Goal: Task Accomplishment & Management: Manage account settings

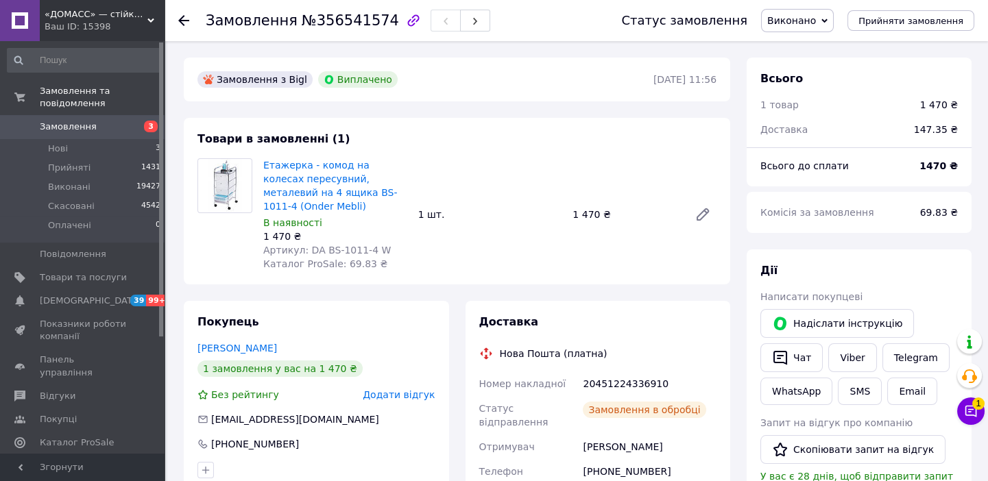
scroll to position [88, 0]
click at [970, 412] on icon at bounding box center [971, 412] width 12 height 12
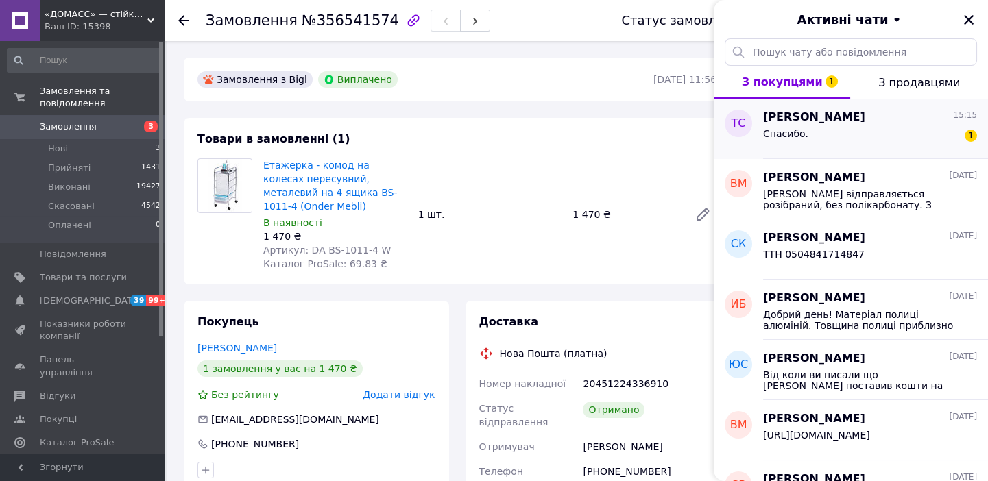
click at [841, 119] on span "Татьяна Серватинская" at bounding box center [814, 118] width 102 height 16
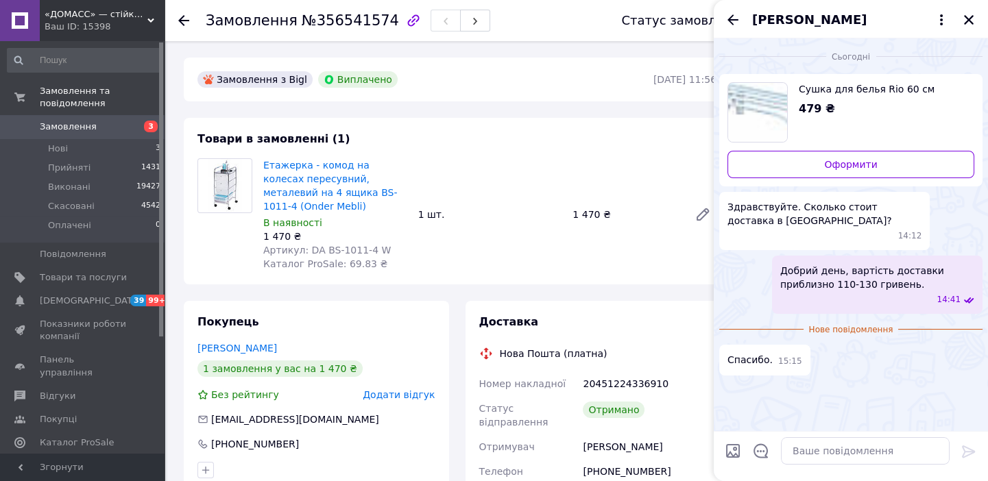
click at [733, 16] on icon "Назад" at bounding box center [733, 20] width 16 height 16
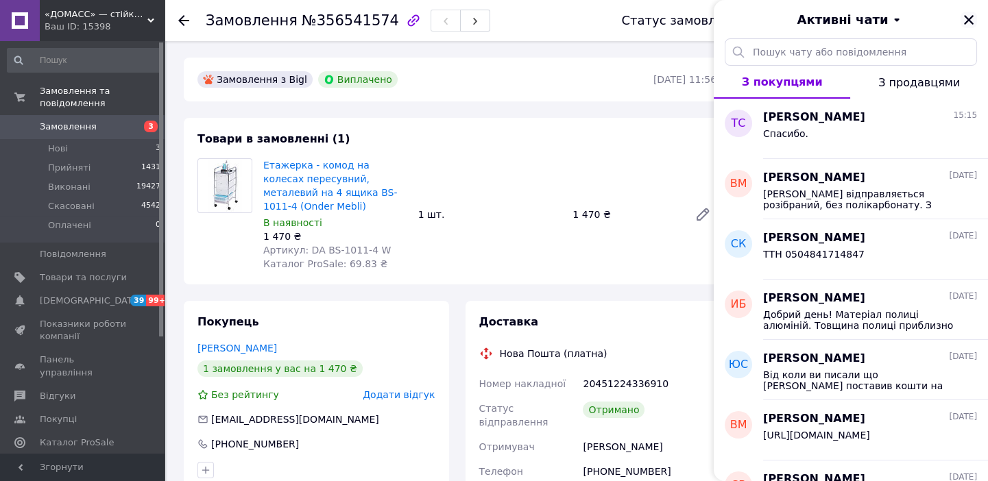
click at [972, 16] on icon "Закрити" at bounding box center [969, 20] width 10 height 10
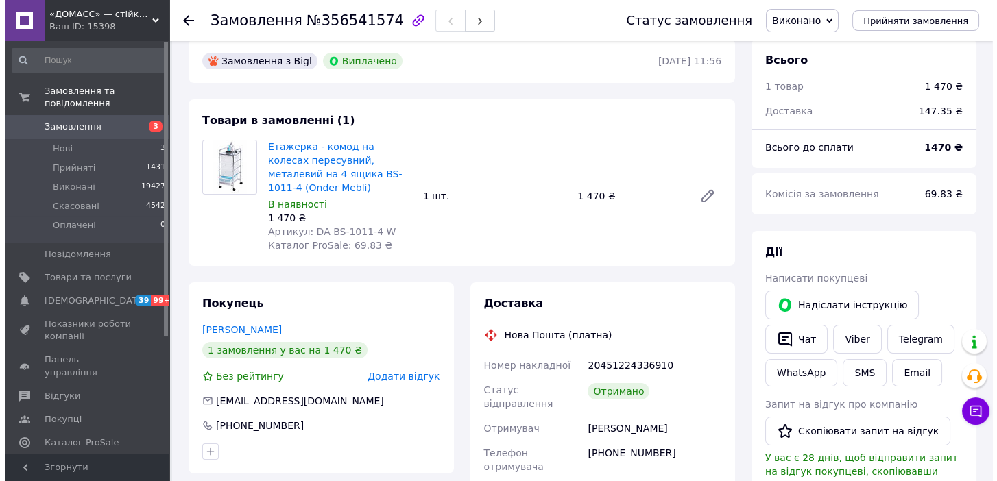
scroll to position [0, 0]
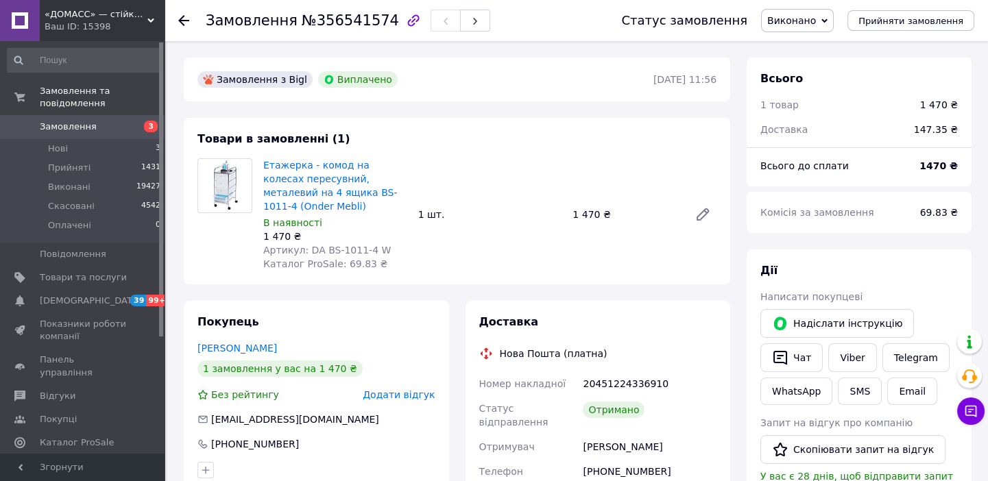
click at [184, 20] on use at bounding box center [183, 20] width 11 height 11
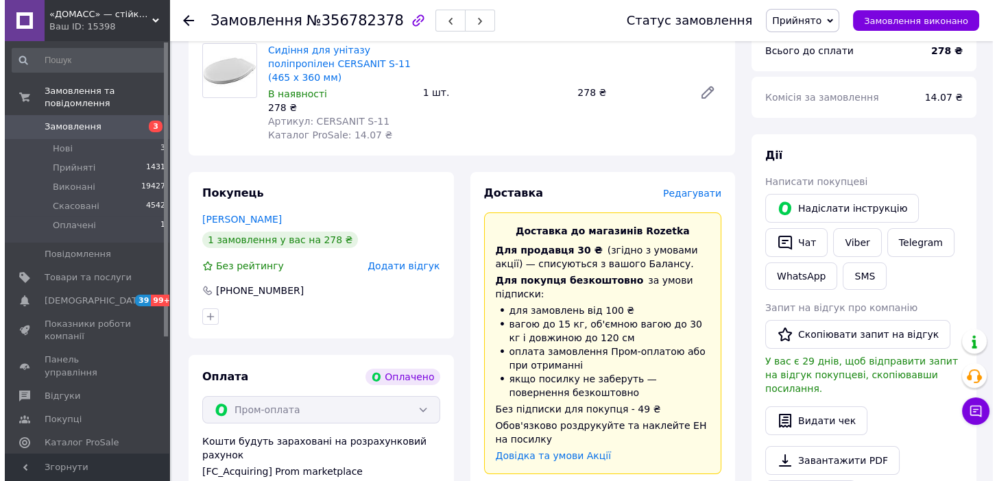
scroll to position [643, 0]
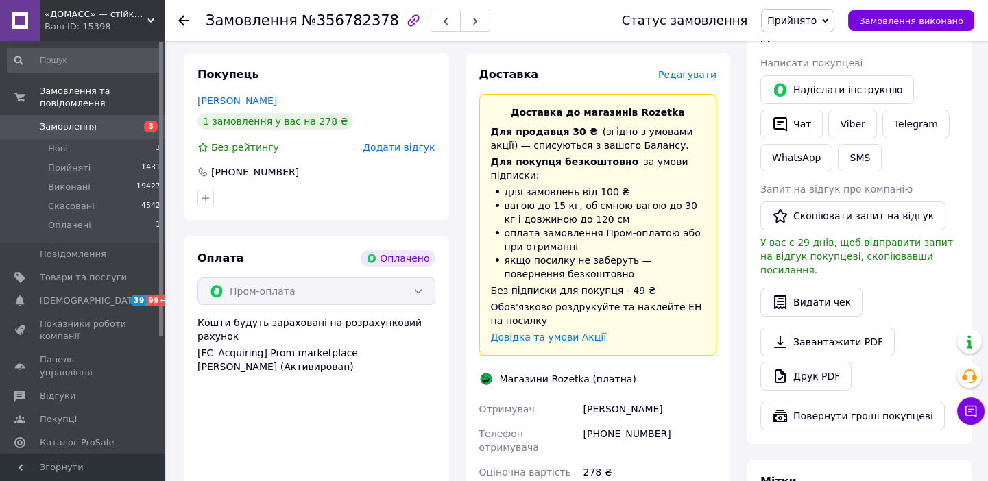
click at [700, 69] on span "Редагувати" at bounding box center [687, 74] width 58 height 11
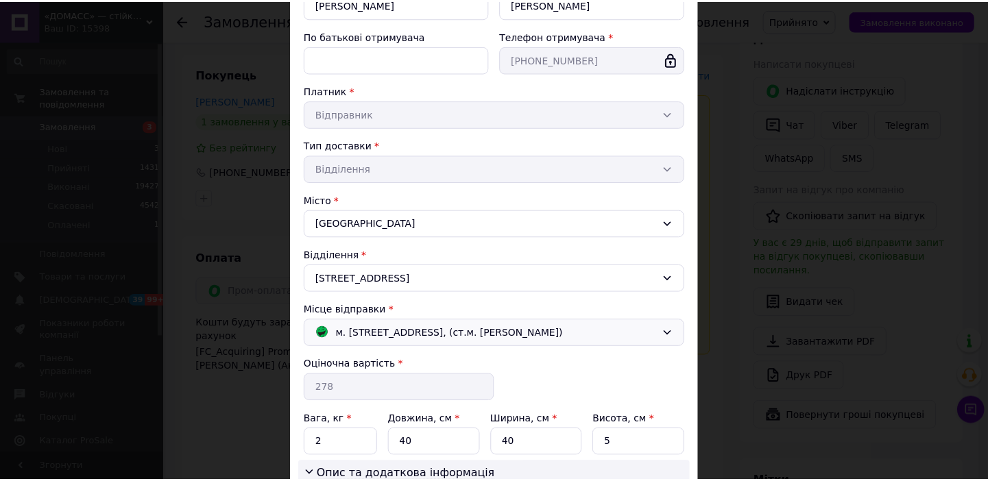
scroll to position [367, 0]
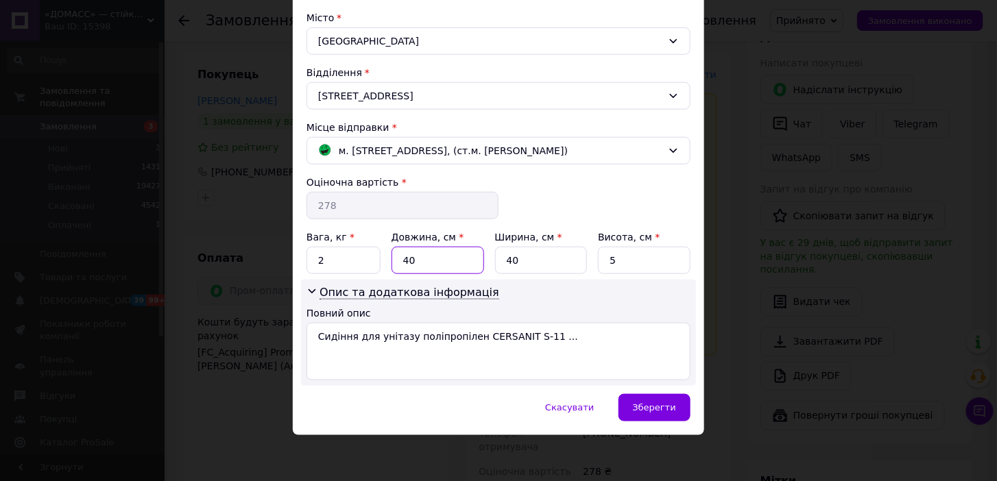
drag, startPoint x: 433, startPoint y: 259, endPoint x: 389, endPoint y: 262, distance: 44.0
click at [391, 262] on input "40" at bounding box center [437, 260] width 93 height 27
type input "46"
drag, startPoint x: 511, startPoint y: 261, endPoint x: 490, endPoint y: 265, distance: 21.1
click at [489, 265] on div "Вага, кг * 2 Довжина, см * 46 Ширина, см * 40 Висота, см * 5" at bounding box center [498, 252] width 384 height 44
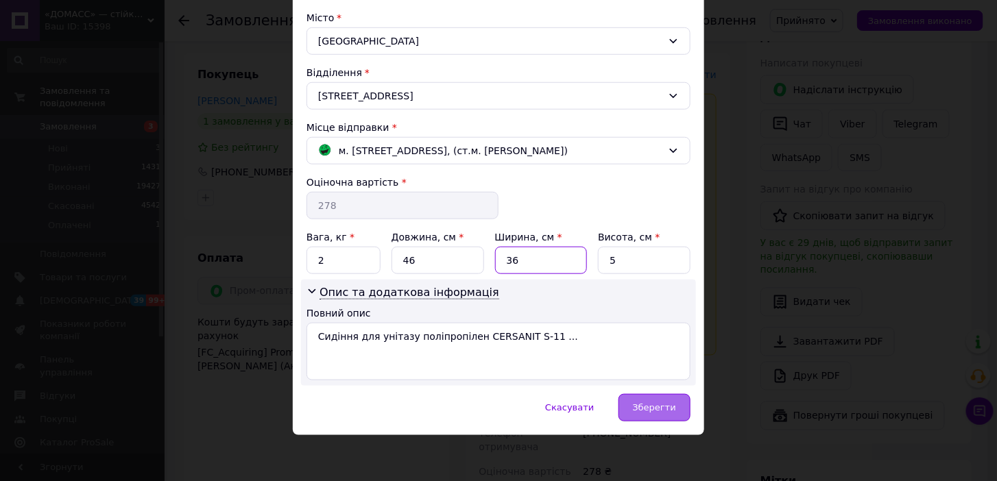
type input "36"
click at [677, 408] on div "Зберегти" at bounding box center [654, 407] width 72 height 27
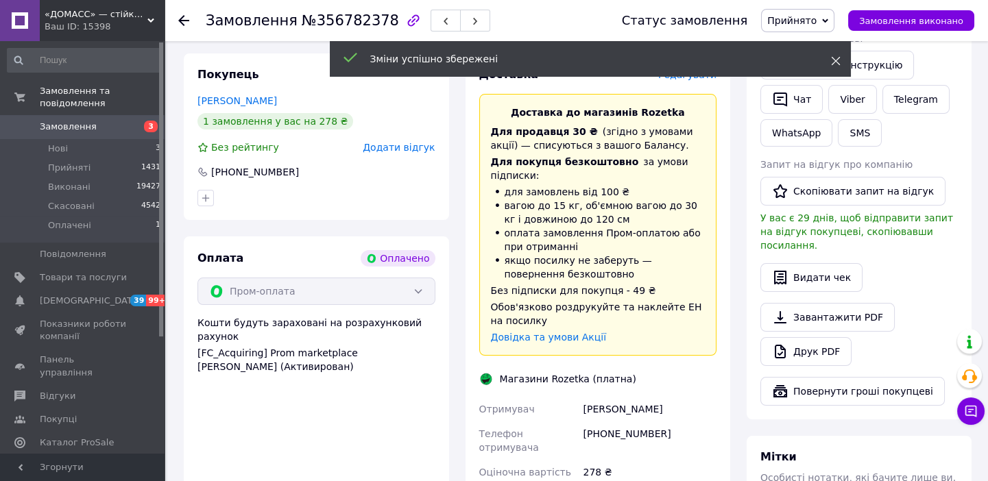
click at [836, 59] on use at bounding box center [835, 61] width 9 height 9
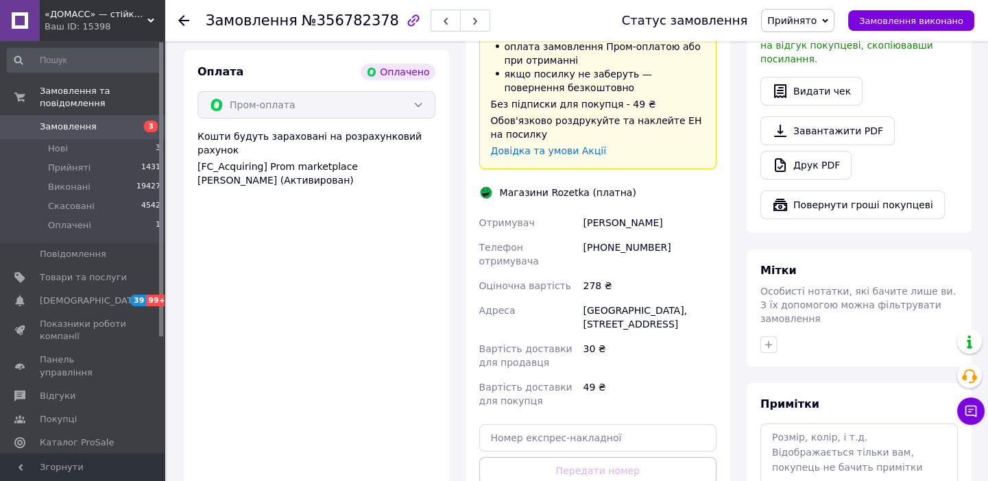
scroll to position [1112, 0]
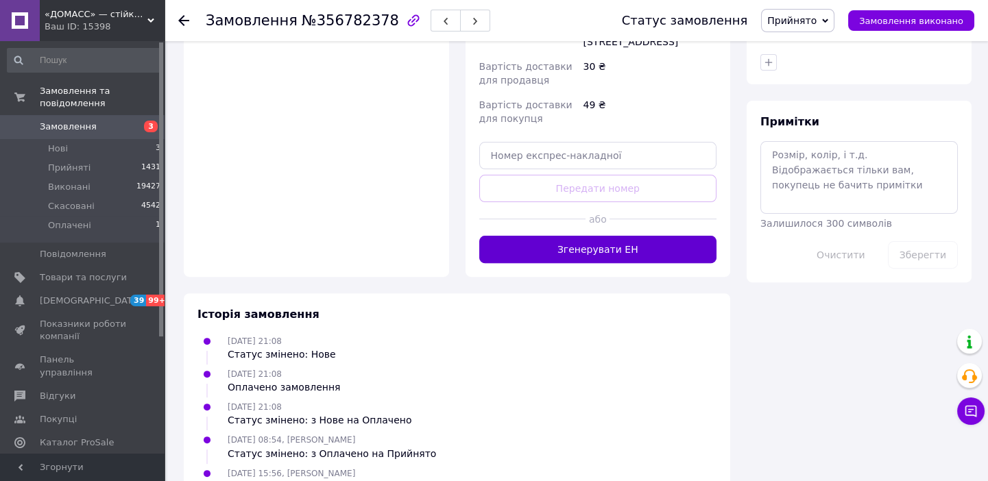
click at [612, 236] on button "Згенерувати ЕН" at bounding box center [598, 249] width 238 height 27
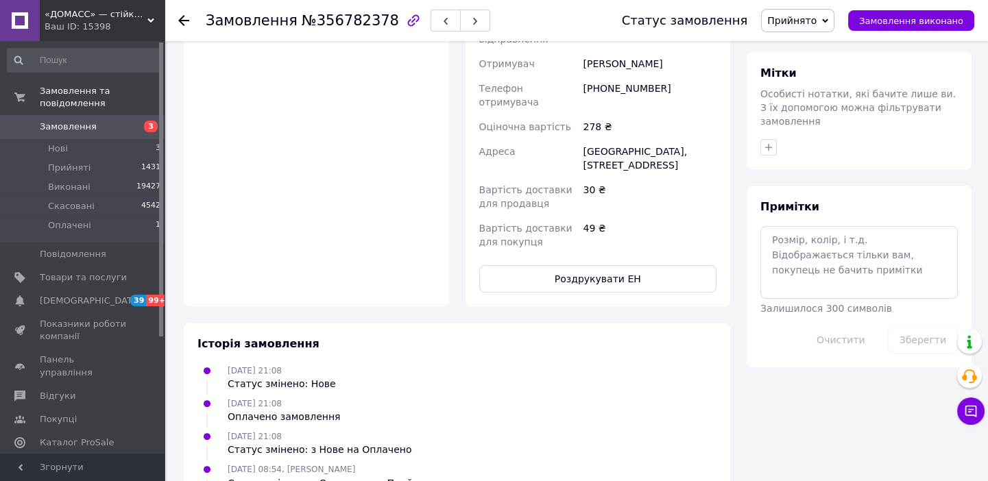
scroll to position [1104, 0]
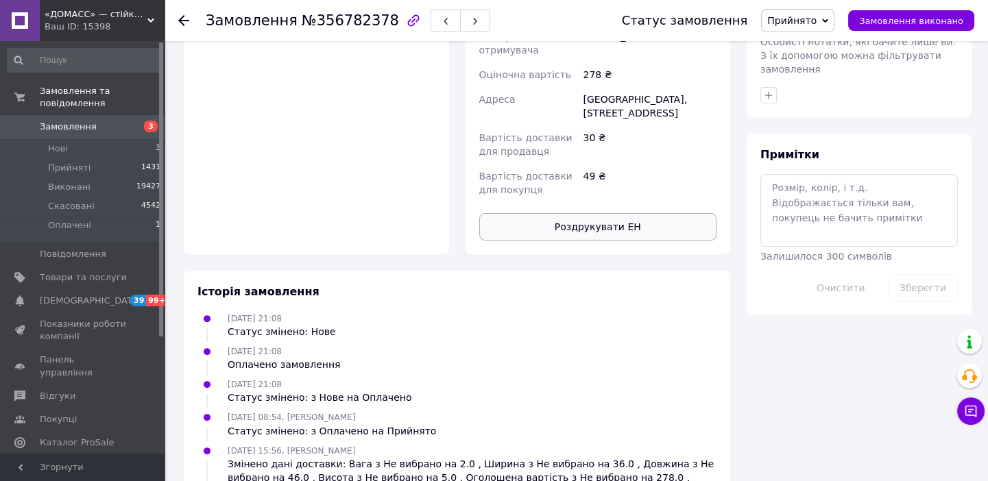
click at [609, 213] on button "Роздрукувати ЕН" at bounding box center [598, 226] width 238 height 27
click at [181, 17] on use at bounding box center [183, 20] width 11 height 11
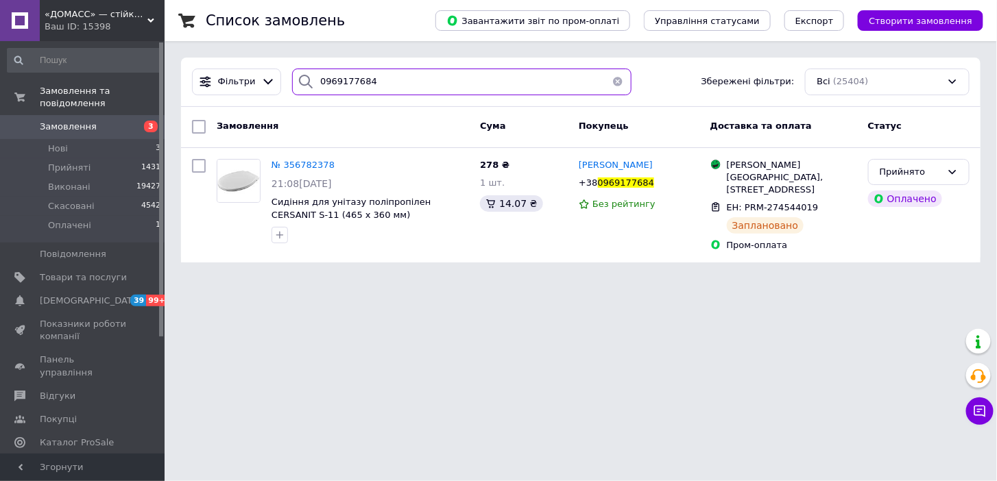
drag, startPoint x: 374, startPoint y: 76, endPoint x: 306, endPoint y: 80, distance: 68.7
click at [306, 80] on div "0969177684" at bounding box center [461, 82] width 339 height 27
paste input "0933618643"
type input "0933618643"
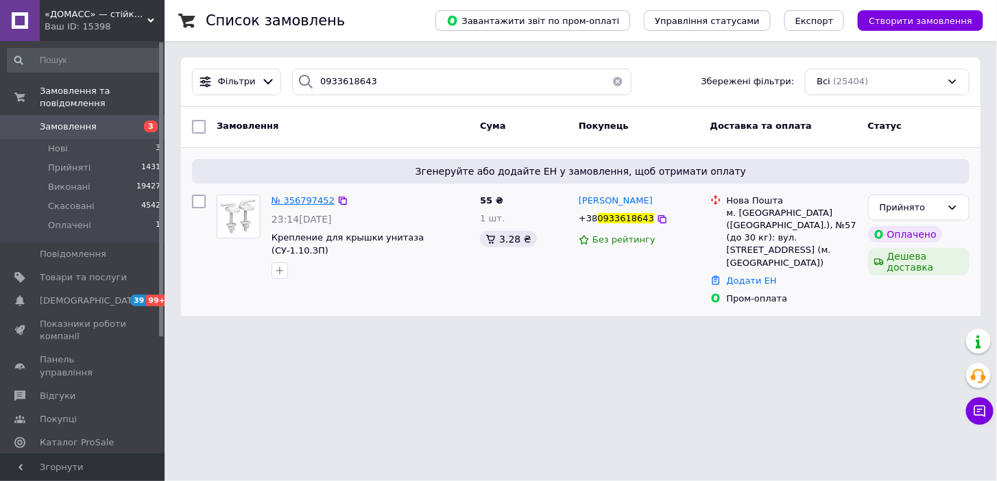
click at [298, 200] on span "№ 356797452" at bounding box center [302, 200] width 63 height 10
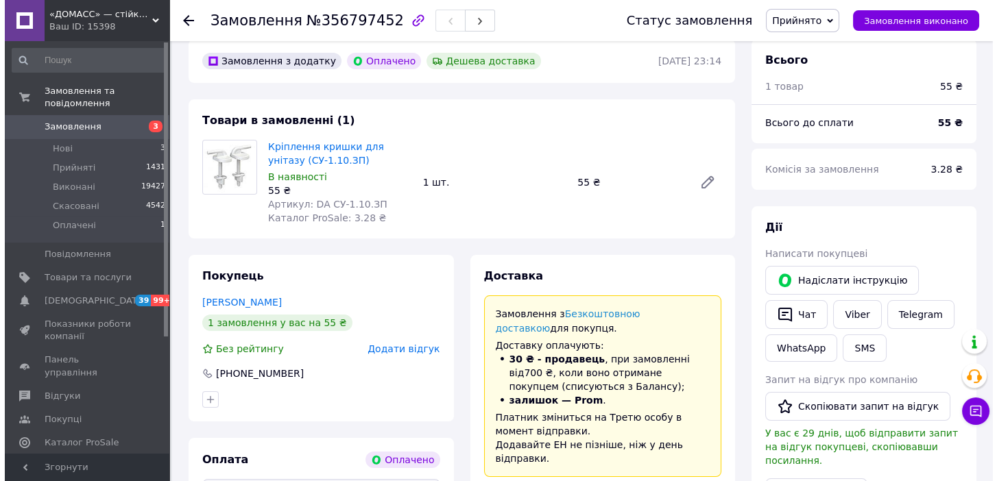
scroll to position [436, 0]
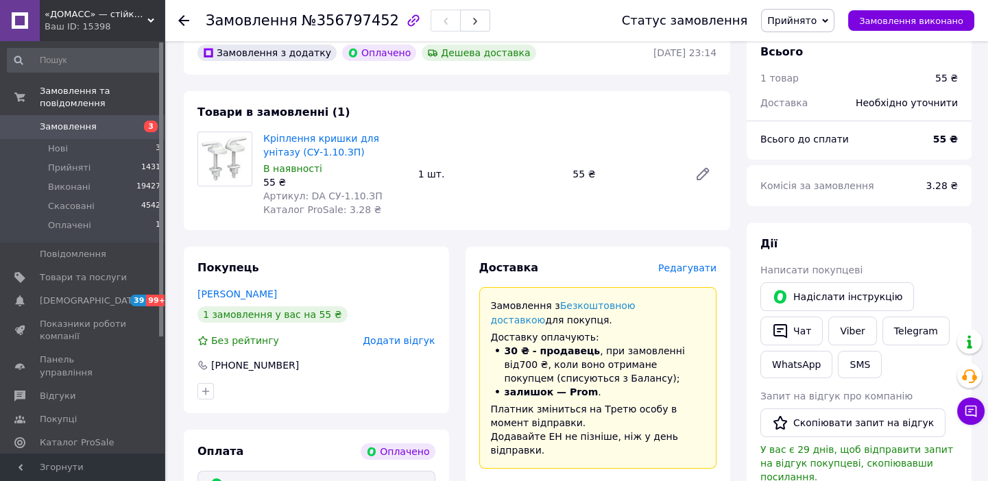
click at [691, 263] on span "Редагувати" at bounding box center [687, 268] width 58 height 11
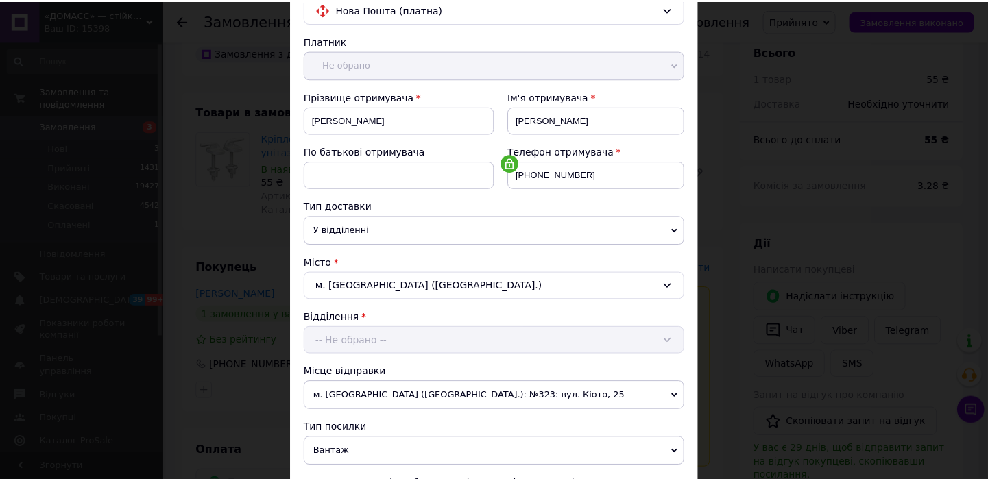
scroll to position [426, 0]
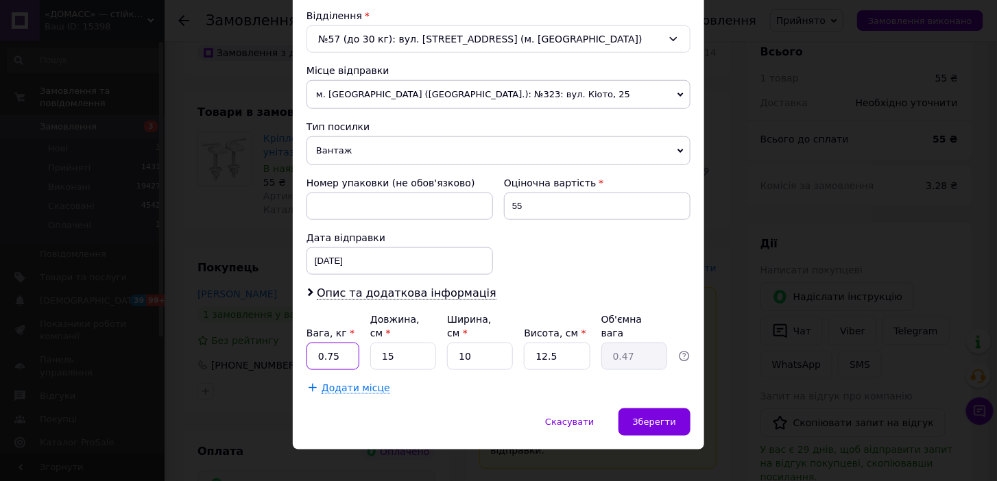
click at [329, 343] on input "0.75" at bounding box center [332, 356] width 53 height 27
type input "0.5"
click at [546, 343] on input "12.5" at bounding box center [557, 356] width 66 height 27
type input "125"
type input "4.69"
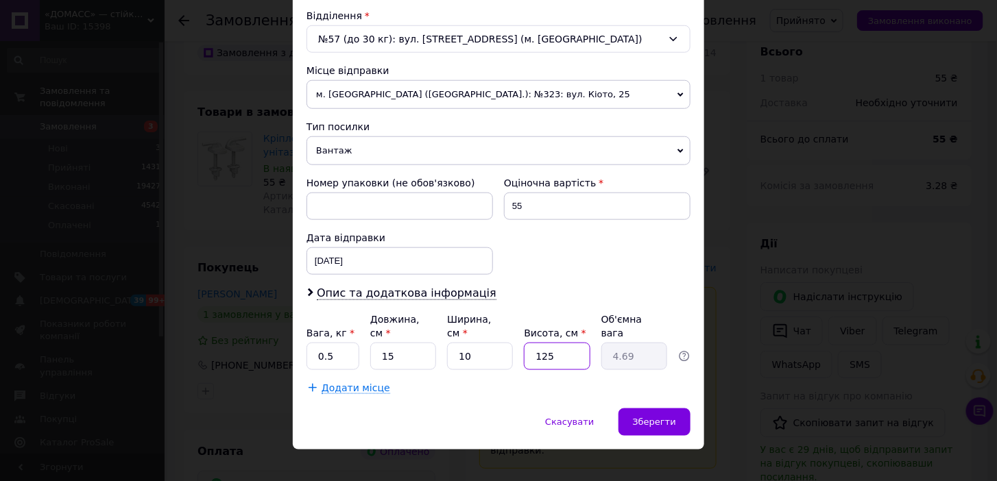
type input "15"
type input "0.56"
type input "5"
type input "0.19"
type input "5"
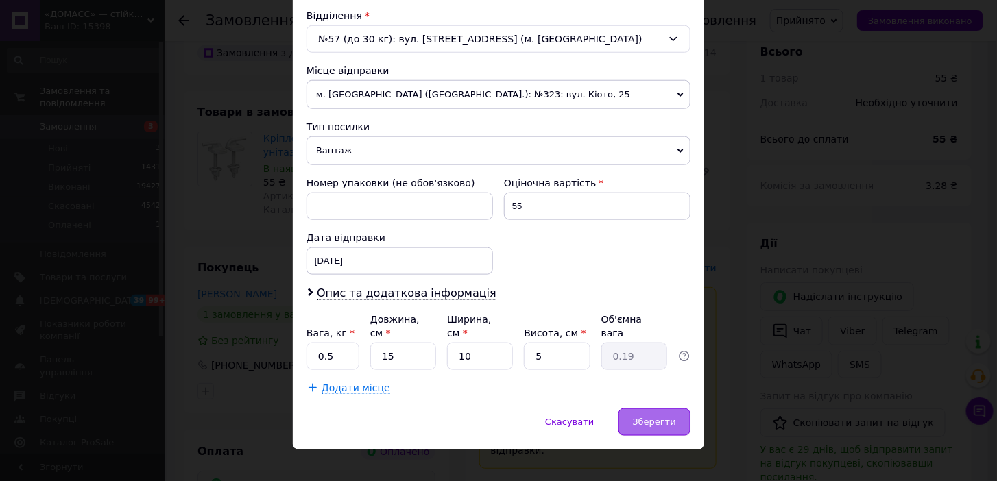
click at [646, 417] on span "Зберегти" at bounding box center [654, 422] width 43 height 10
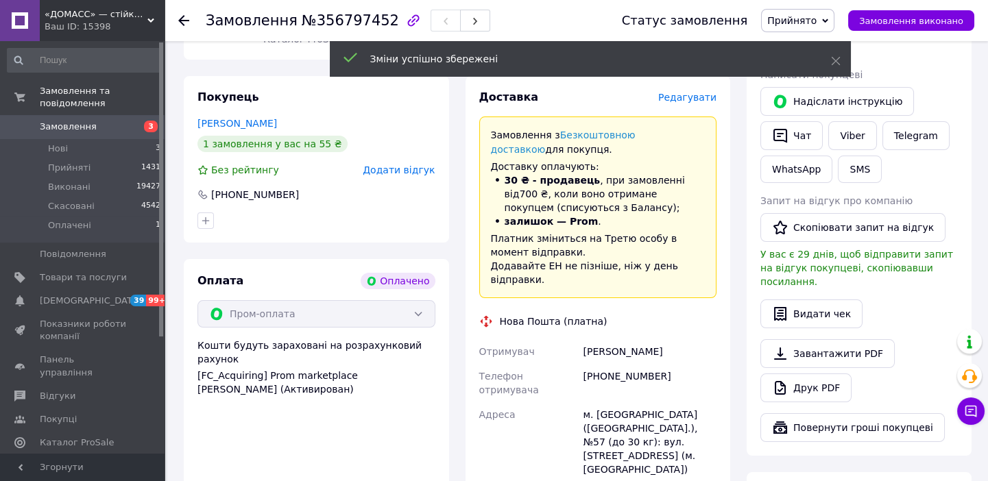
scroll to position [872, 0]
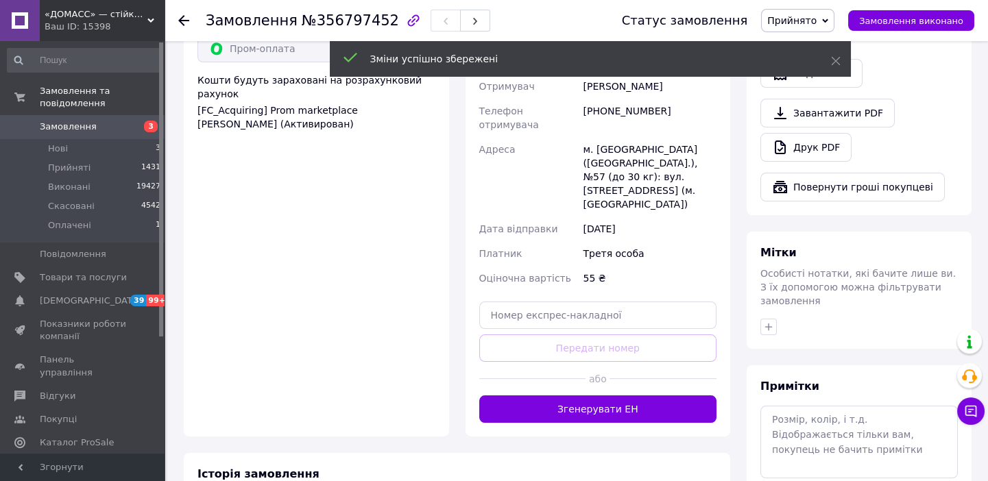
drag, startPoint x: 649, startPoint y: 335, endPoint x: 660, endPoint y: 344, distance: 13.6
click at [647, 396] on button "Згенерувати ЕН" at bounding box center [598, 409] width 238 height 27
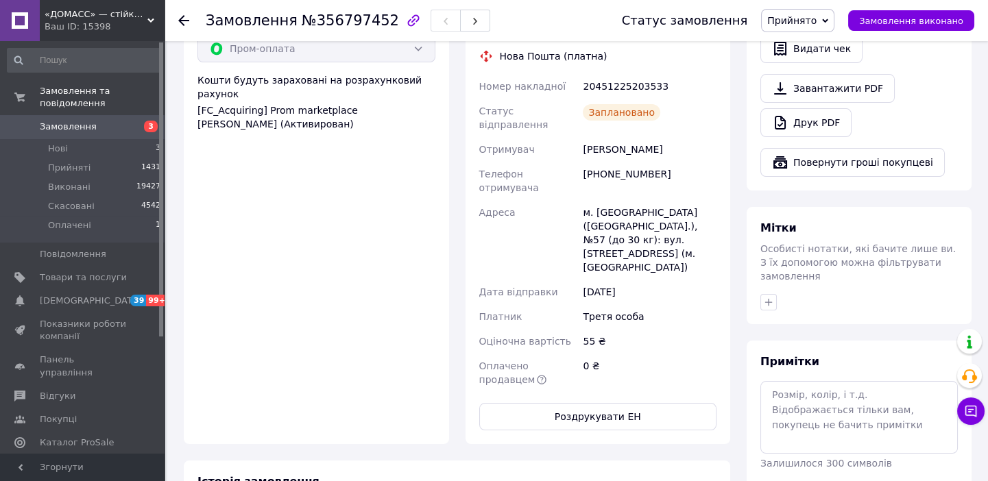
click at [179, 19] on icon at bounding box center [183, 20] width 11 height 11
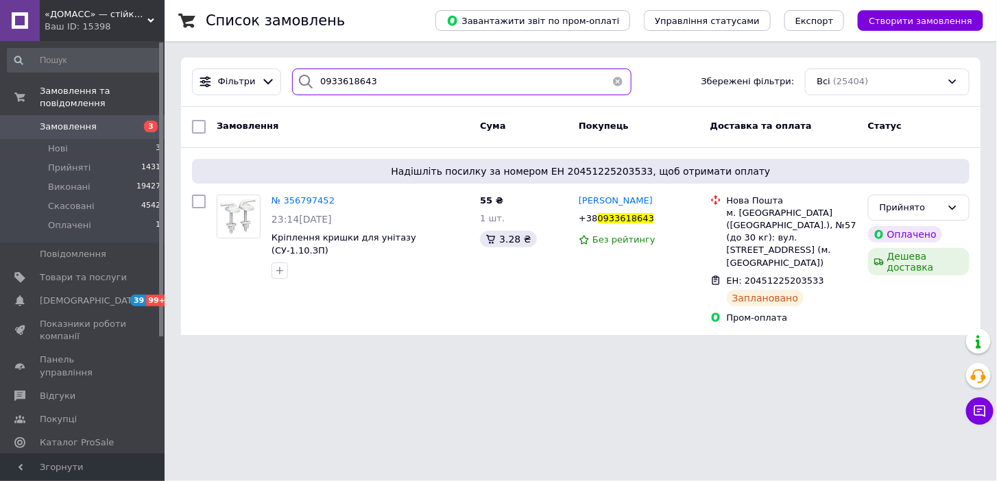
drag, startPoint x: 388, startPoint y: 88, endPoint x: 304, endPoint y: 86, distance: 83.7
click at [304, 86] on div "0933618643" at bounding box center [461, 82] width 339 height 27
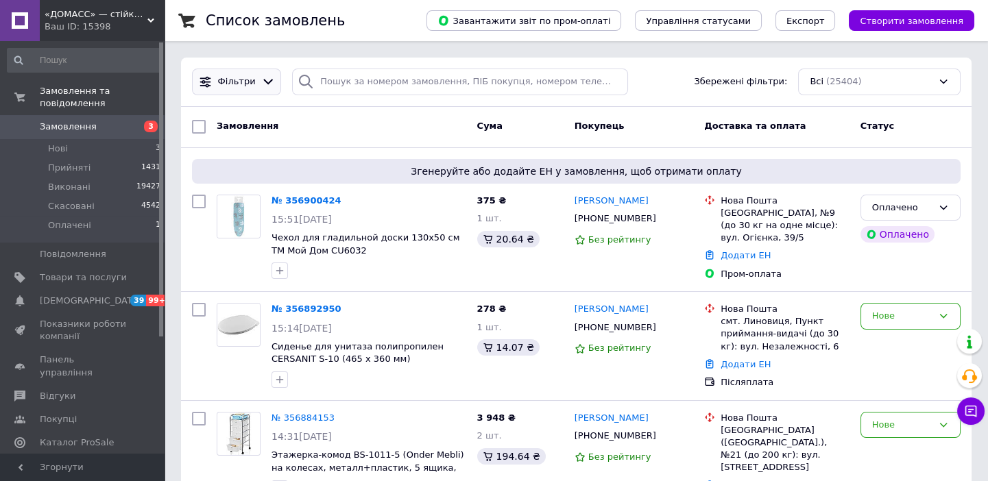
click at [258, 81] on div at bounding box center [268, 82] width 20 height 14
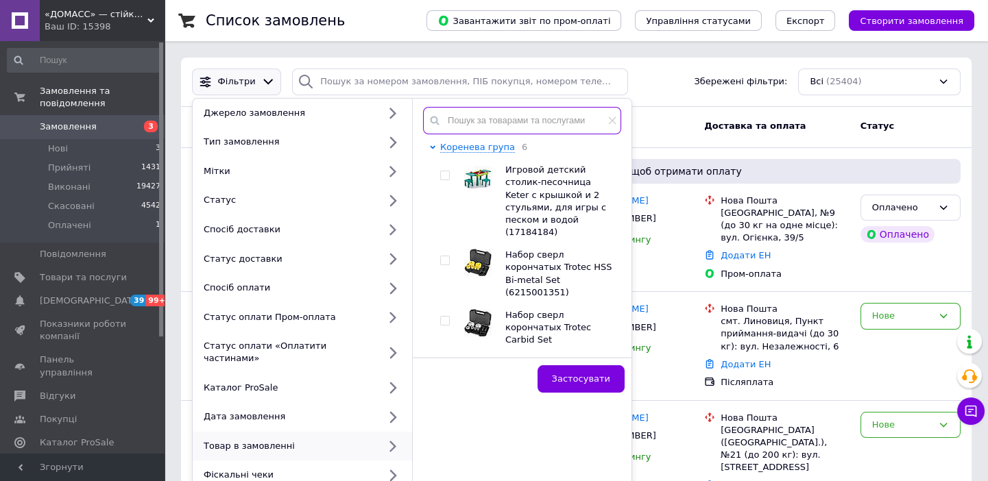
click at [515, 119] on input "text" at bounding box center [522, 120] width 198 height 27
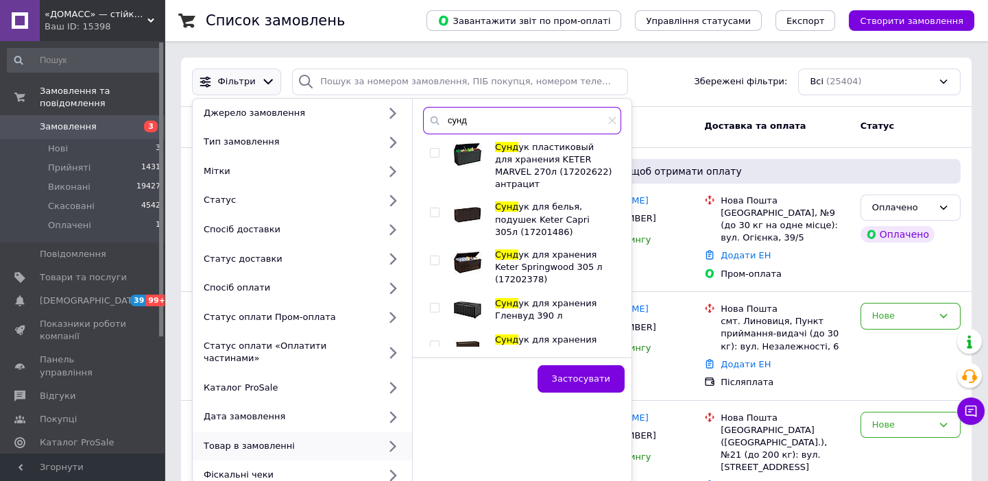
type input "сунд"
click at [575, 159] on span "ук пластиковый для хранения KETER MARVEL 270л (17202622) антрацит" at bounding box center [553, 166] width 117 height 48
click at [435, 152] on input "checkbox" at bounding box center [434, 153] width 9 height 9
checkbox input "true"
click at [593, 390] on button "Застосувати" at bounding box center [581, 378] width 87 height 27
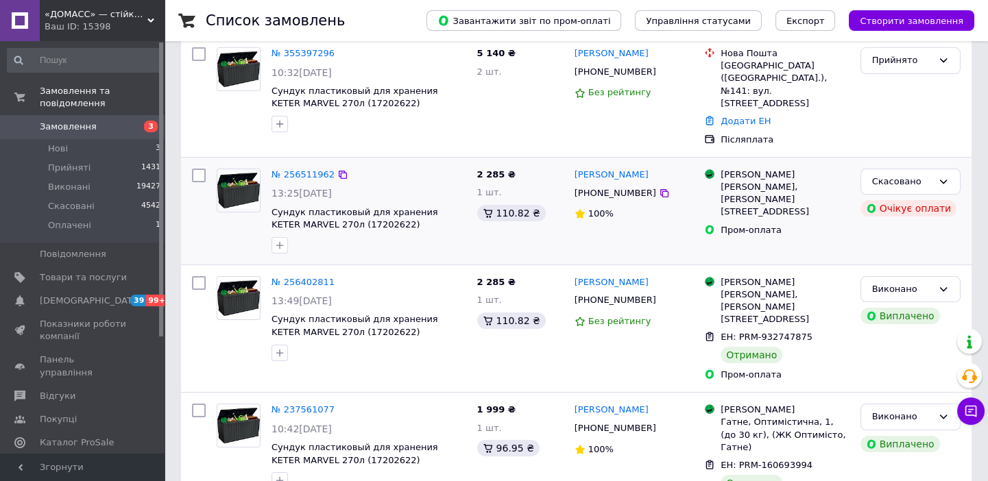
scroll to position [311, 0]
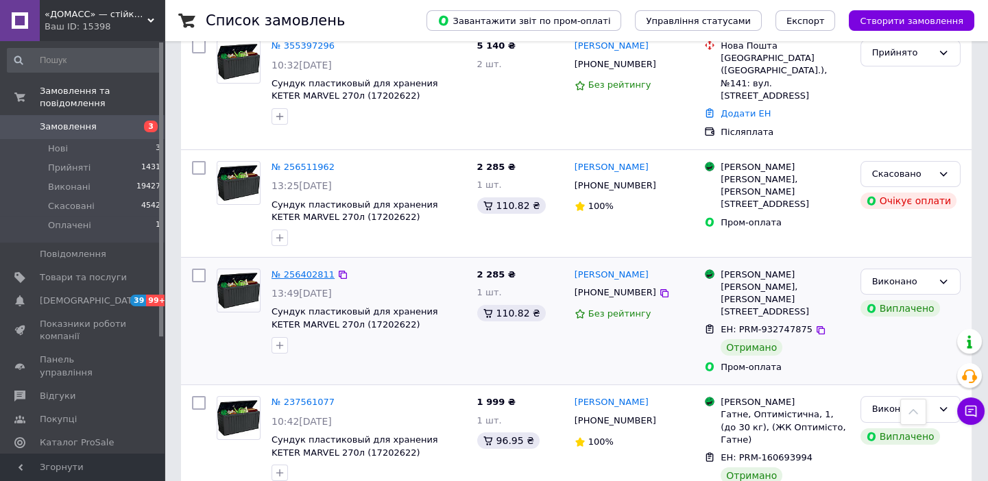
click at [299, 269] on link "№ 256402811" at bounding box center [302, 274] width 63 height 10
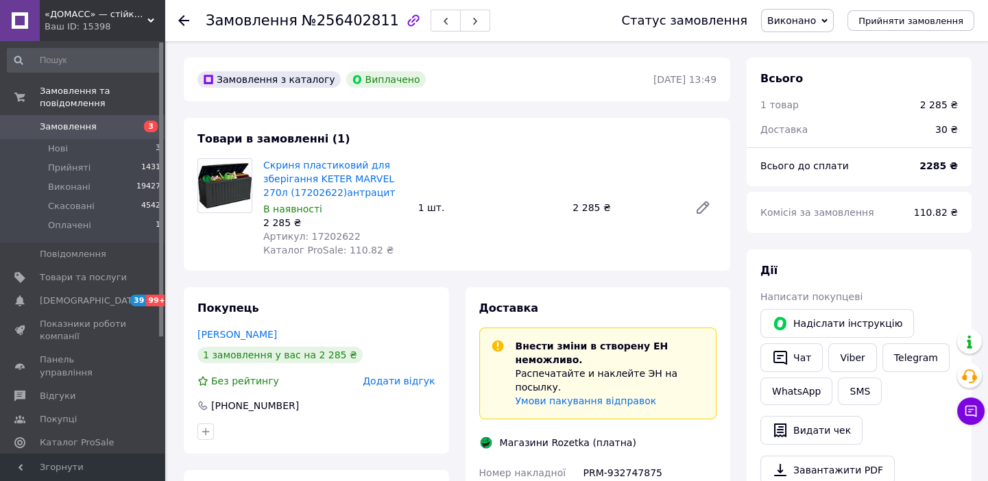
click at [188, 17] on icon at bounding box center [183, 20] width 11 height 11
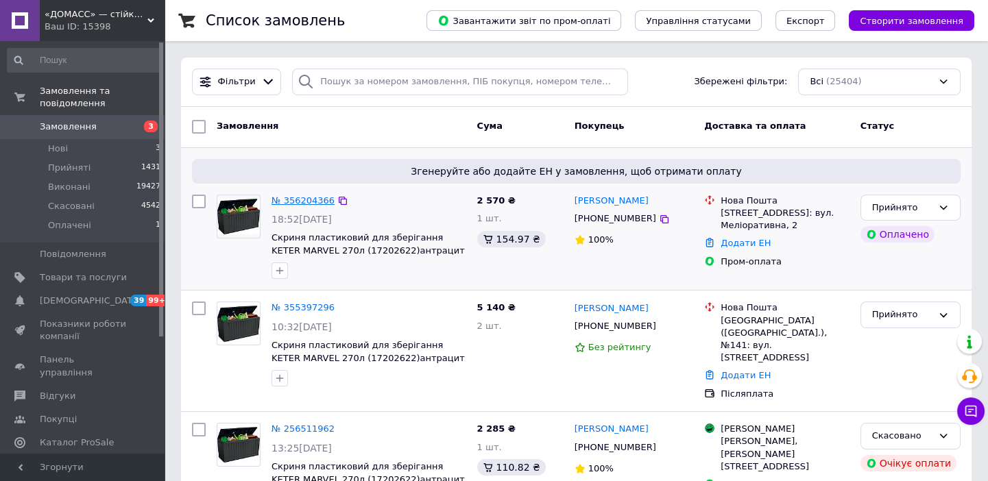
click at [299, 195] on link "№ 356204366" at bounding box center [302, 200] width 63 height 10
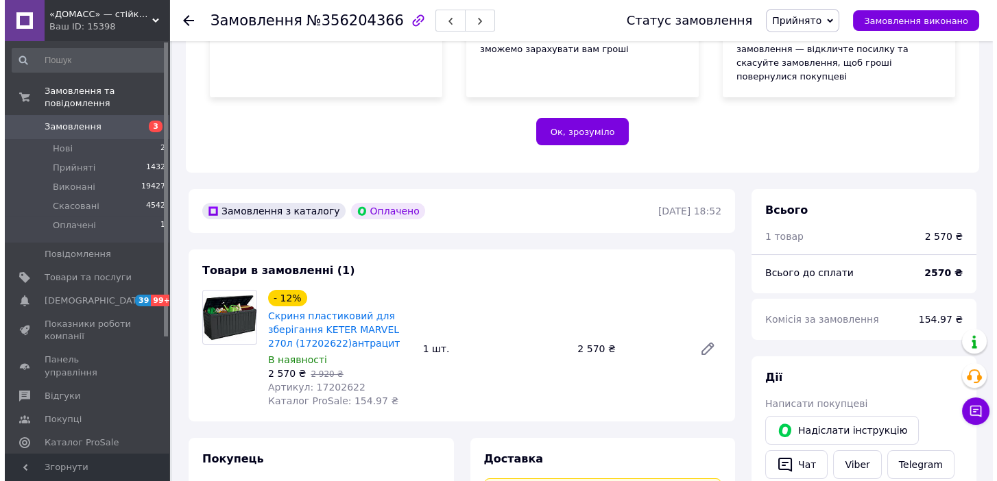
scroll to position [374, 0]
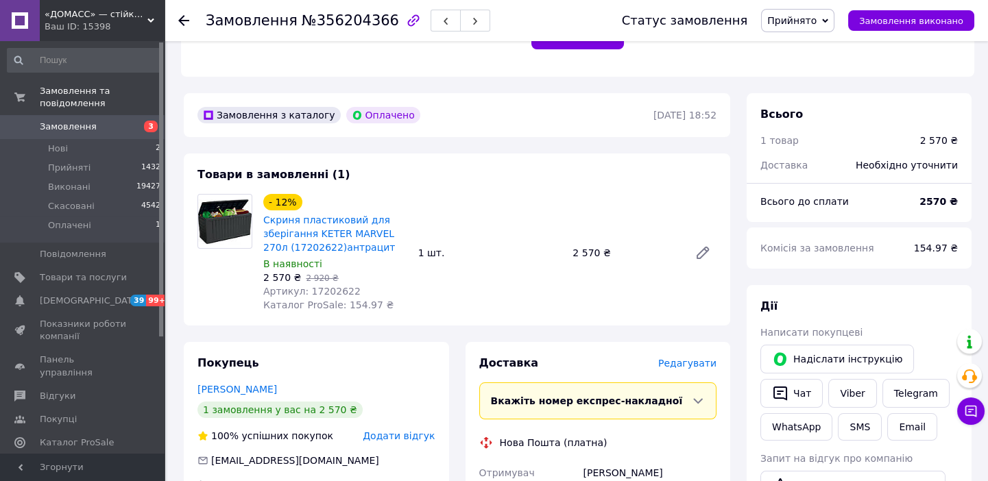
click at [698, 358] on span "Редагувати" at bounding box center [687, 363] width 58 height 11
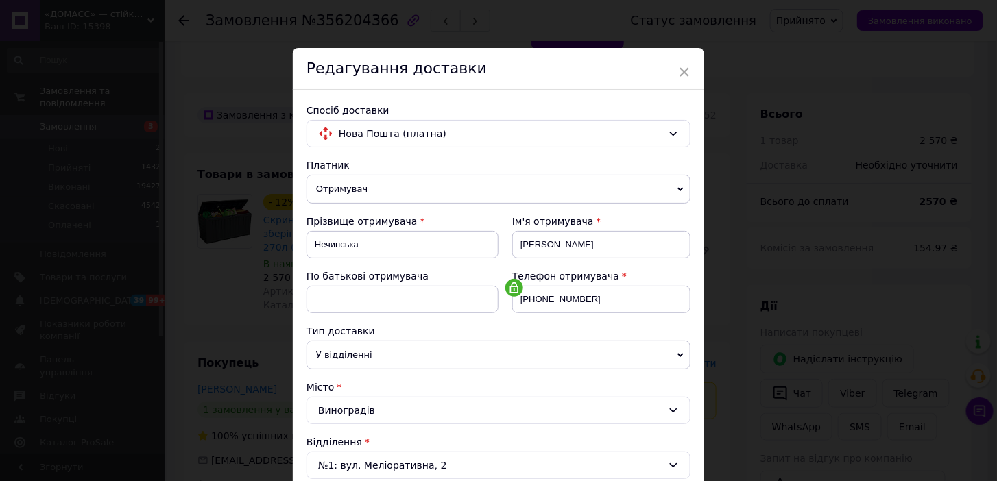
scroll to position [498, 0]
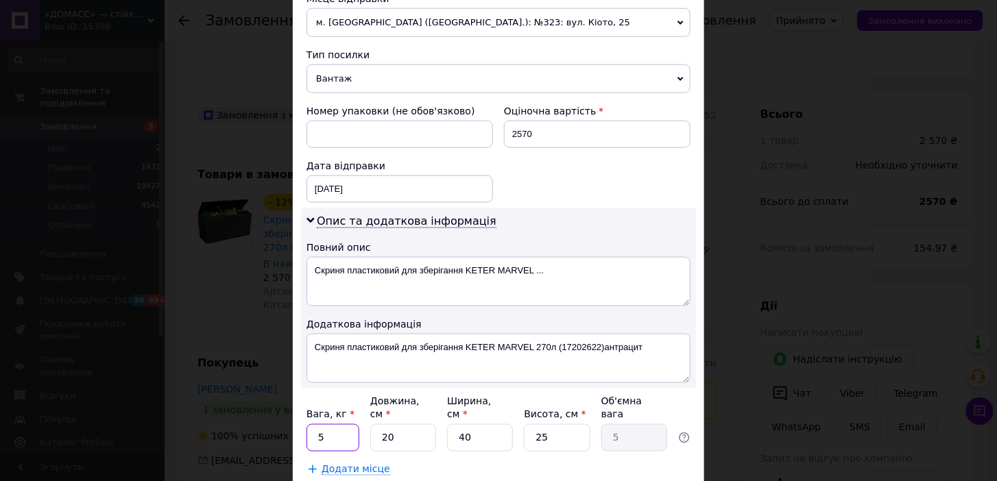
drag, startPoint x: 335, startPoint y: 427, endPoint x: 313, endPoint y: 424, distance: 21.4
click at [313, 424] on input "5" at bounding box center [332, 437] width 53 height 27
drag, startPoint x: 400, startPoint y: 424, endPoint x: 383, endPoint y: 420, distance: 18.3
click at [378, 424] on input "20" at bounding box center [403, 437] width 66 height 27
type input "1"
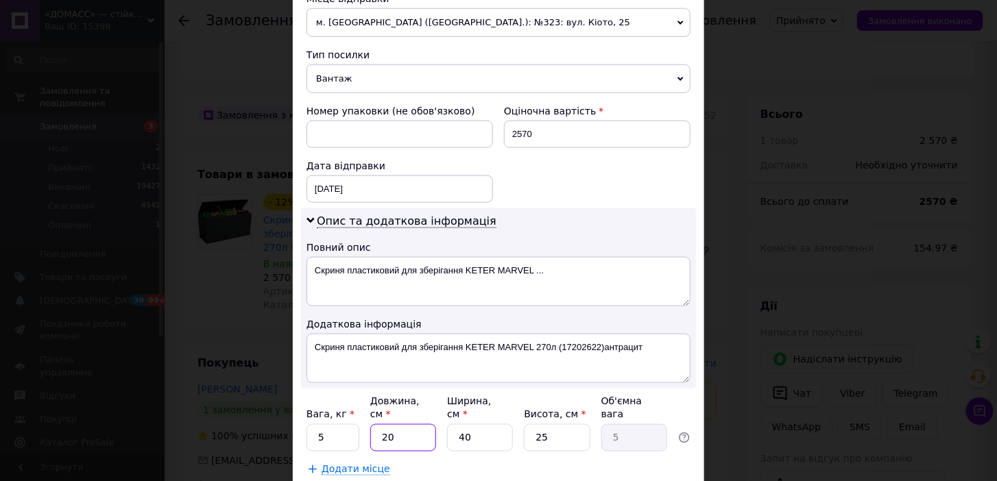
type input "0.25"
type input "11"
type input "2.75"
type input "117"
type input "29.25"
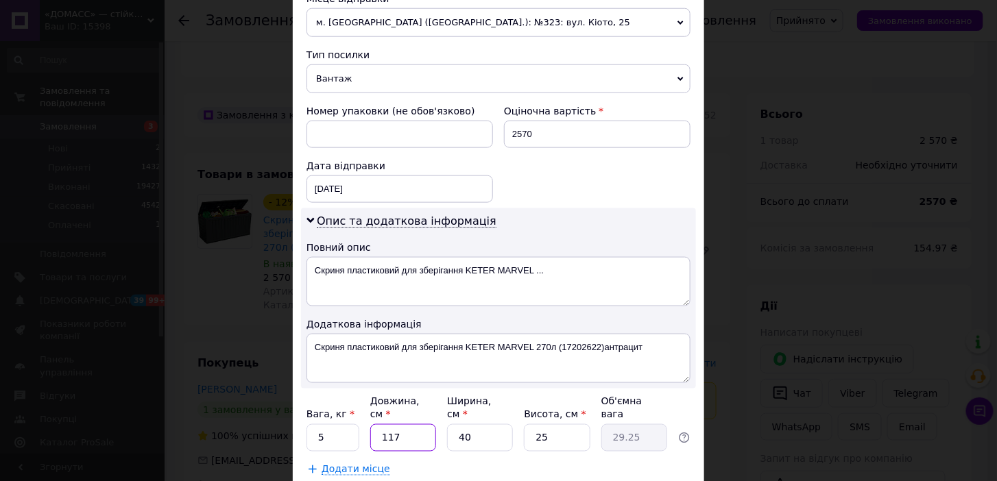
type input "117"
click at [449, 424] on input "40" at bounding box center [480, 437] width 66 height 27
type input "8"
type input "5.85"
type input "85"
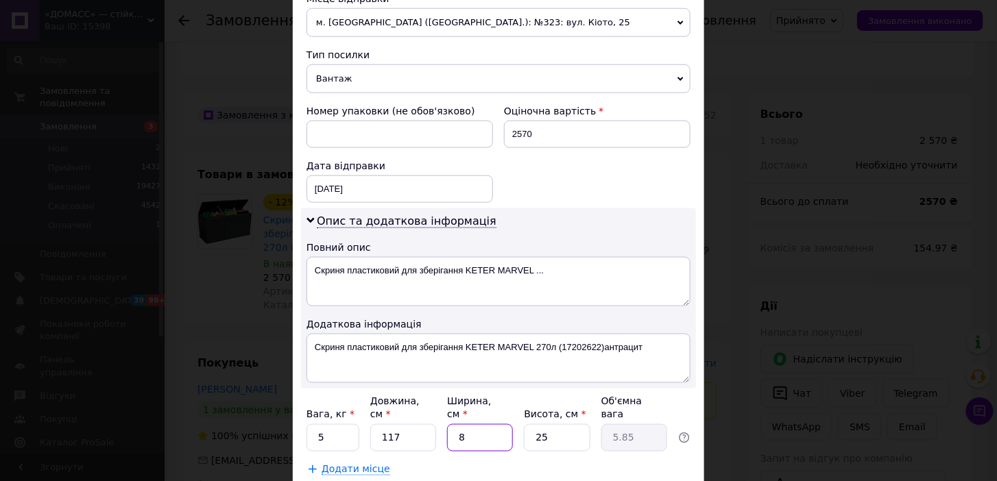
type input "62.16"
type input "85"
drag, startPoint x: 562, startPoint y: 422, endPoint x: 521, endPoint y: 426, distance: 40.6
click at [520, 425] on div "Вага, кг * 5 Довжина, см * 117 Ширина, см * 85 Висота, см * 25 Об'ємна вага 62.…" at bounding box center [498, 423] width 384 height 58
type input "9"
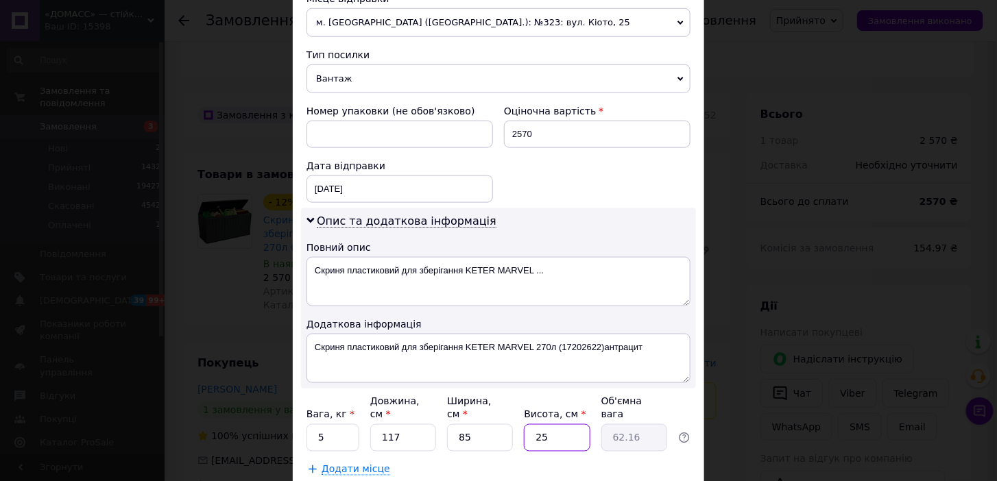
type input "22.38"
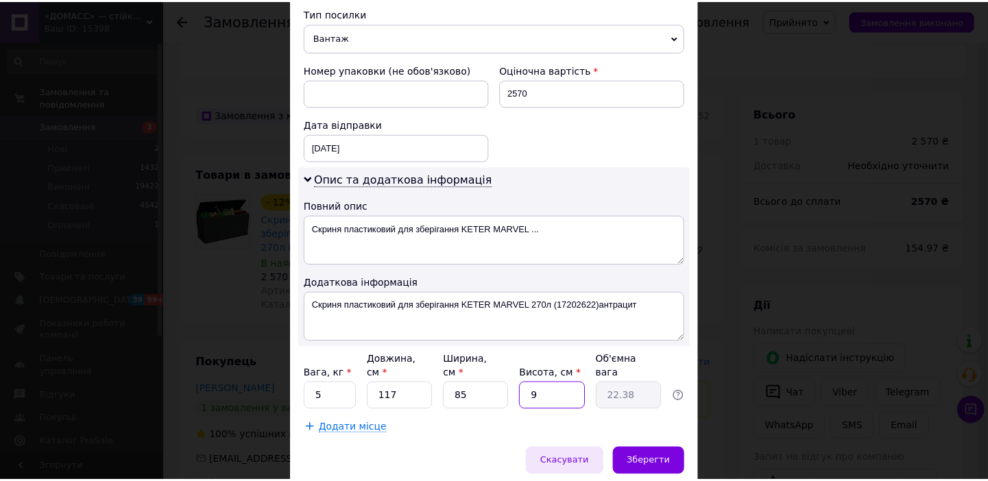
scroll to position [580, 0]
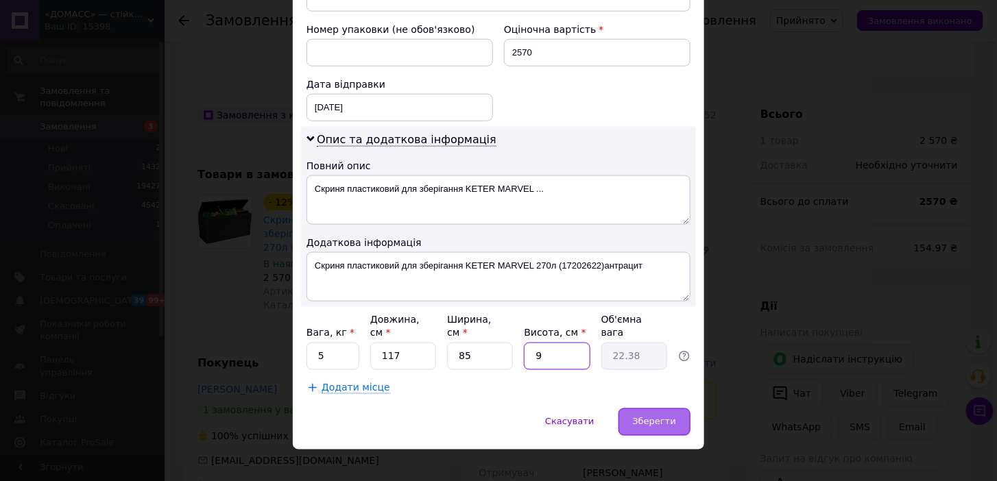
type input "9"
click at [657, 413] on div "Зберегти" at bounding box center [654, 422] width 72 height 27
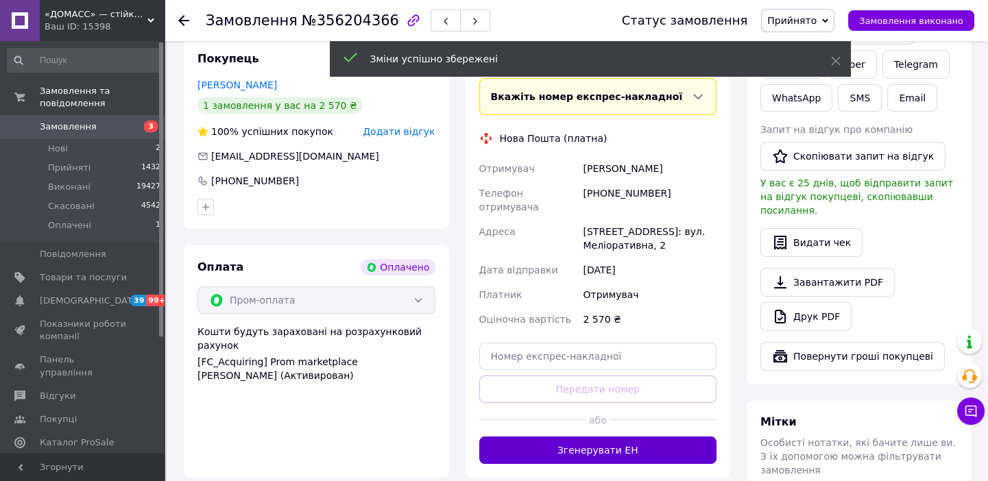
scroll to position [686, 0]
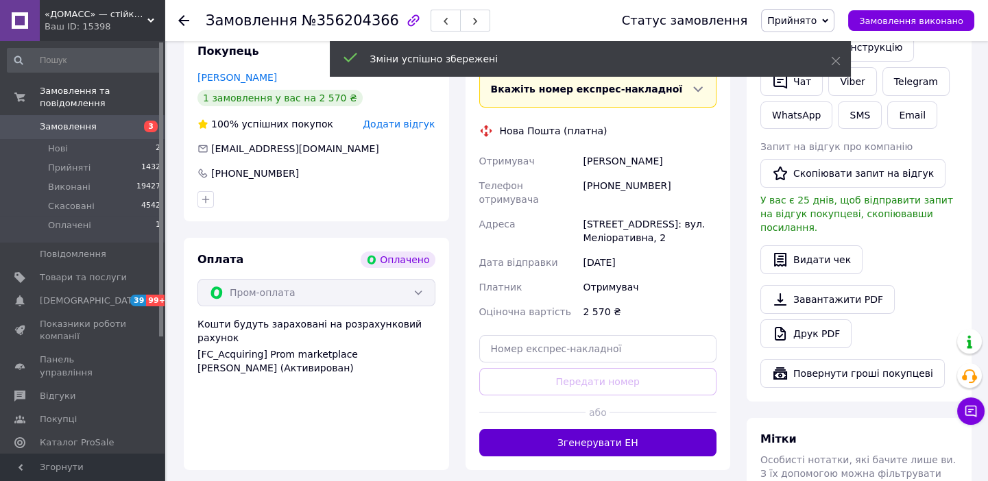
click at [614, 429] on button "Згенерувати ЕН" at bounding box center [598, 442] width 238 height 27
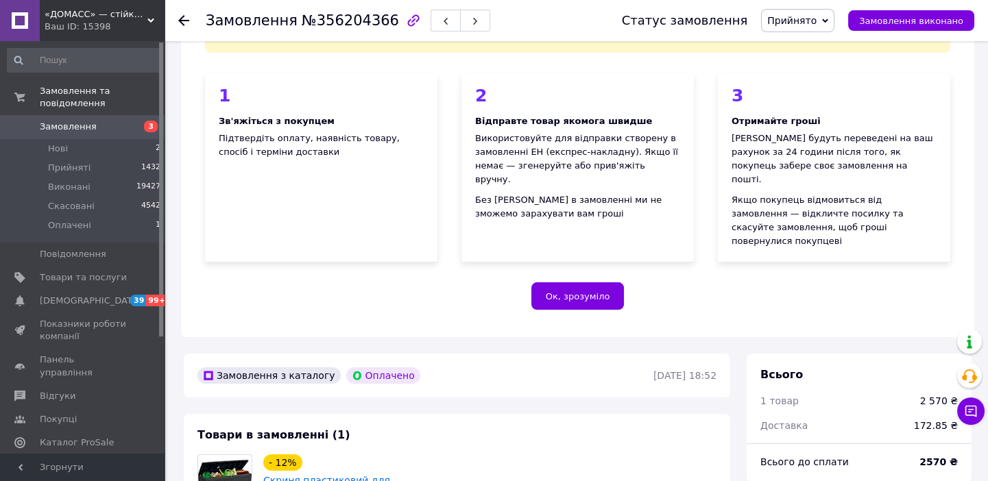
scroll to position [0, 0]
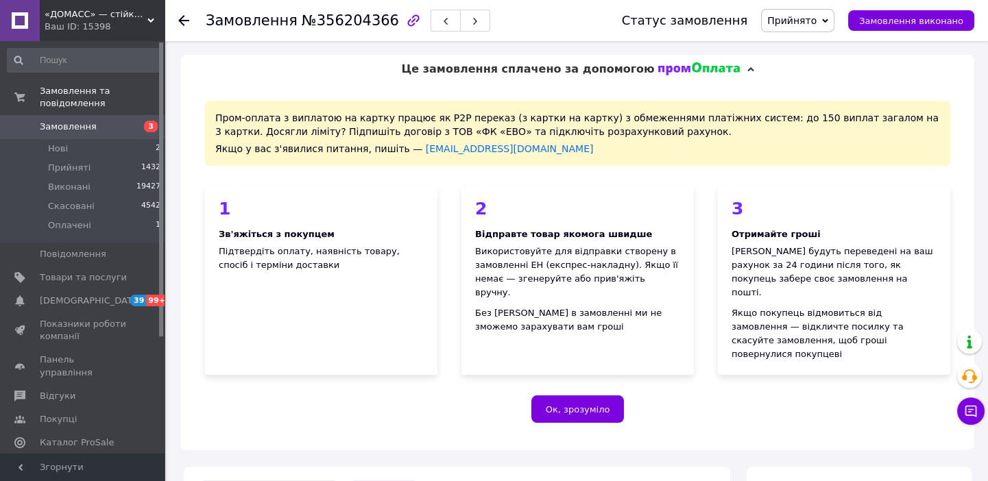
click at [189, 21] on icon at bounding box center [183, 20] width 11 height 11
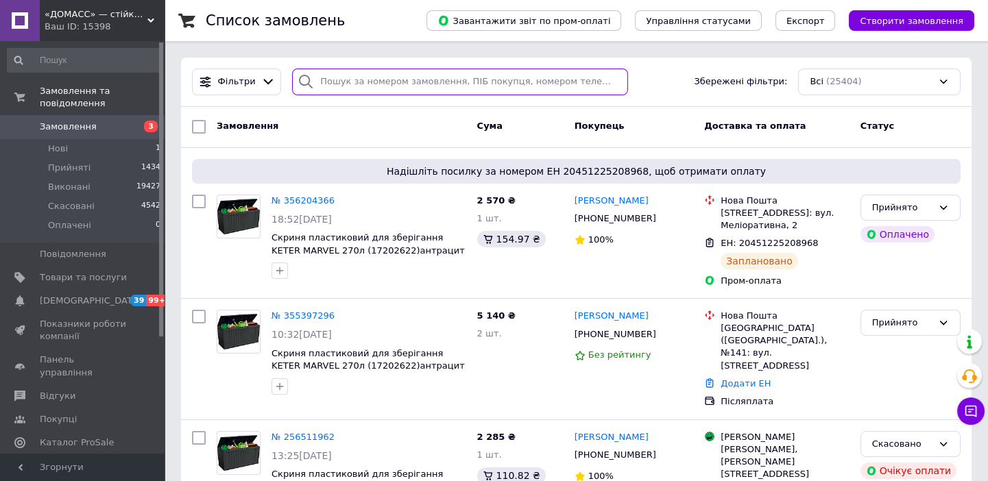
paste input "0674817772"
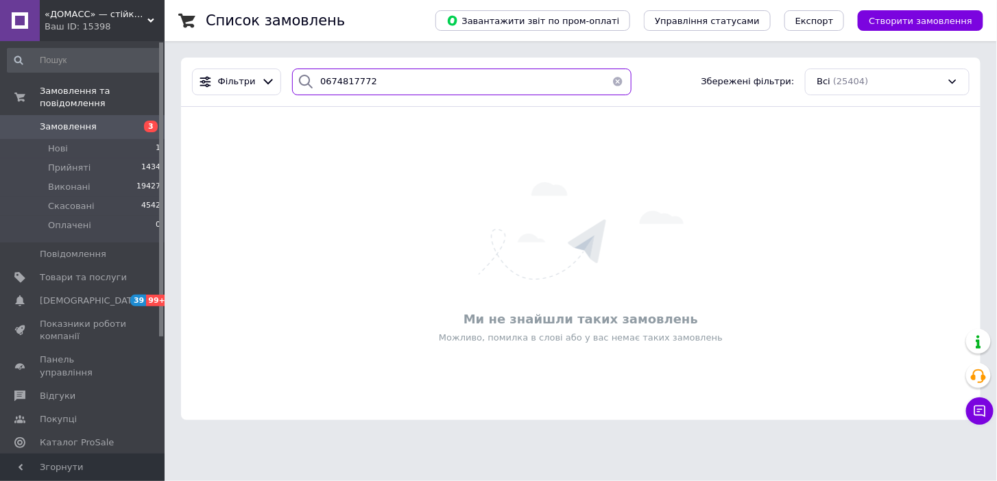
click at [317, 79] on input "0674817772" at bounding box center [461, 82] width 339 height 27
type input "0674817772"
drag, startPoint x: 394, startPoint y: 80, endPoint x: 295, endPoint y: 84, distance: 98.8
click at [295, 84] on div "0674817772" at bounding box center [461, 82] width 339 height 27
click at [612, 82] on button "button" at bounding box center [617, 82] width 27 height 27
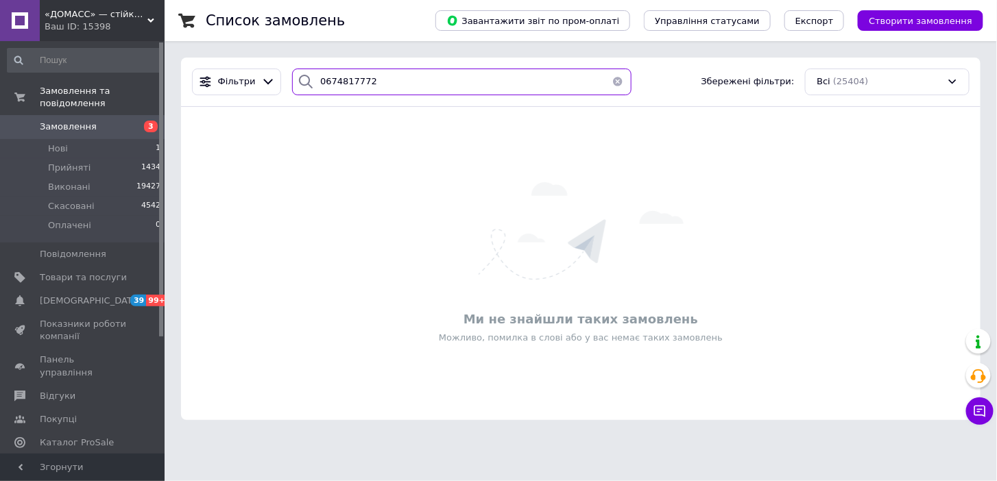
drag, startPoint x: 385, startPoint y: 81, endPoint x: 308, endPoint y: 82, distance: 77.5
click at [308, 82] on div "0674817772" at bounding box center [461, 82] width 339 height 27
paste input "Гахария"
type input "Гахария"
click at [84, 121] on span "Замовлення" at bounding box center [68, 127] width 57 height 12
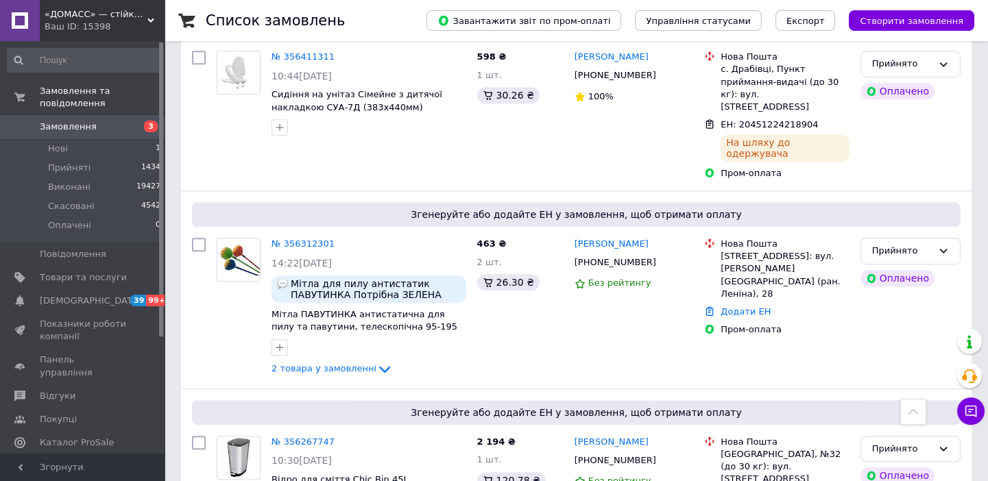
scroll to position [2057, 0]
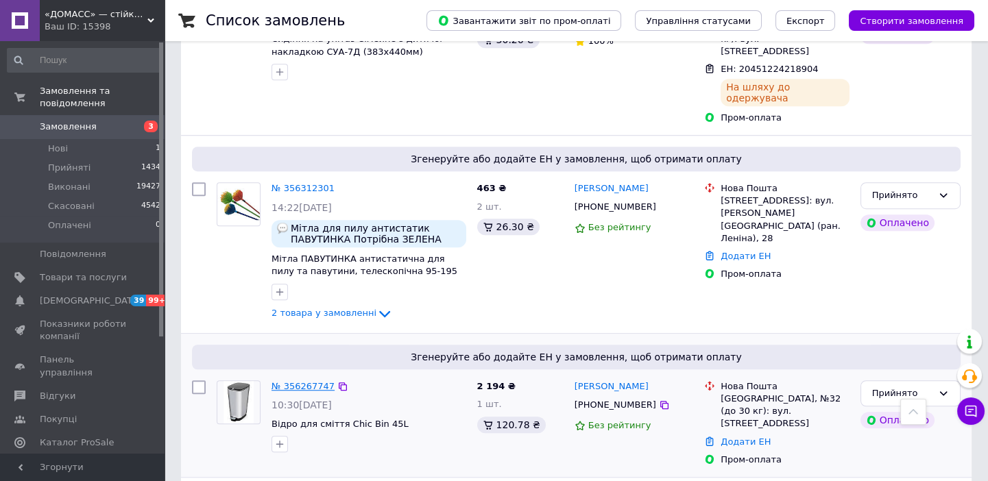
click at [294, 381] on link "№ 356267747" at bounding box center [302, 386] width 63 height 10
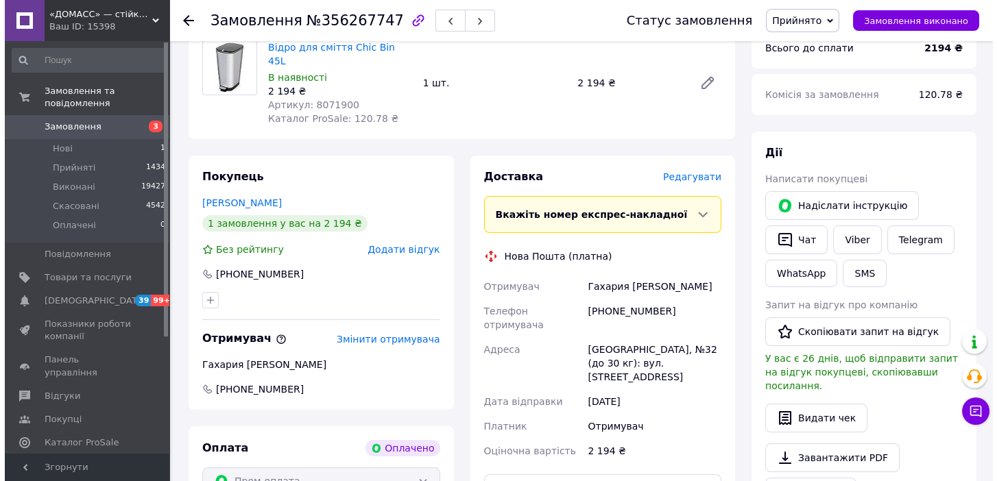
scroll to position [524, 0]
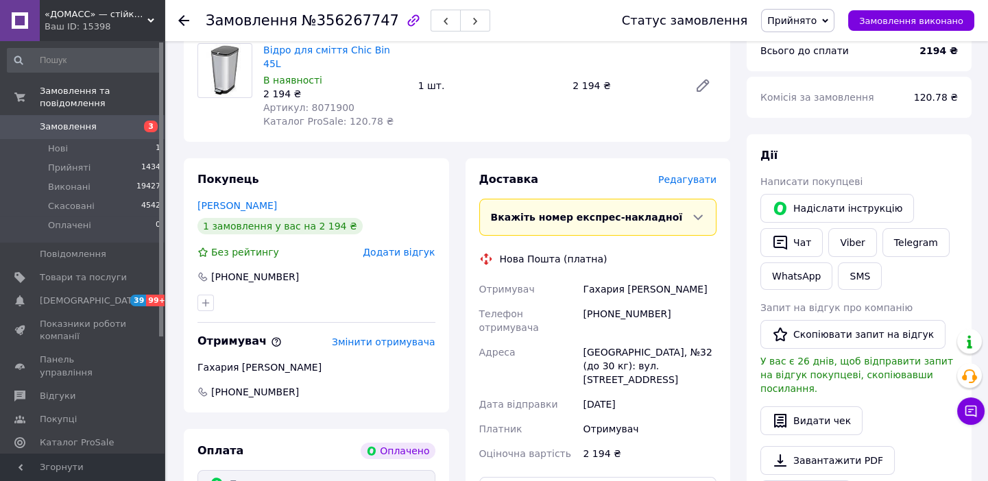
click at [692, 174] on span "Редагувати" at bounding box center [687, 179] width 58 height 11
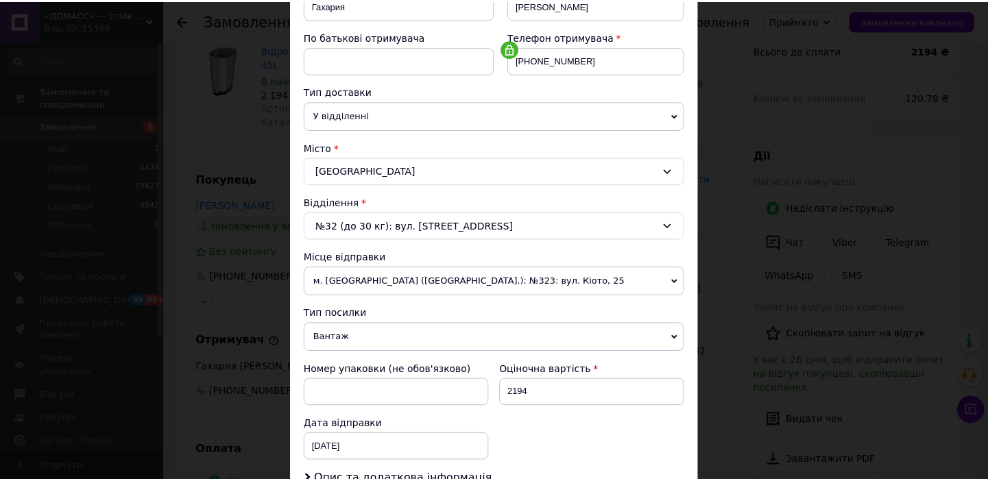
scroll to position [426, 0]
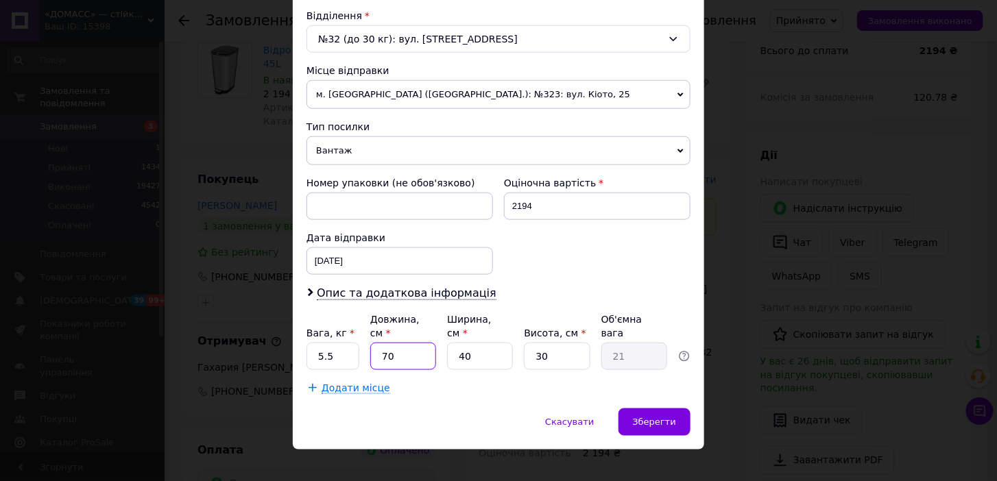
drag, startPoint x: 398, startPoint y: 342, endPoint x: 379, endPoint y: 342, distance: 19.2
click at [379, 343] on input "70" at bounding box center [403, 356] width 66 height 27
type input "6"
type input "1.8"
type input "60"
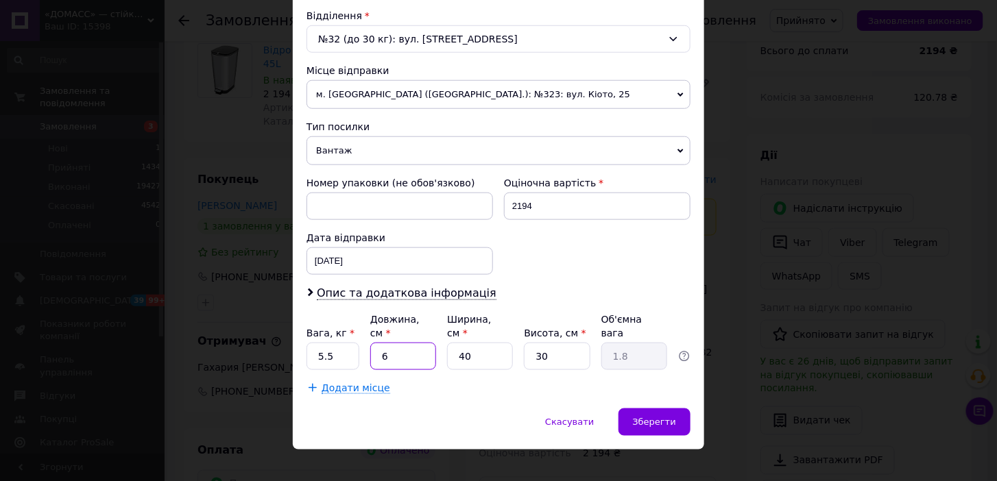
type input "18"
type input "60"
click at [660, 417] on span "Зберегти" at bounding box center [654, 422] width 43 height 10
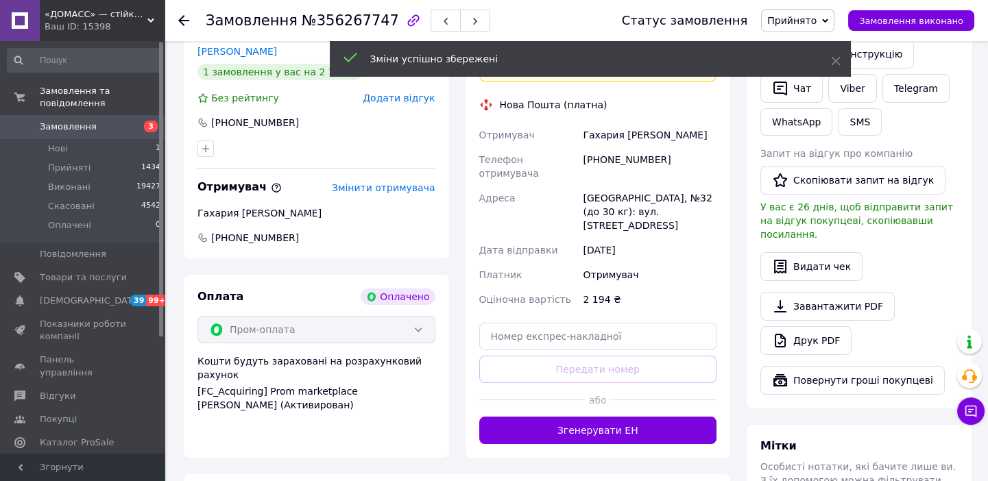
scroll to position [773, 0]
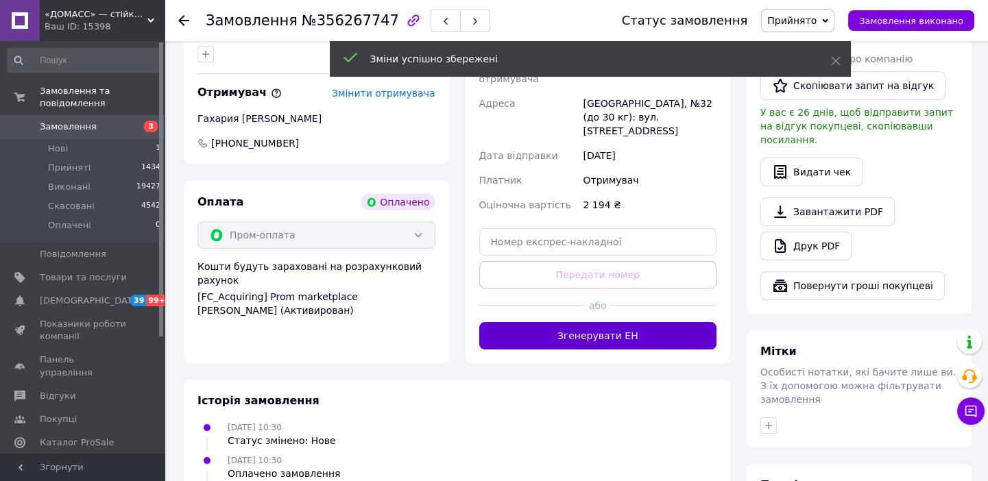
click at [609, 322] on button "Згенерувати ЕН" at bounding box center [598, 335] width 238 height 27
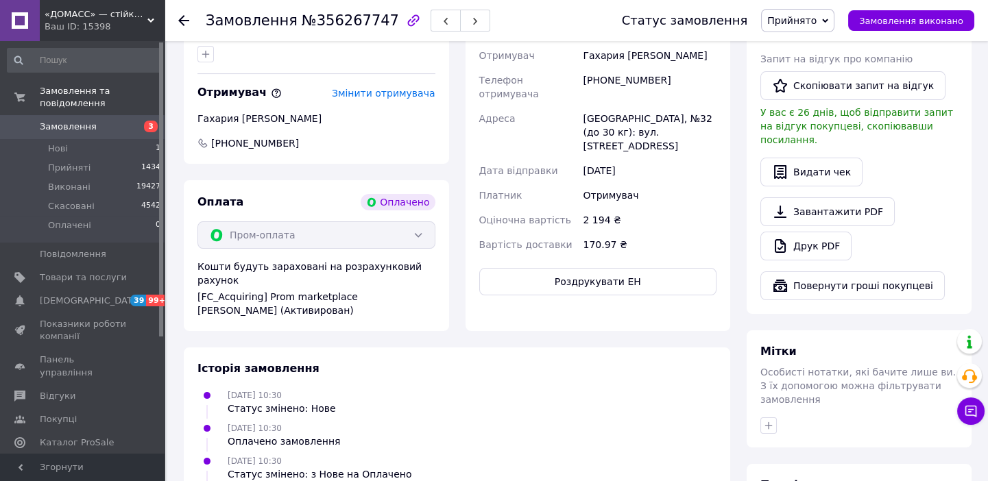
scroll to position [400, 0]
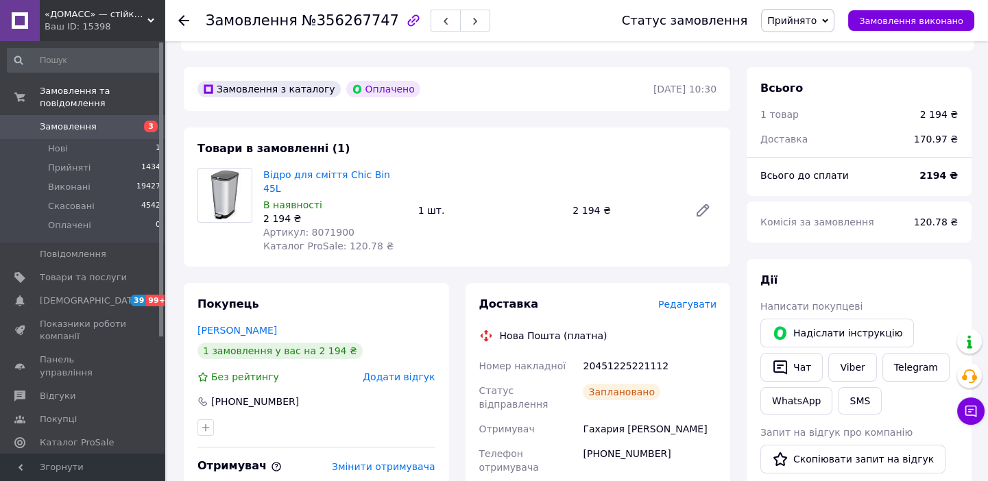
drag, startPoint x: 177, startPoint y: 20, endPoint x: 178, endPoint y: 34, distance: 14.5
click at [176, 20] on div "Замовлення №356267747 Статус замовлення Прийнято Виконано Скасовано Оплачено За…" at bounding box center [576, 20] width 823 height 41
click at [187, 19] on icon at bounding box center [183, 20] width 11 height 11
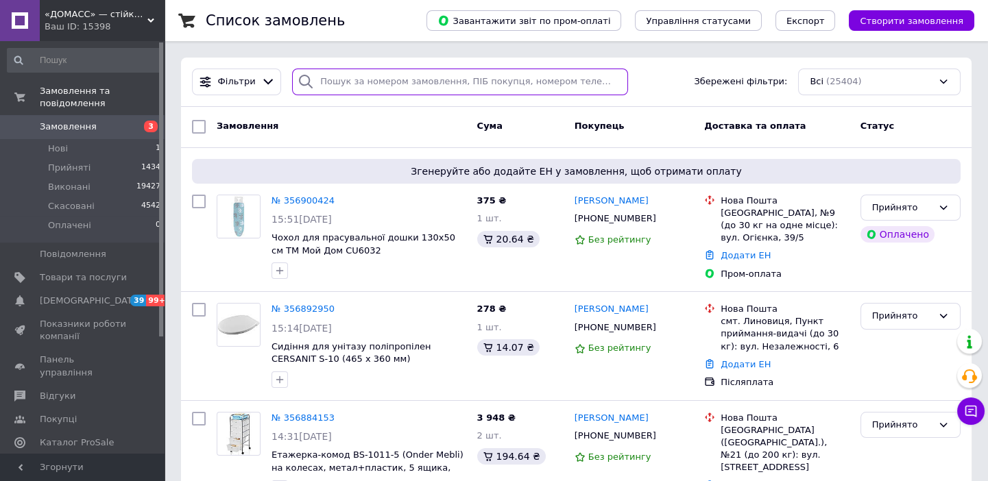
paste input "0671392526"
type input "0671392526"
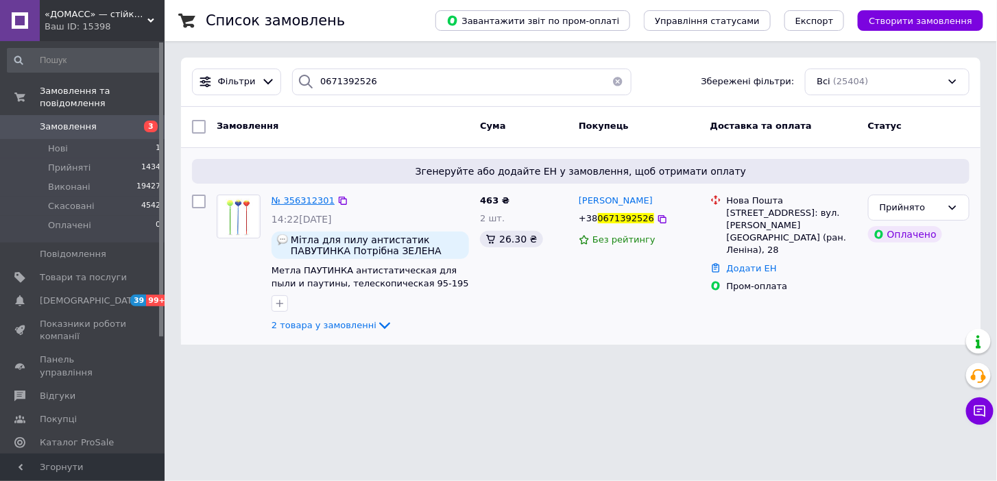
click at [303, 201] on span "№ 356312301" at bounding box center [302, 200] width 63 height 10
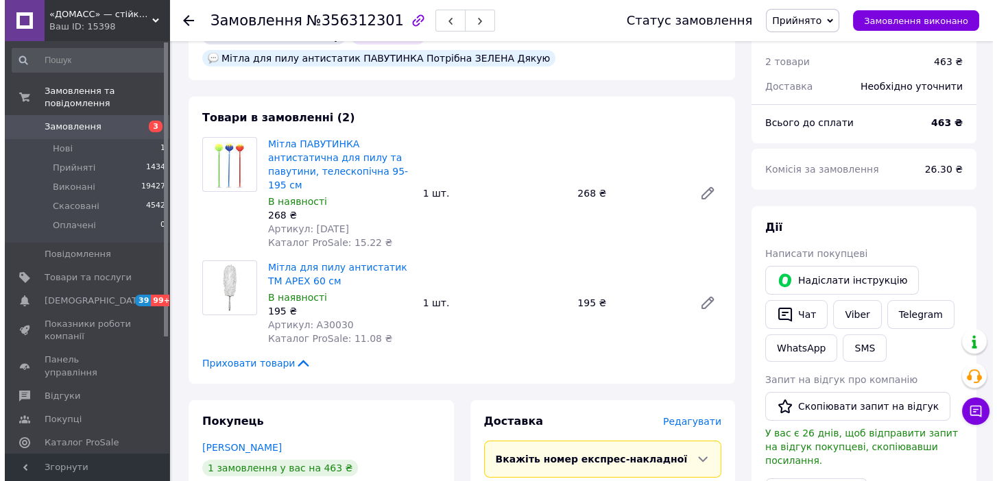
scroll to position [498, 0]
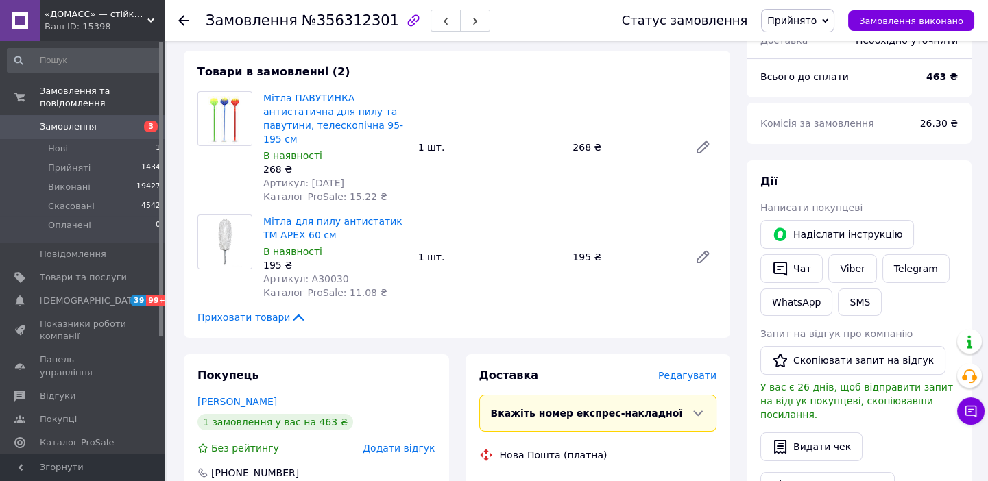
click at [691, 370] on span "Редагувати" at bounding box center [687, 375] width 58 height 11
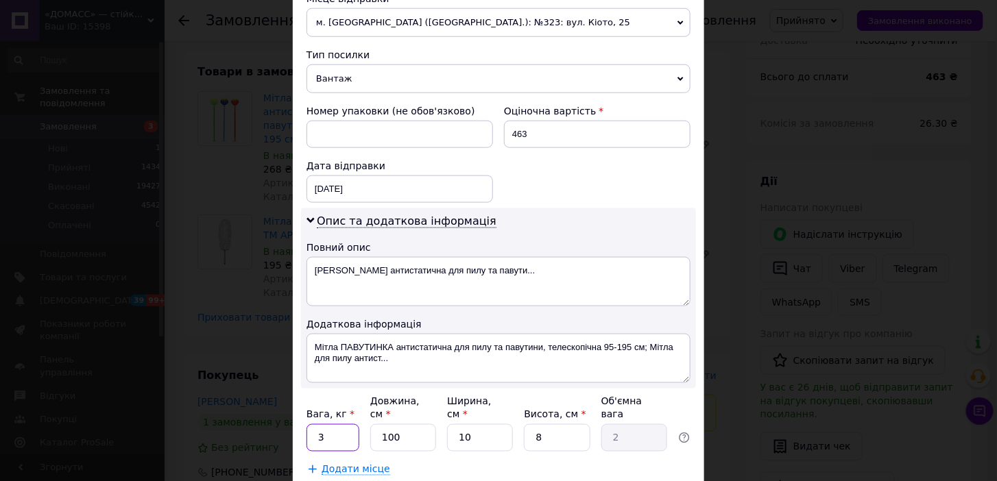
click at [311, 424] on input "3" at bounding box center [332, 437] width 53 height 27
type input "2"
drag, startPoint x: 381, startPoint y: 421, endPoint x: 374, endPoint y: 420, distance: 6.9
click at [374, 424] on input "100" at bounding box center [403, 437] width 66 height 27
type input "9"
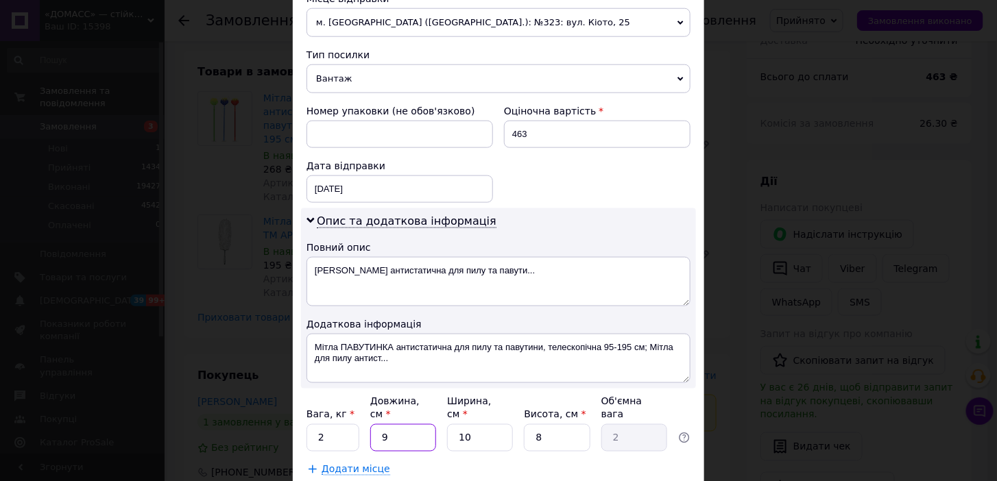
type input "0.18"
type input "97"
type input "1.94"
type input "97"
drag, startPoint x: 476, startPoint y: 423, endPoint x: 452, endPoint y: 427, distance: 23.7
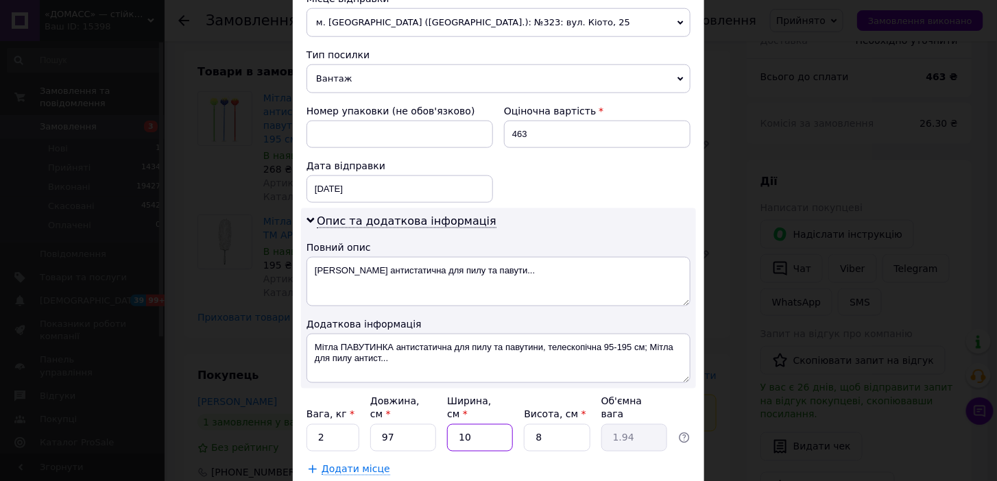
click at [452, 427] on input "10" at bounding box center [480, 437] width 66 height 27
type input "1"
type input "0.19"
type input "15"
type input "2.91"
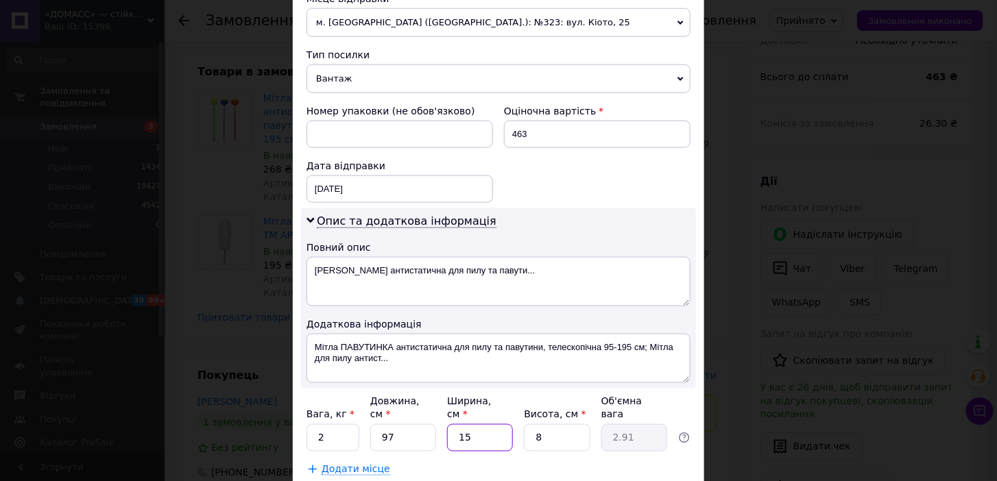
type input "15"
drag, startPoint x: 540, startPoint y: 422, endPoint x: 531, endPoint y: 422, distance: 9.6
click at [531, 424] on input "8" at bounding box center [557, 437] width 66 height 27
type input "4"
type input "1.46"
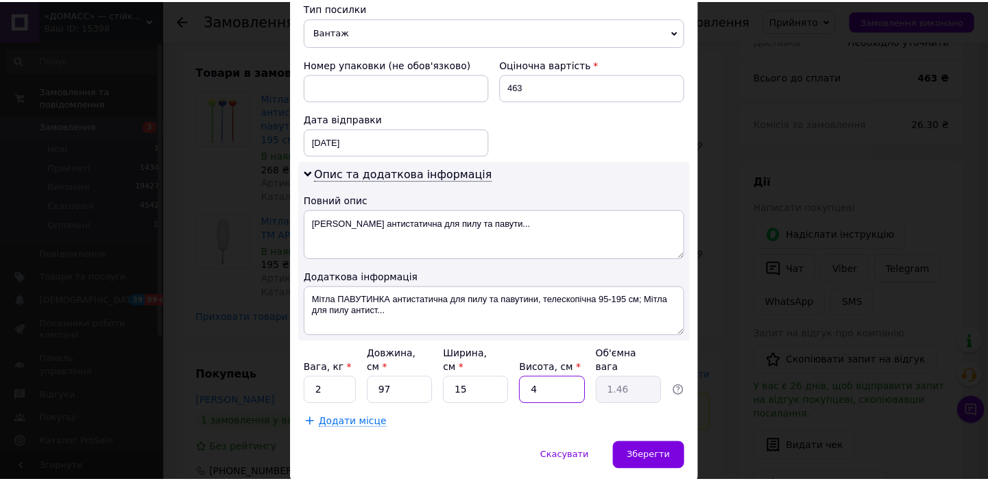
scroll to position [580, 0]
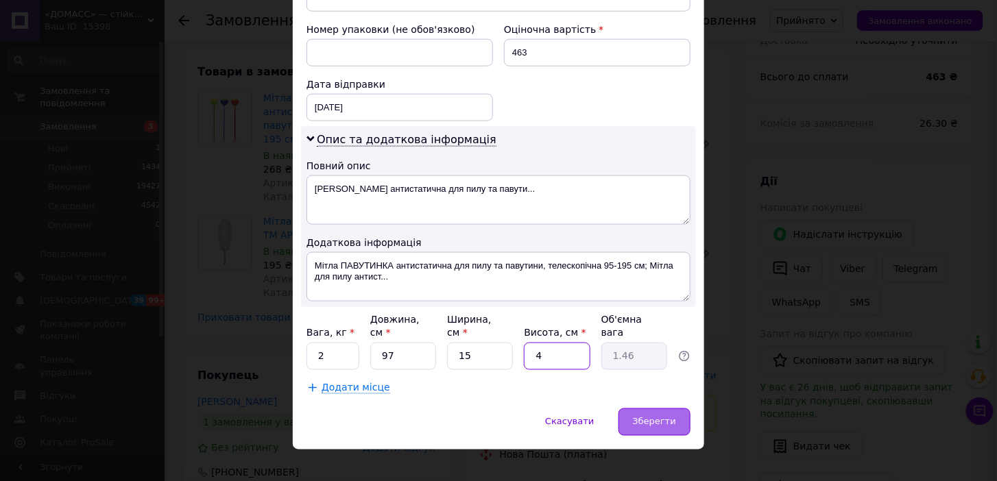
type input "4"
click at [657, 417] on span "Зберегти" at bounding box center [654, 422] width 43 height 10
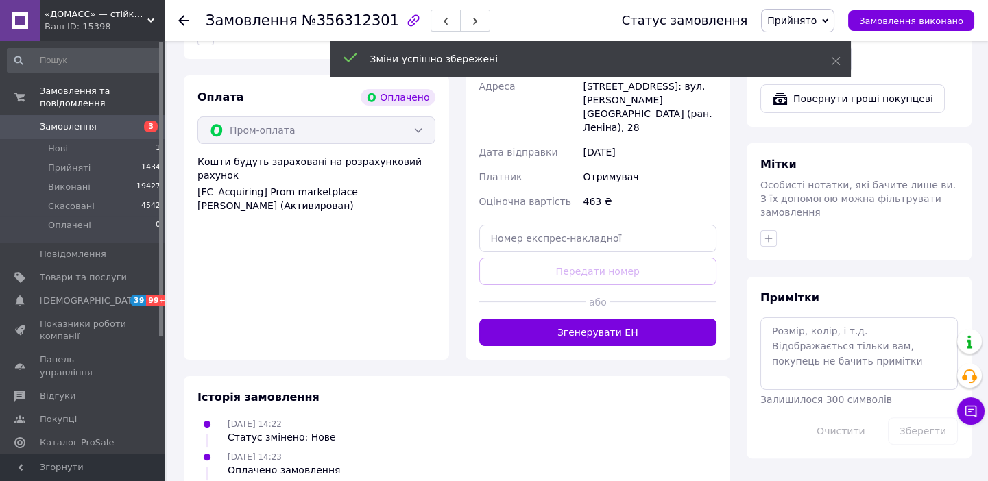
scroll to position [997, 0]
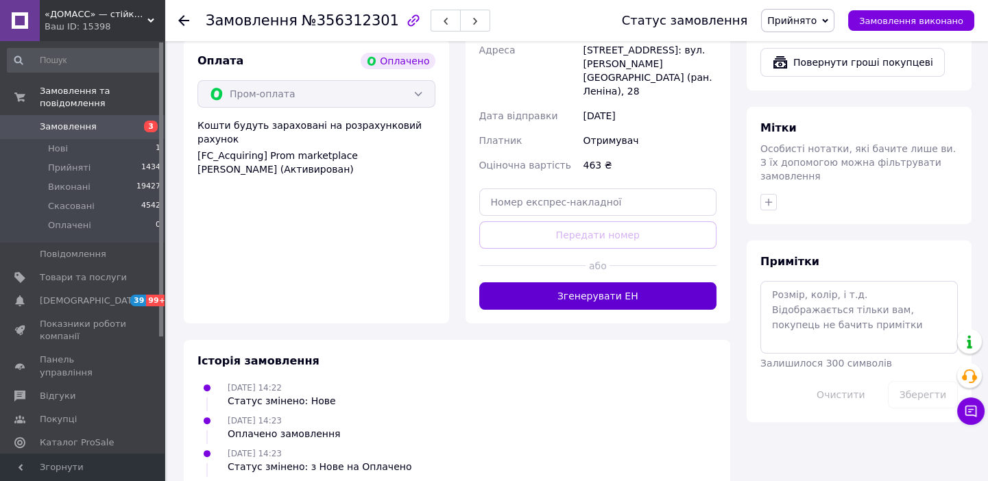
click at [617, 282] on button "Згенерувати ЕН" at bounding box center [598, 295] width 238 height 27
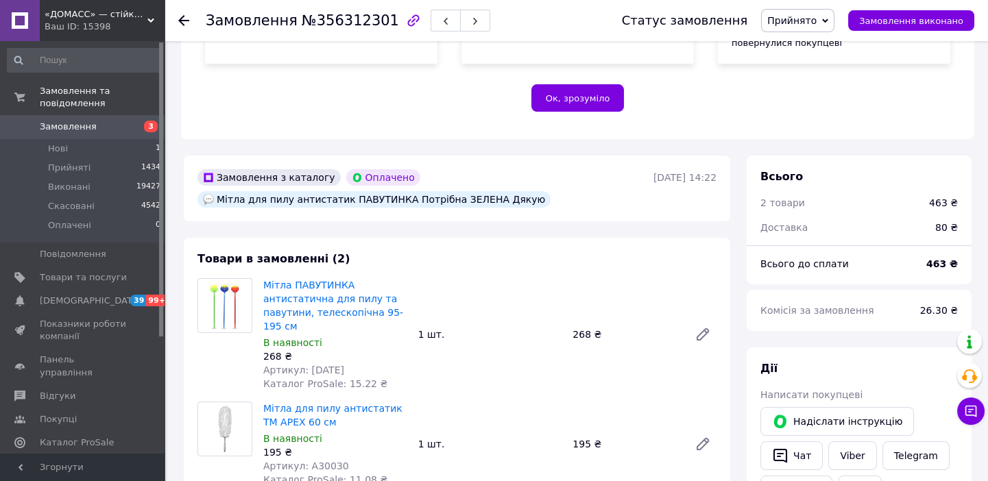
scroll to position [0, 0]
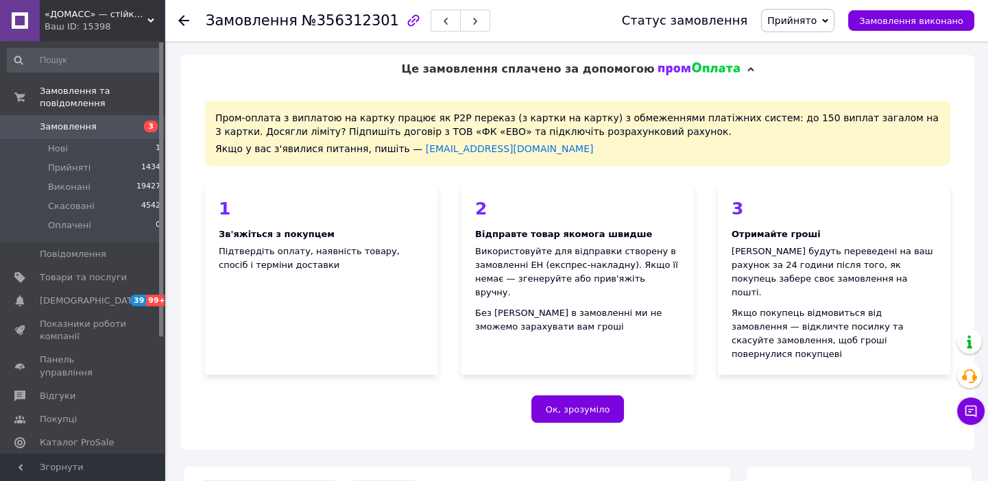
click at [178, 26] on div at bounding box center [183, 21] width 11 height 14
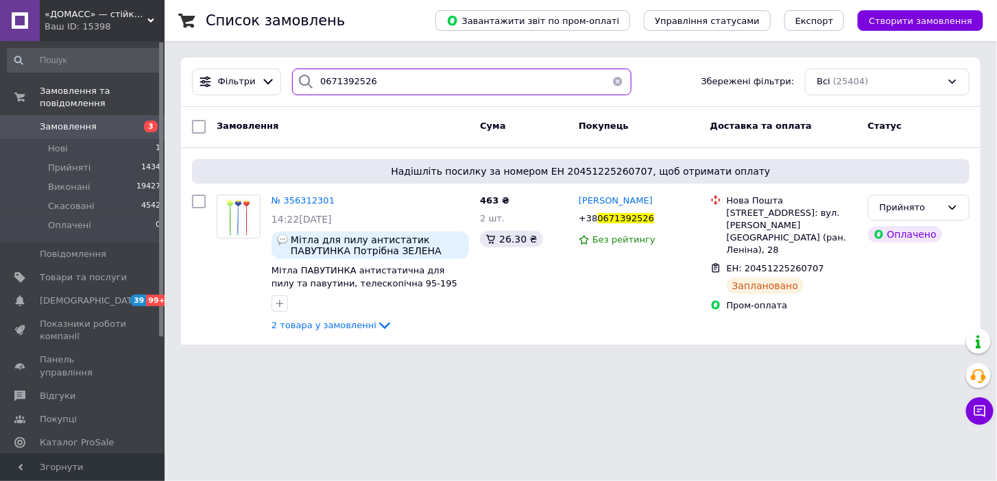
click at [292, 78] on div "0671392526" at bounding box center [461, 82] width 339 height 27
paste input "961503365"
type input "0961503365"
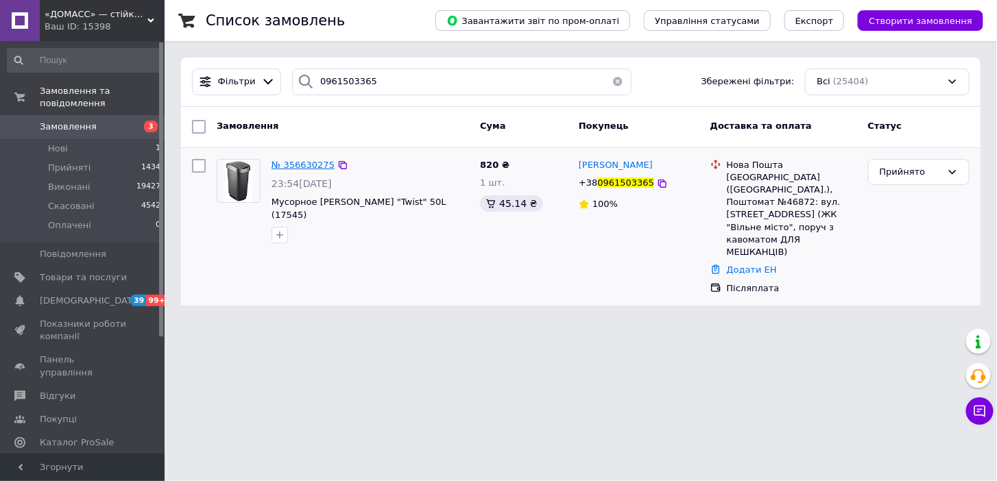
click at [305, 159] on div "№ 356630275" at bounding box center [303, 166] width 66 height 16
click at [304, 162] on span "№ 356630275" at bounding box center [302, 165] width 63 height 10
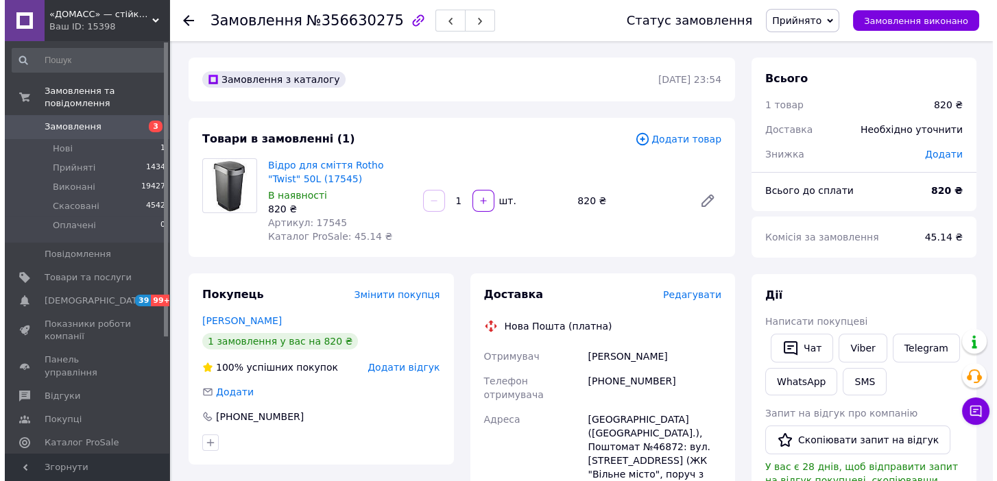
scroll to position [186, 0]
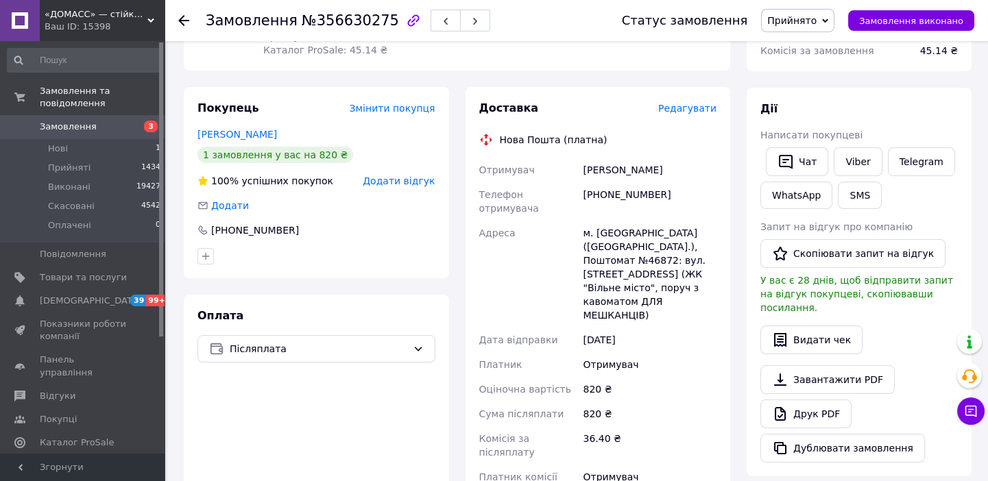
click at [697, 106] on span "Редагувати" at bounding box center [687, 108] width 58 height 11
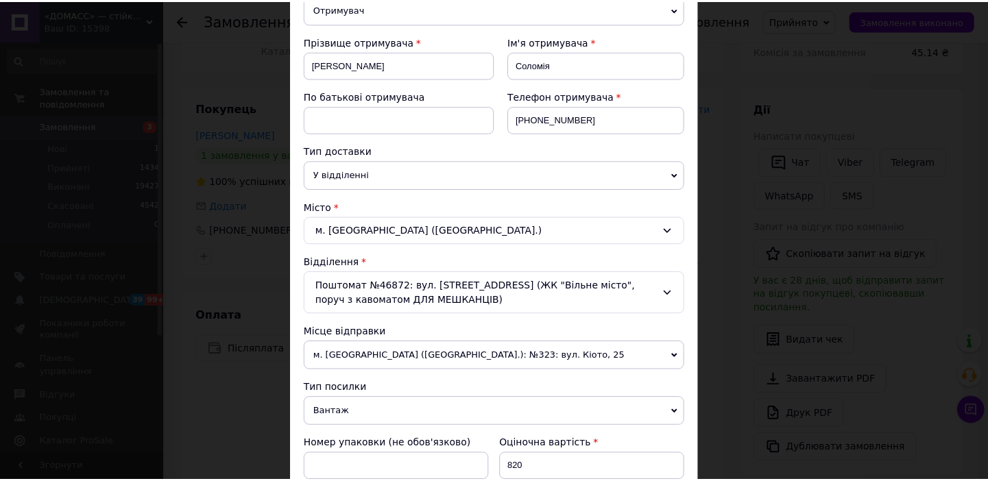
scroll to position [577, 0]
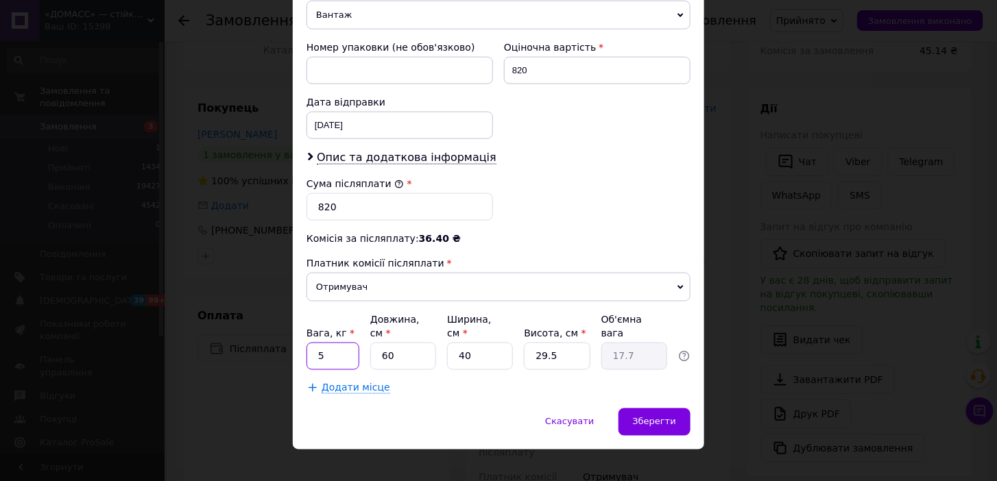
drag, startPoint x: 328, startPoint y: 339, endPoint x: 316, endPoint y: 339, distance: 11.7
click at [316, 343] on input "5" at bounding box center [332, 356] width 53 height 27
type input "4"
click at [662, 417] on span "Зберегти" at bounding box center [654, 422] width 43 height 10
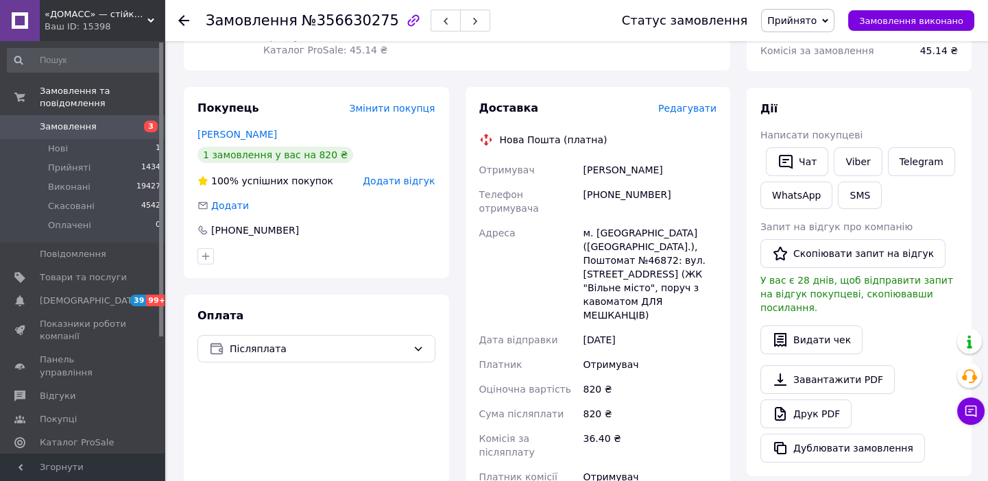
scroll to position [374, 0]
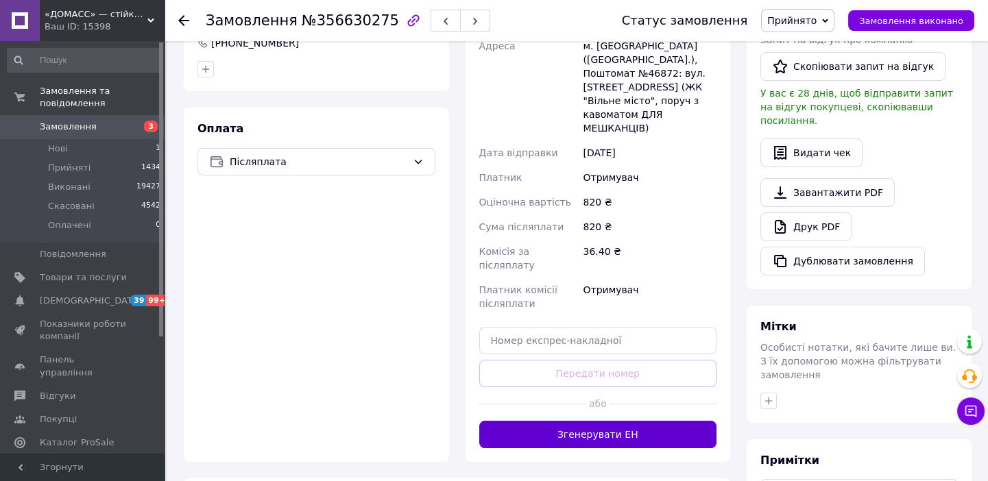
click at [603, 421] on button "Згенерувати ЕН" at bounding box center [598, 434] width 238 height 27
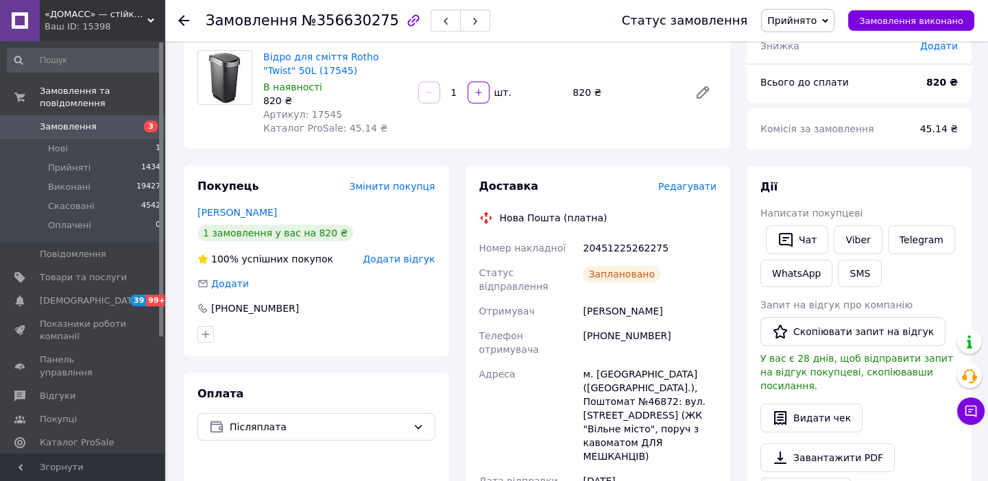
scroll to position [0, 0]
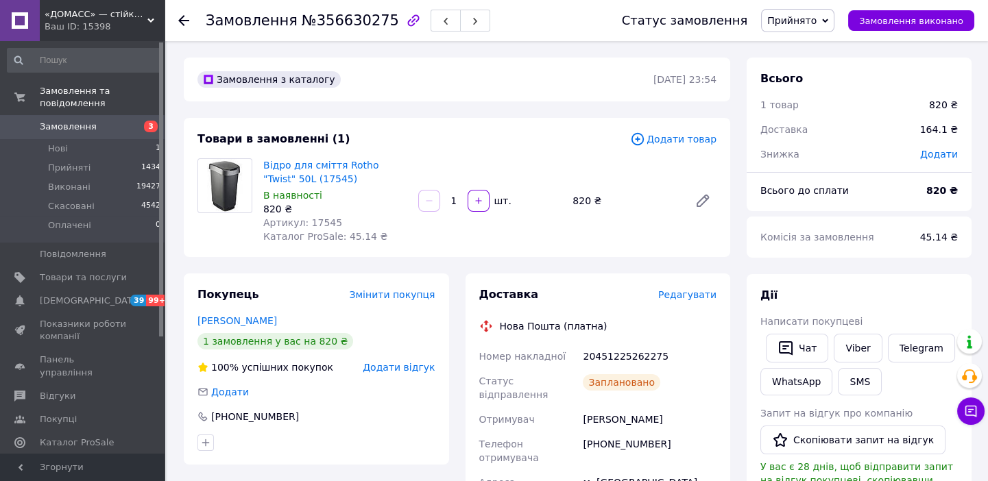
click at [182, 20] on use at bounding box center [183, 20] width 11 height 11
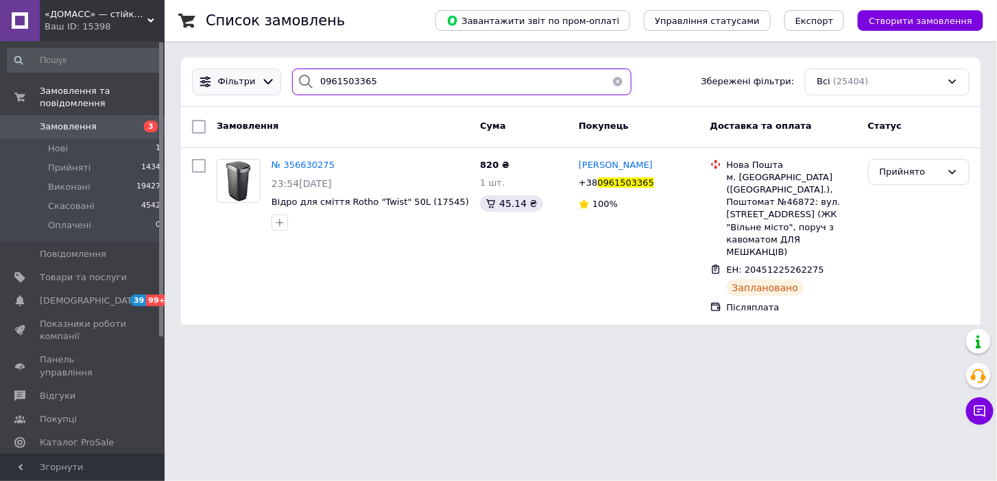
drag, startPoint x: 374, startPoint y: 79, endPoint x: 270, endPoint y: 90, distance: 104.9
click at [270, 90] on div "Фільтри 0961503365 Збережені фільтри: Всі (25404)" at bounding box center [580, 82] width 788 height 27
drag, startPoint x: 269, startPoint y: 90, endPoint x: 379, endPoint y: 82, distance: 110.7
click at [379, 82] on input "0961503365" at bounding box center [461, 82] width 339 height 27
drag, startPoint x: 379, startPoint y: 82, endPoint x: 295, endPoint y: 86, distance: 84.5
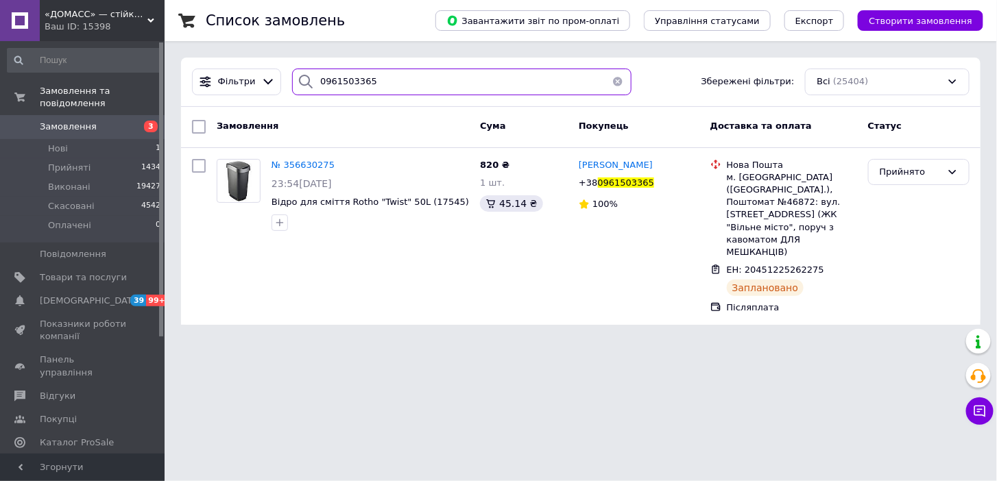
click at [295, 86] on div "0961503365" at bounding box center [461, 82] width 339 height 27
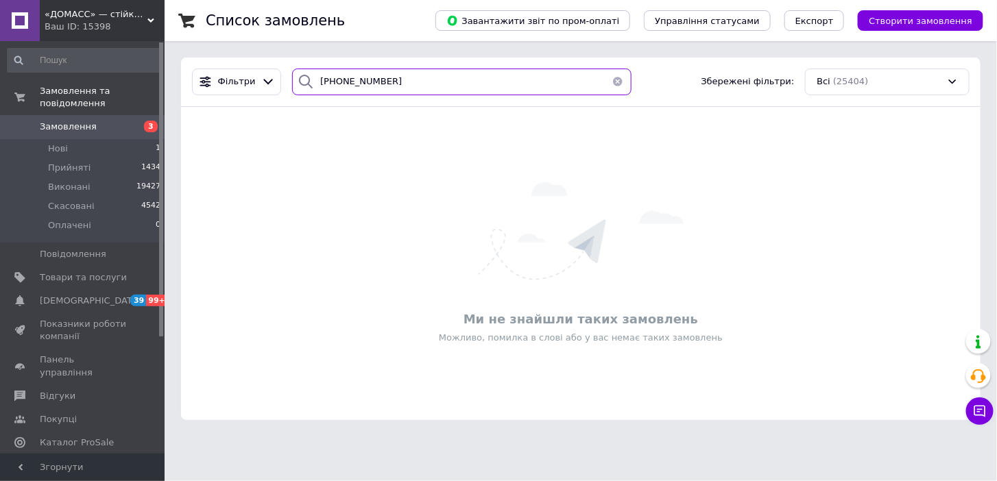
type input "+380990496739"
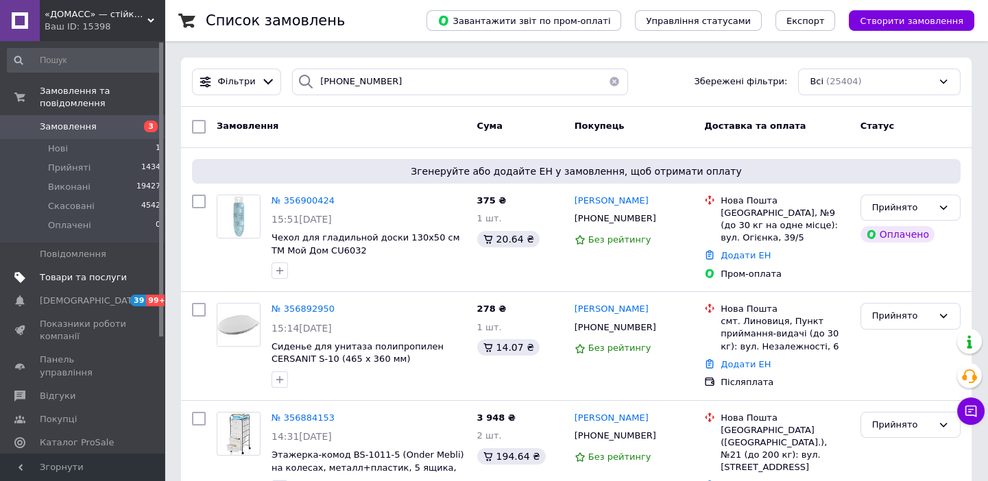
click at [78, 271] on span "Товари та послуги" at bounding box center [83, 277] width 87 height 12
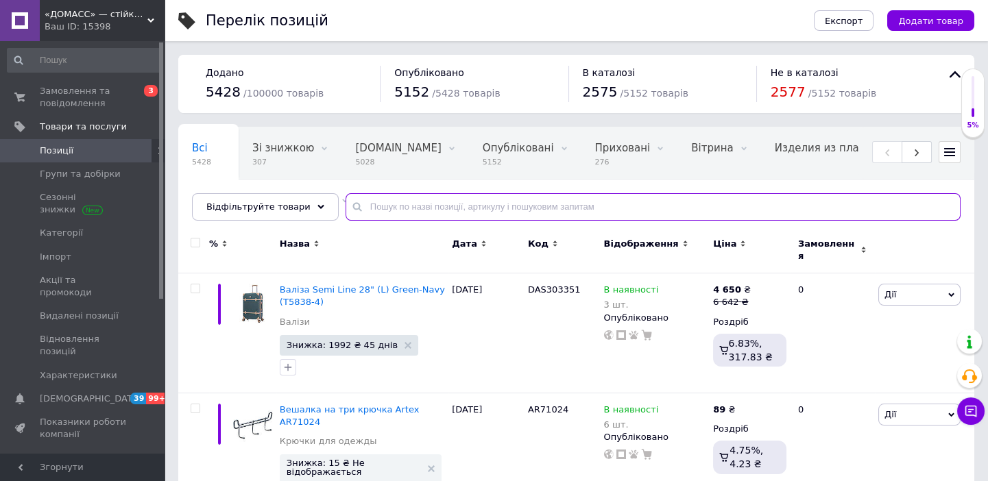
click at [388, 205] on input "text" at bounding box center [653, 206] width 615 height 27
type input "4578"
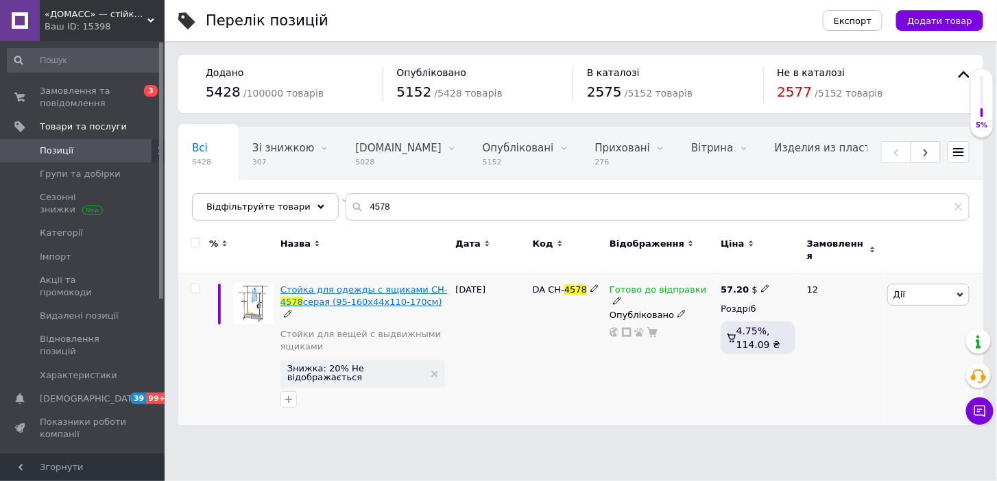
click at [392, 285] on span "Стойка для одежды с ящиками CH-" at bounding box center [363, 290] width 167 height 10
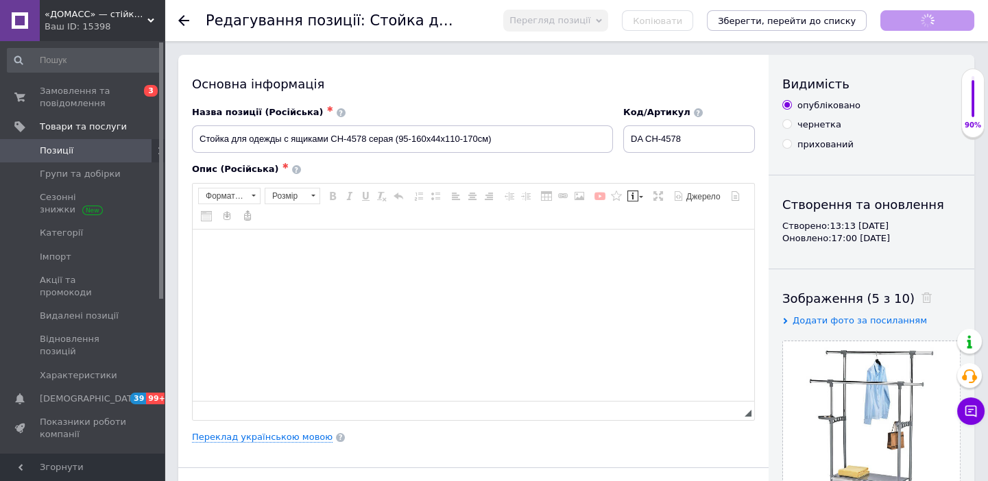
checkbox input "true"
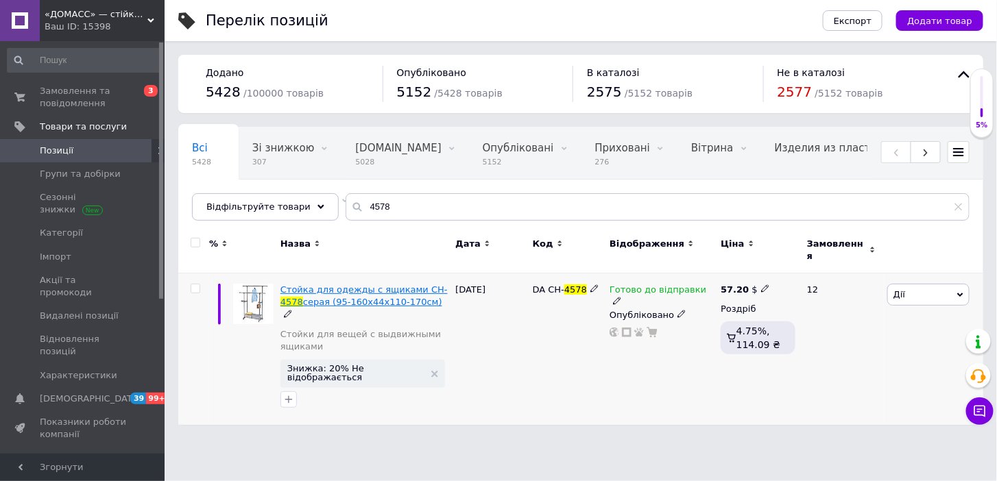
click at [357, 287] on span "Стойка для одежды с ящиками CH-" at bounding box center [363, 290] width 167 height 10
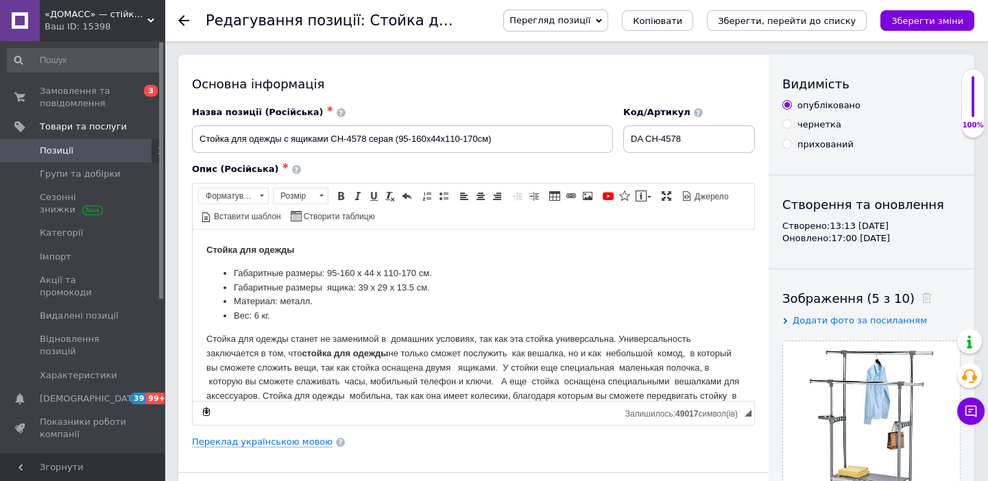
scroll to position [186, 0]
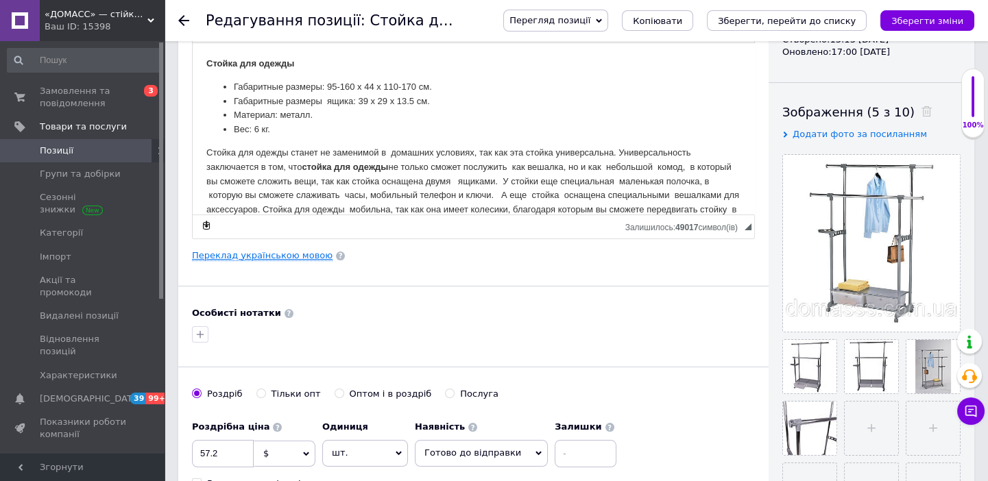
click at [285, 256] on link "Переклад українською мовою" at bounding box center [262, 255] width 141 height 11
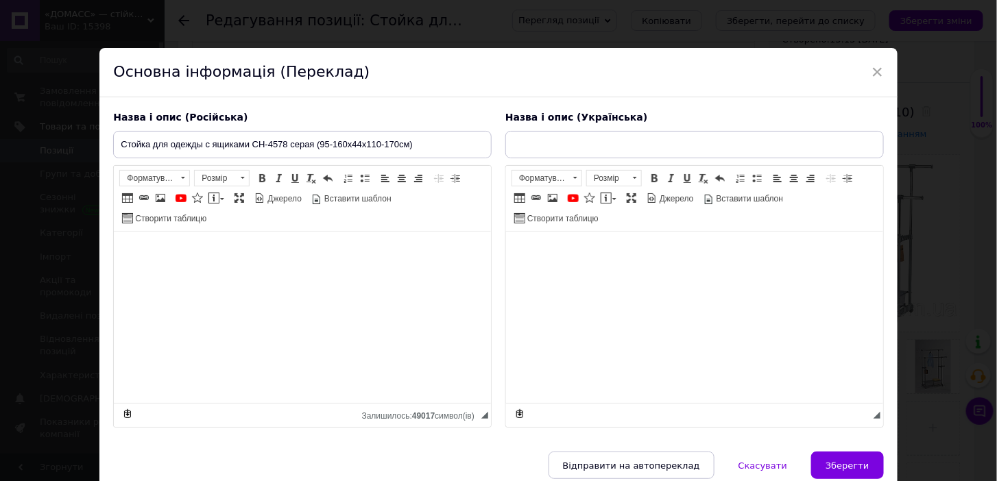
checkbox input "true"
type input "Стійка для одягу пересувна з ящиками CH-4578 сіра (95-160x44x110-170см)"
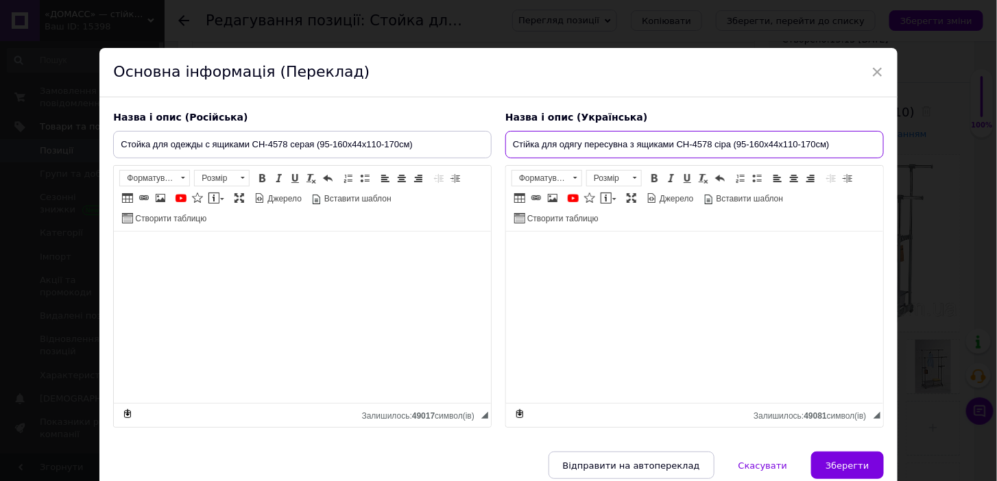
drag, startPoint x: 510, startPoint y: 144, endPoint x: 729, endPoint y: 142, distance: 219.4
click at [729, 142] on input "Стійка для одягу пересувна з ящиками CH-4578 сіра (95-160x44x110-170см)" at bounding box center [694, 144] width 378 height 27
click at [875, 70] on span "×" at bounding box center [877, 71] width 12 height 23
checkbox input "true"
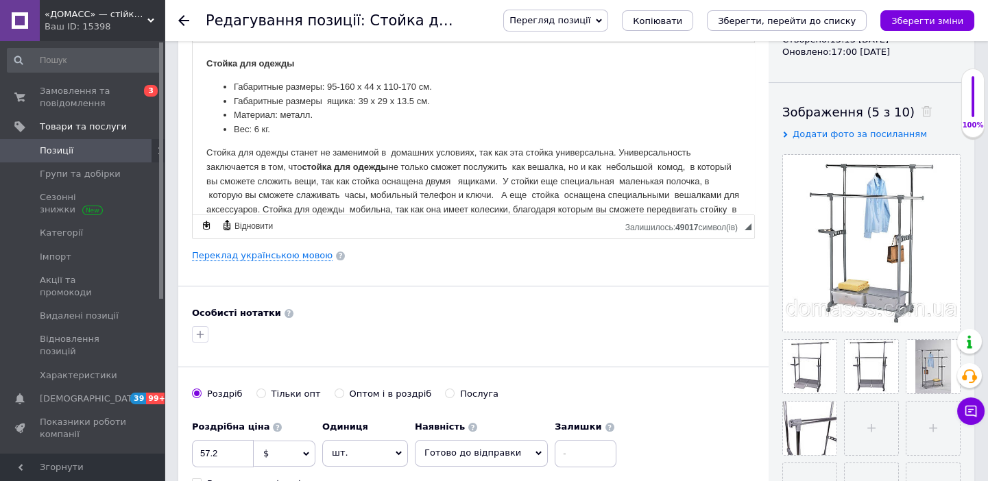
scroll to position [0, 0]
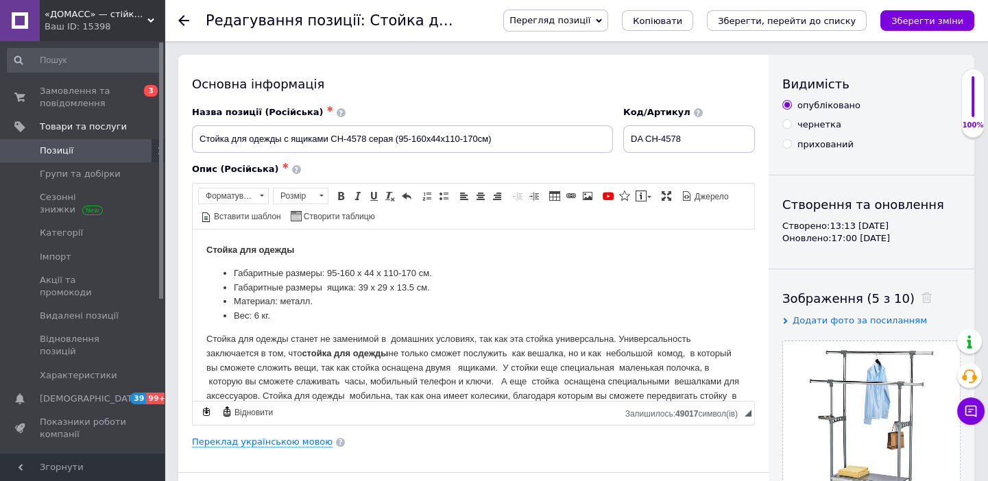
click at [181, 21] on use at bounding box center [183, 20] width 11 height 11
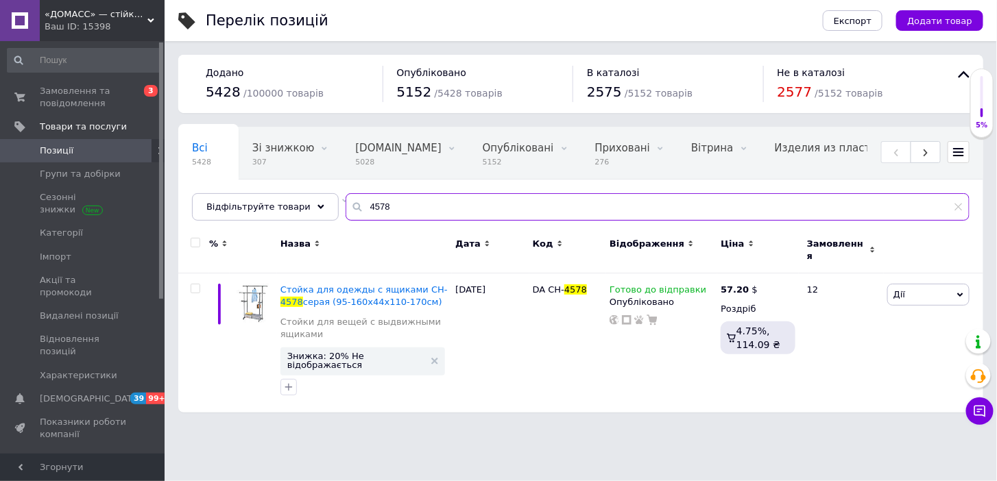
drag, startPoint x: 408, startPoint y: 206, endPoint x: 347, endPoint y: 207, distance: 61.0
click at [347, 207] on input "4578" at bounding box center [658, 206] width 624 height 27
paste input "0509131595"
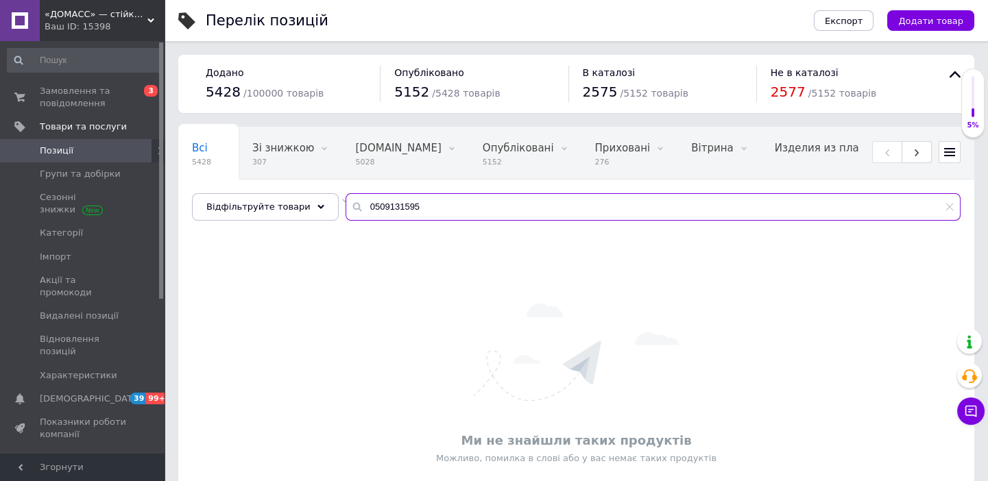
type input "4578"
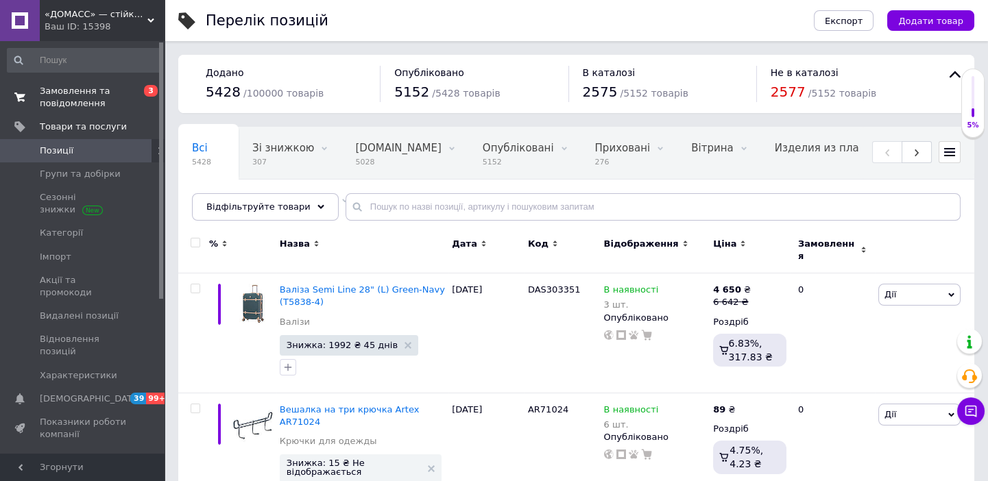
click at [86, 101] on span "Замовлення та повідомлення" at bounding box center [83, 97] width 87 height 25
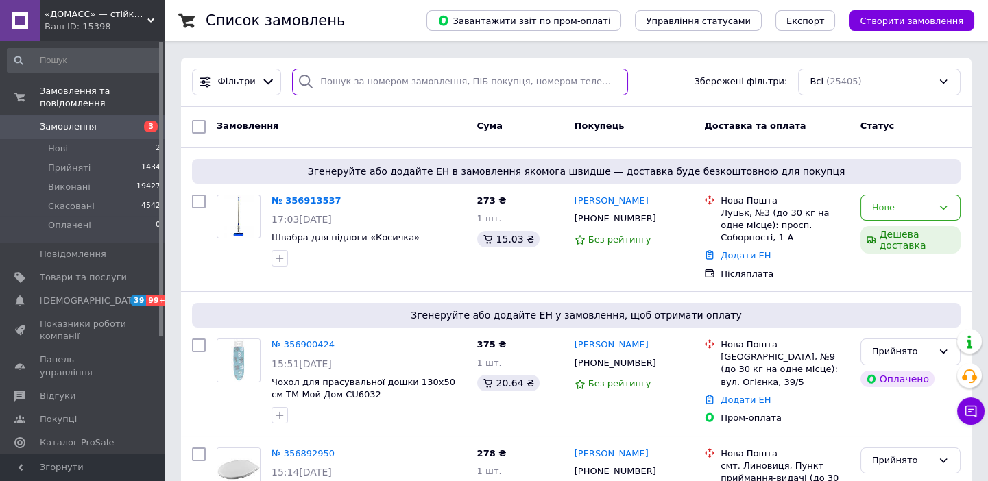
paste input "0509131595"
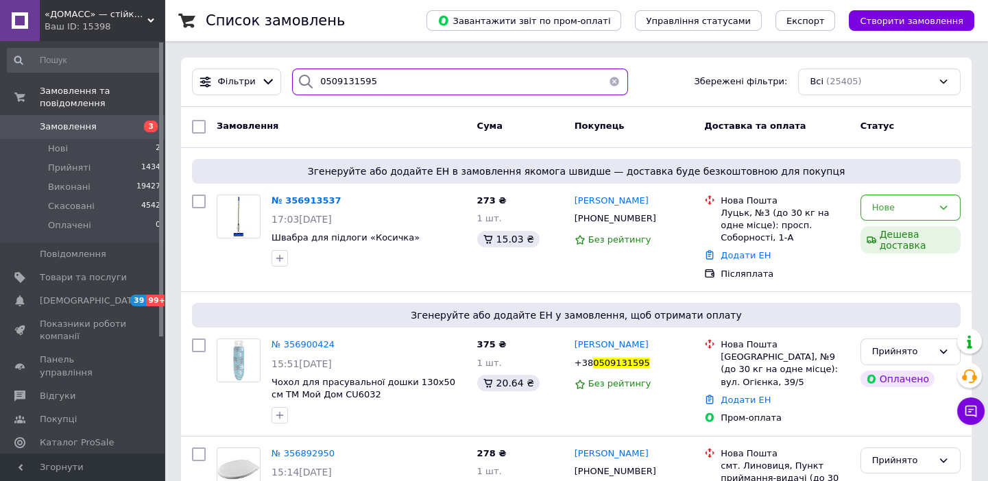
type input "0509131595"
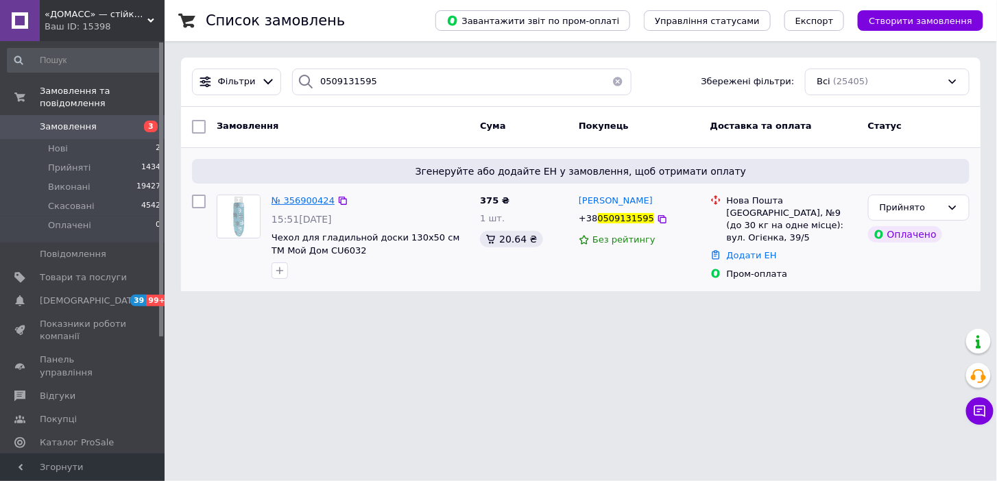
click at [289, 197] on span "№ 356900424" at bounding box center [302, 200] width 63 height 10
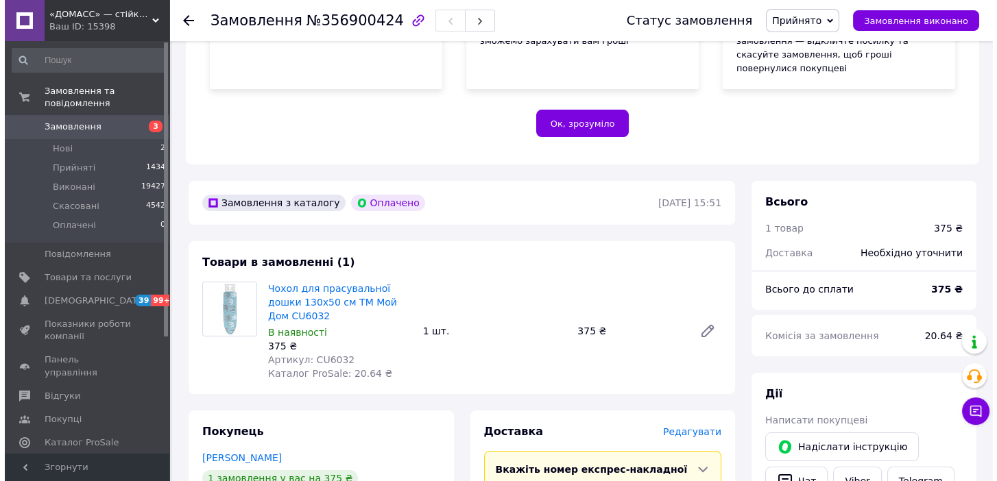
scroll to position [374, 0]
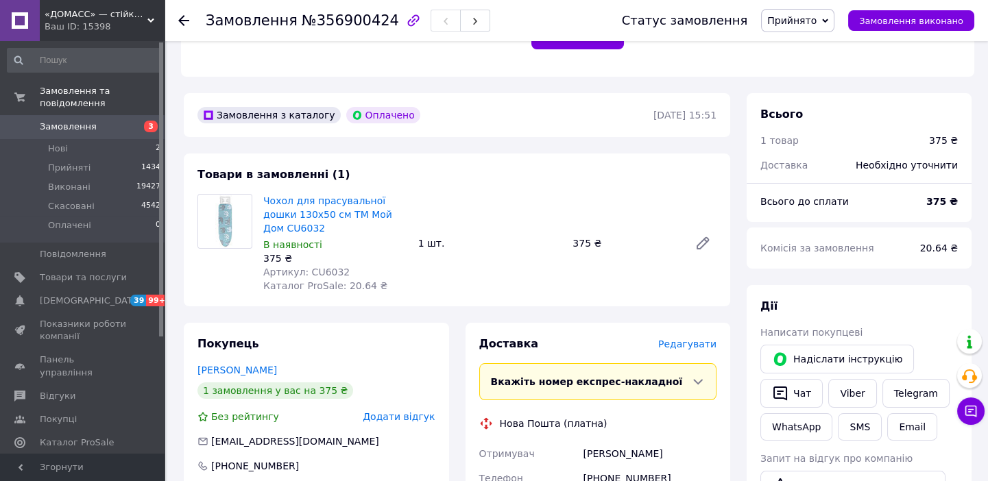
click at [695, 339] on span "Редагувати" at bounding box center [687, 344] width 58 height 11
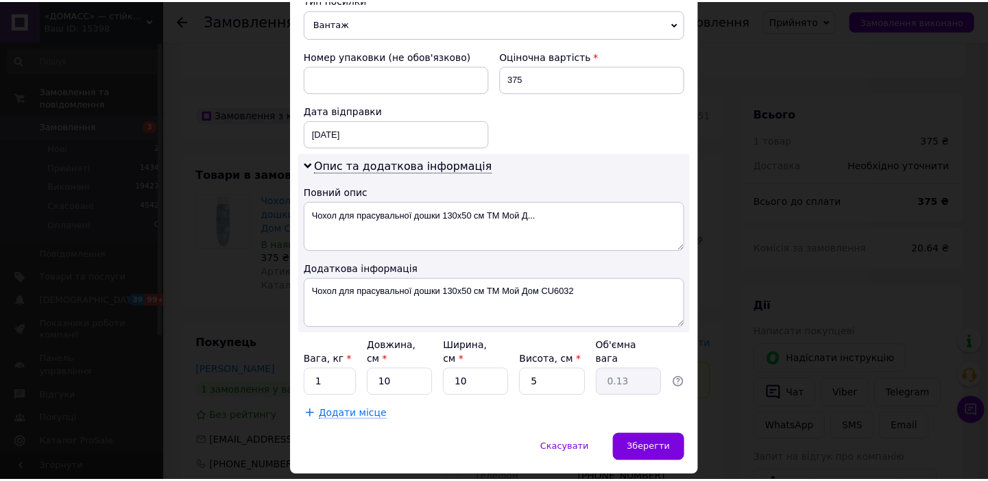
scroll to position [580, 0]
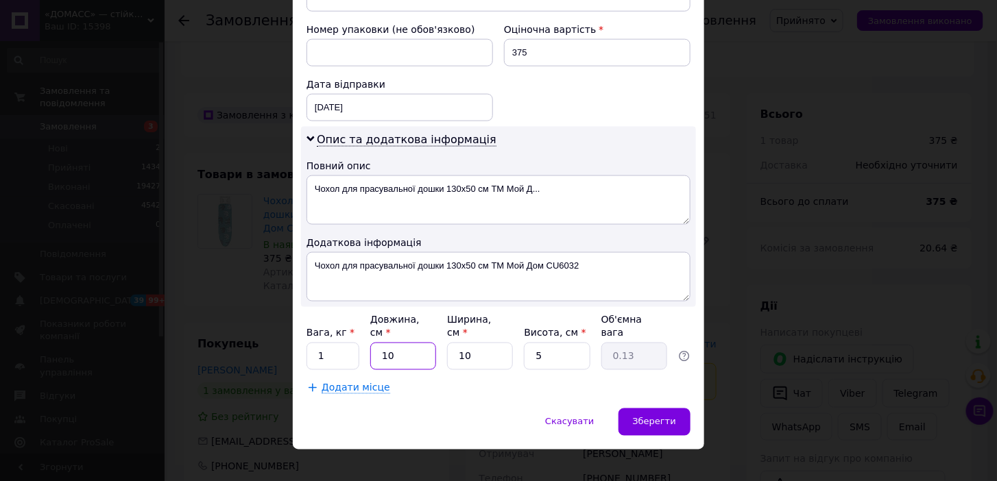
drag, startPoint x: 398, startPoint y: 345, endPoint x: 367, endPoint y: 341, distance: 30.4
click at [367, 341] on div "Вага, кг * 1 Довжина, см * 10 Ширина, см * 10 Висота, см * 5 Об'ємна вага 0.13" at bounding box center [498, 342] width 384 height 58
type input "3"
type input "0.1"
type input "30"
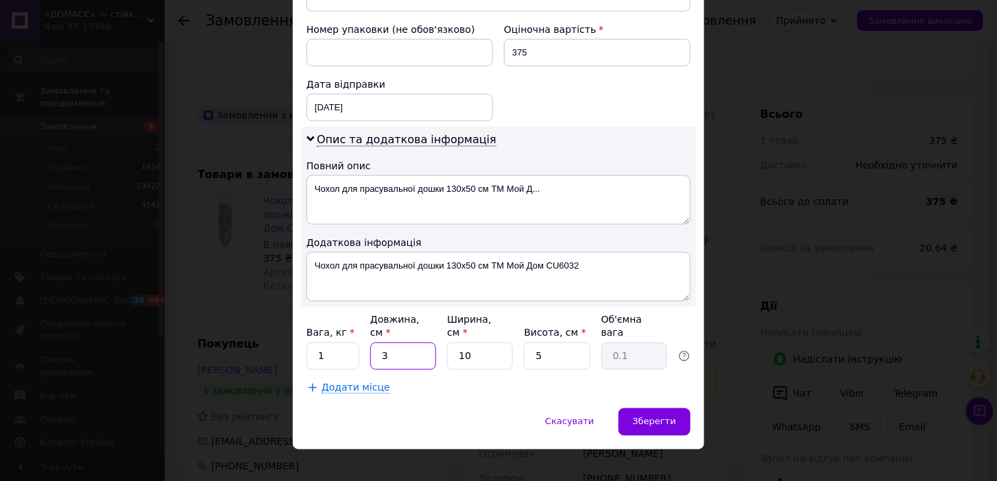
type input "0.38"
type input "30"
drag, startPoint x: 476, startPoint y: 339, endPoint x: 452, endPoint y: 341, distance: 24.8
click at [452, 343] on input "10" at bounding box center [480, 356] width 66 height 27
type input "2"
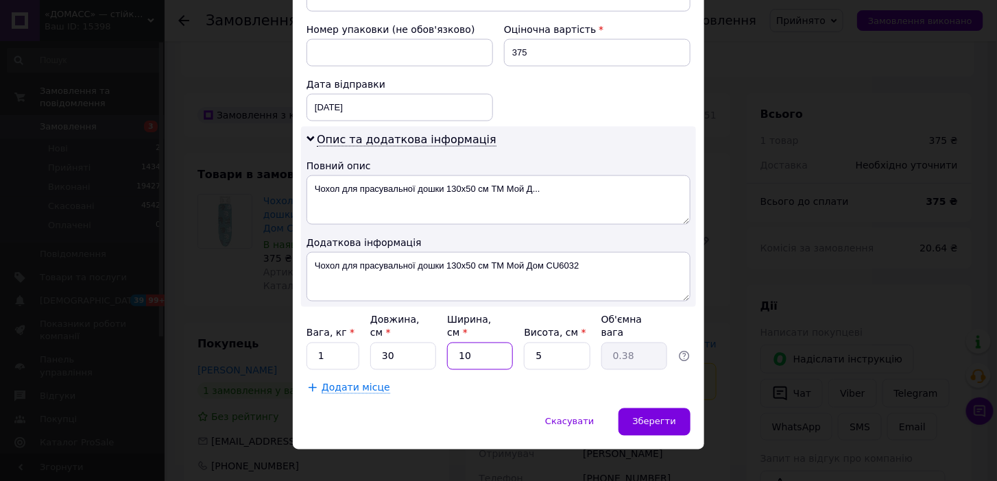
type input "0.1"
type input "25"
type input "0.94"
type input "25"
click at [654, 409] on div "Зберегти" at bounding box center [654, 422] width 72 height 27
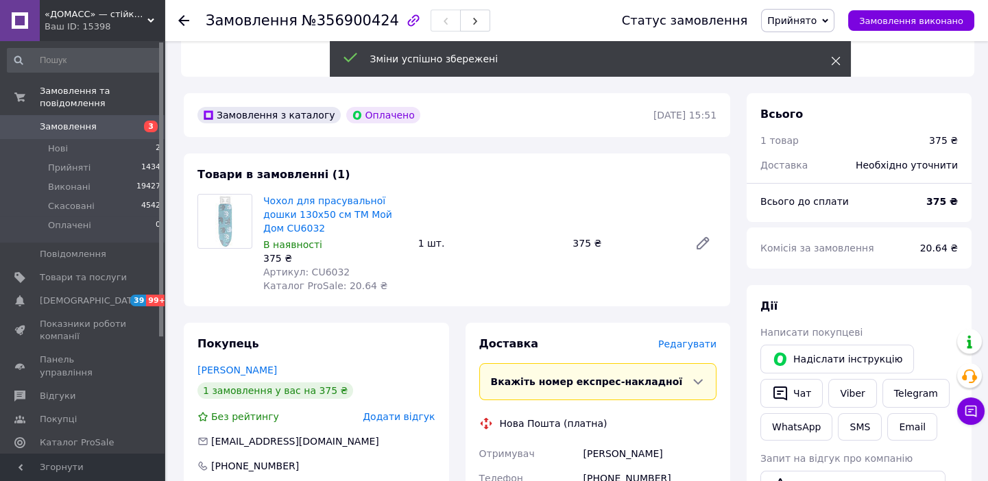
click at [836, 57] on icon at bounding box center [836, 61] width 10 height 10
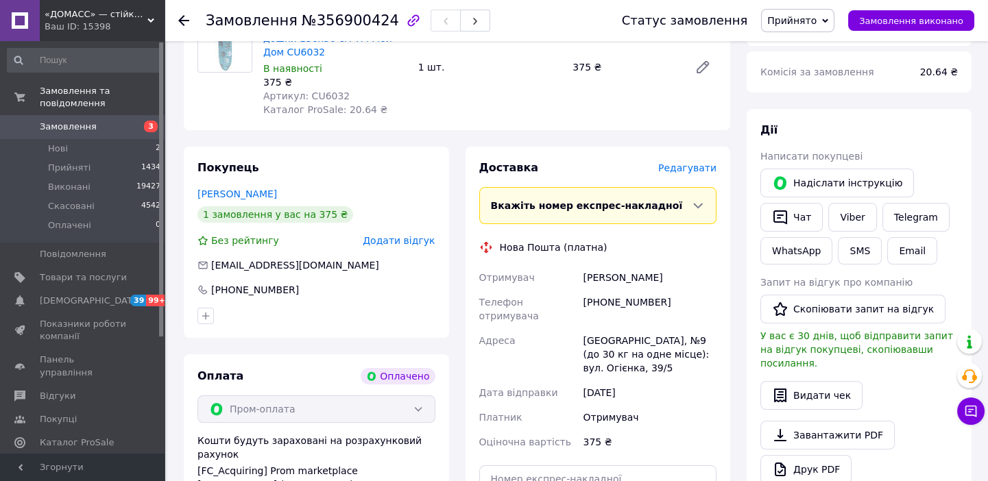
scroll to position [810, 0]
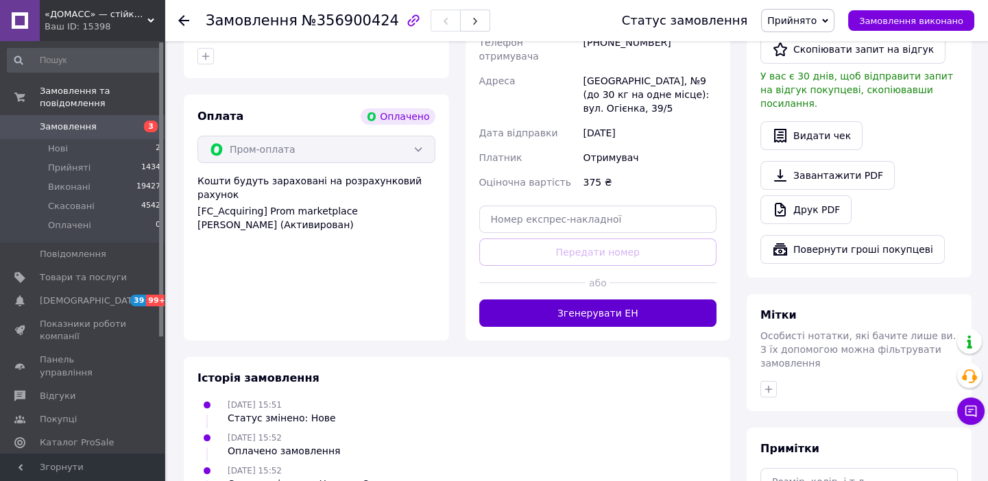
click at [642, 300] on button "Згенерувати ЕН" at bounding box center [598, 313] width 238 height 27
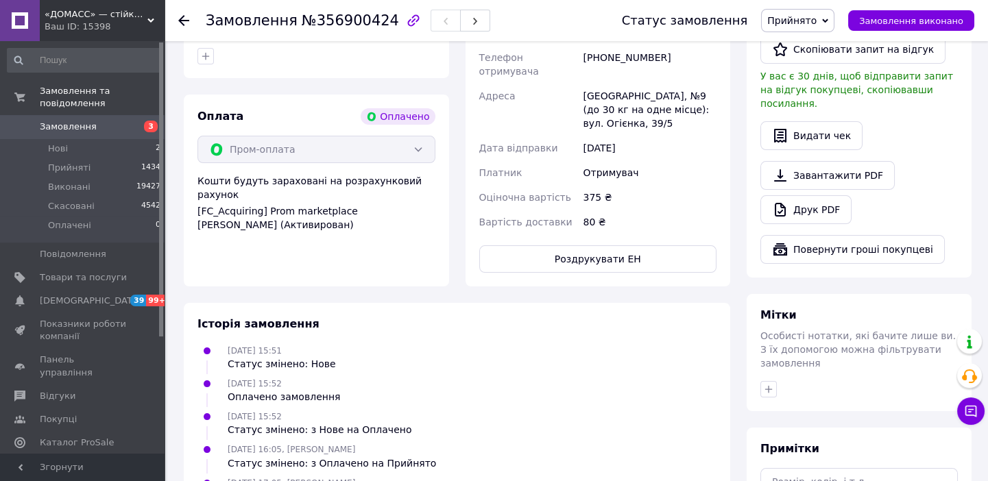
click at [185, 21] on icon at bounding box center [183, 20] width 11 height 11
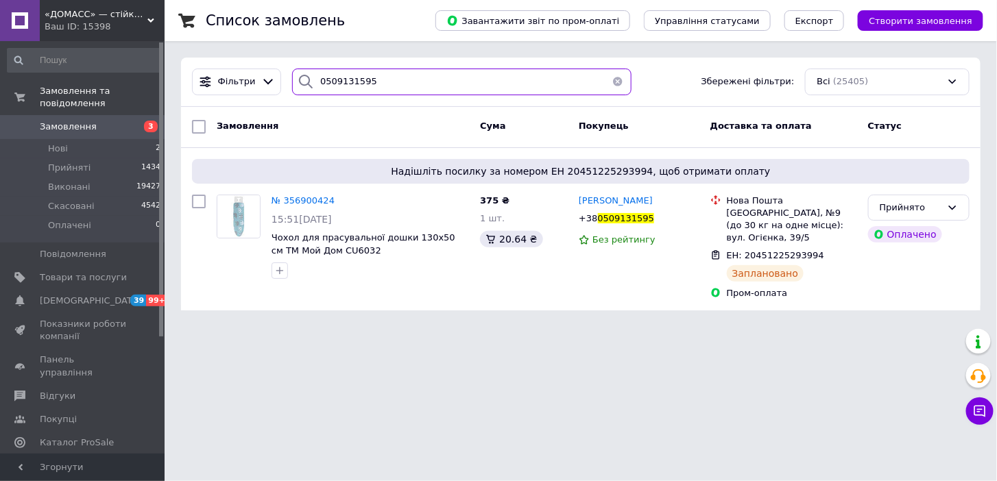
drag, startPoint x: 385, startPoint y: 80, endPoint x: 308, endPoint y: 78, distance: 77.5
click at [308, 78] on div "0509131595" at bounding box center [461, 82] width 339 height 27
paste input "67402360"
type input "0674023605"
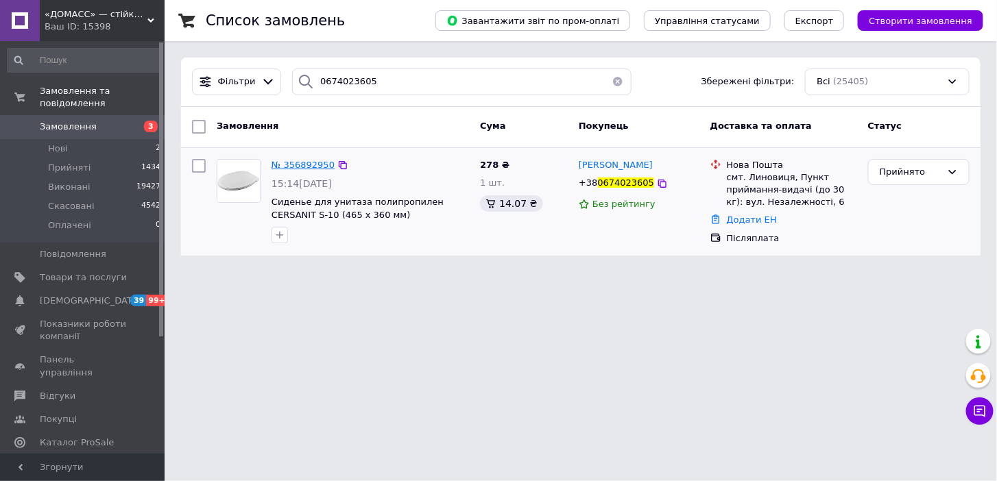
click at [295, 166] on span "№ 356892950" at bounding box center [302, 165] width 63 height 10
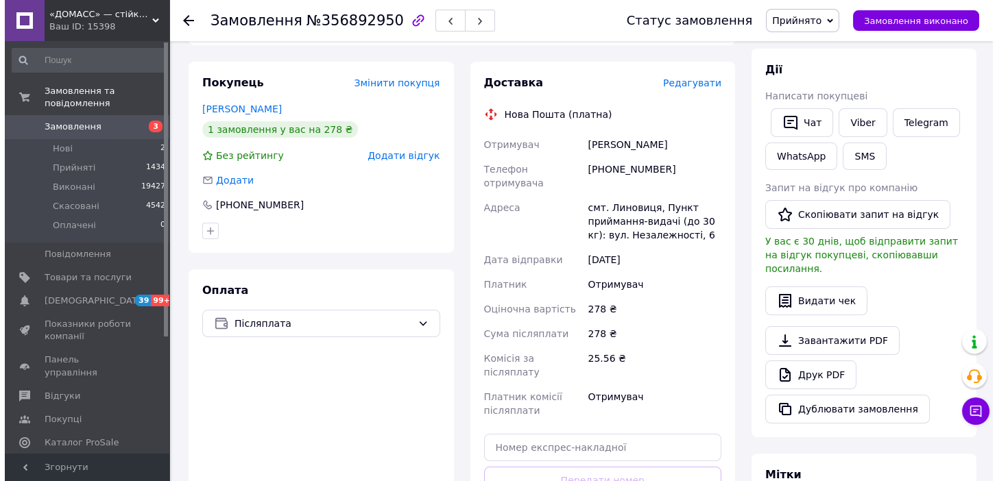
scroll to position [130, 0]
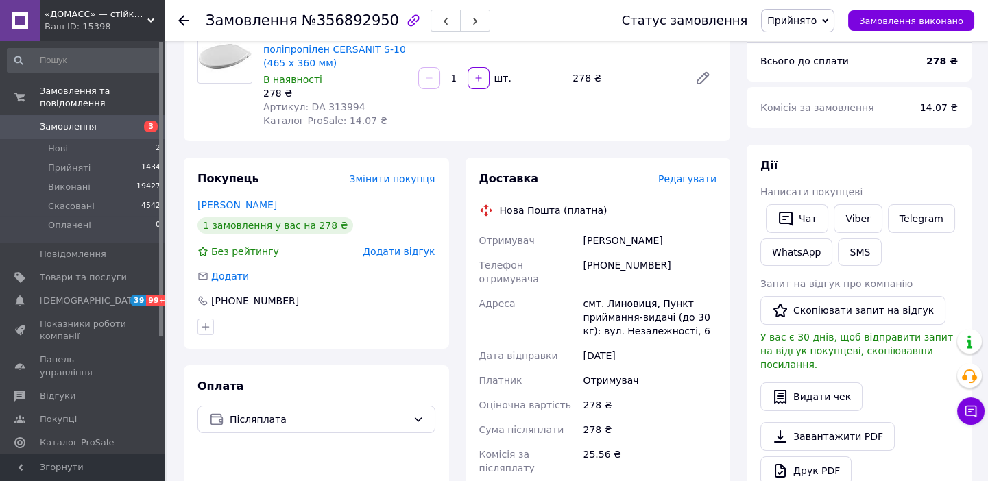
click at [690, 180] on span "Редагувати" at bounding box center [687, 178] width 58 height 11
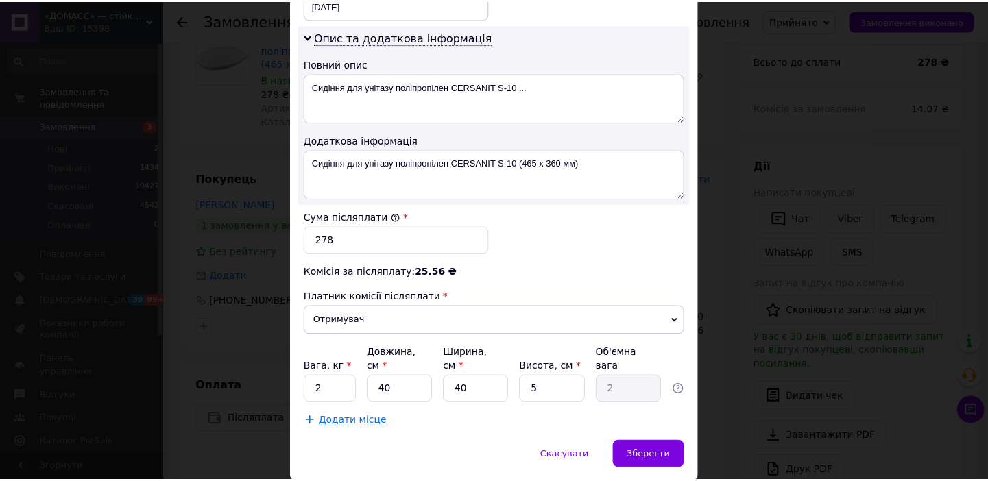
scroll to position [715, 0]
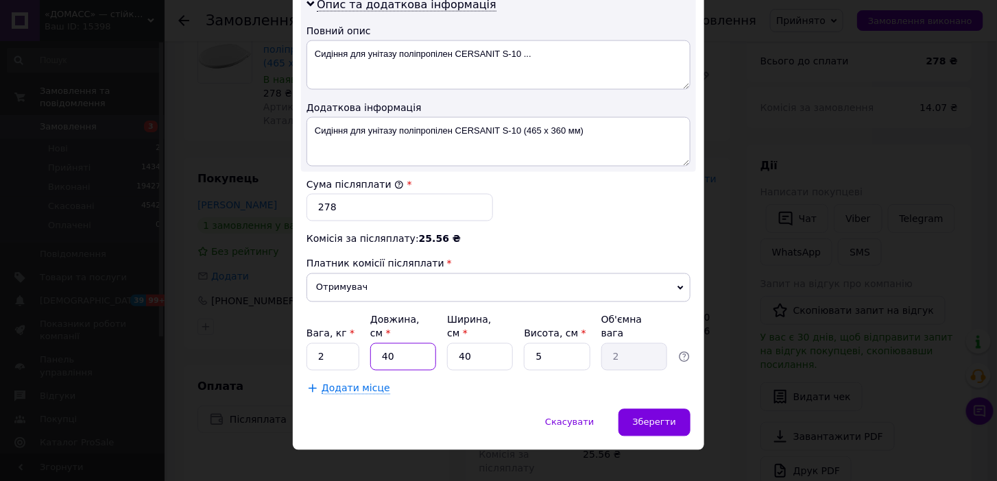
drag, startPoint x: 398, startPoint y: 341, endPoint x: 387, endPoint y: 339, distance: 11.2
click at [381, 343] on input "40" at bounding box center [403, 356] width 66 height 27
type input "4"
type input "0.2"
type input "46"
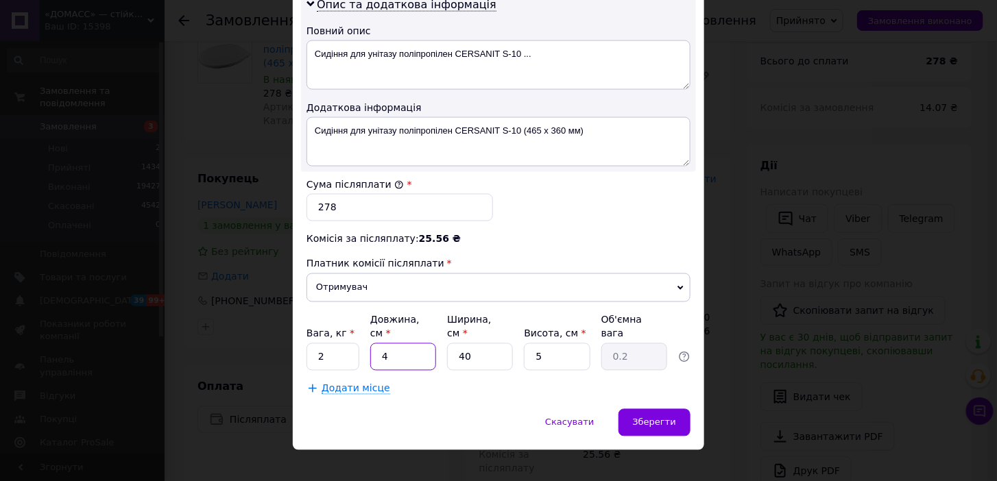
type input "2.3"
type input "46"
drag, startPoint x: 463, startPoint y: 348, endPoint x: 435, endPoint y: 349, distance: 27.5
click at [435, 349] on div "Вага, кг * 2 Довжина, см * 46 Ширина, см * 40 Висота, см * 5 Об'ємна вага 2.3" at bounding box center [498, 342] width 384 height 58
type input "3"
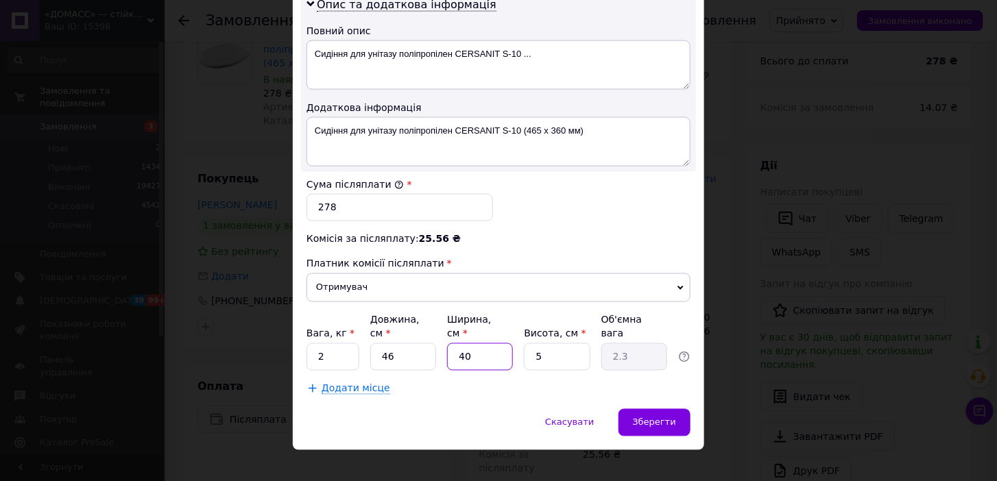
type input "0.17"
type input "36"
type input "2.07"
type input "36"
click at [646, 413] on div "Зберегти" at bounding box center [654, 422] width 72 height 27
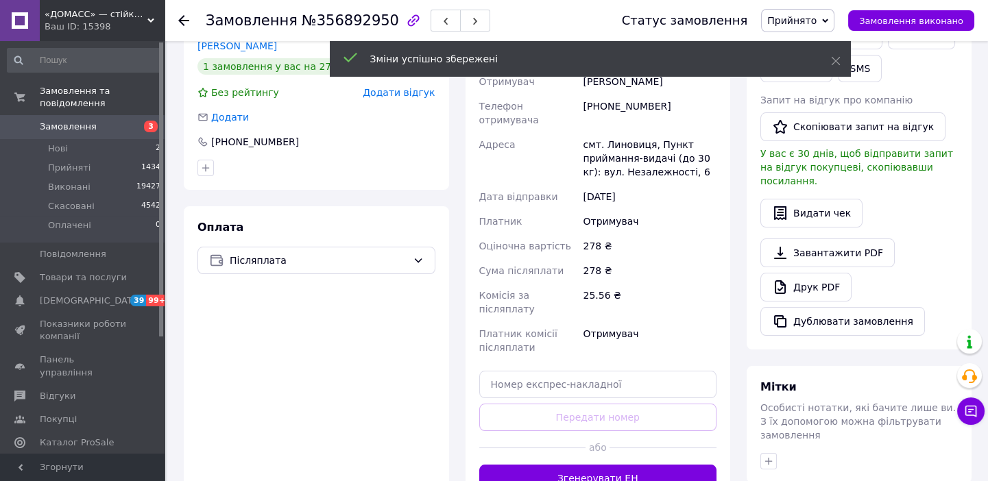
scroll to position [442, 0]
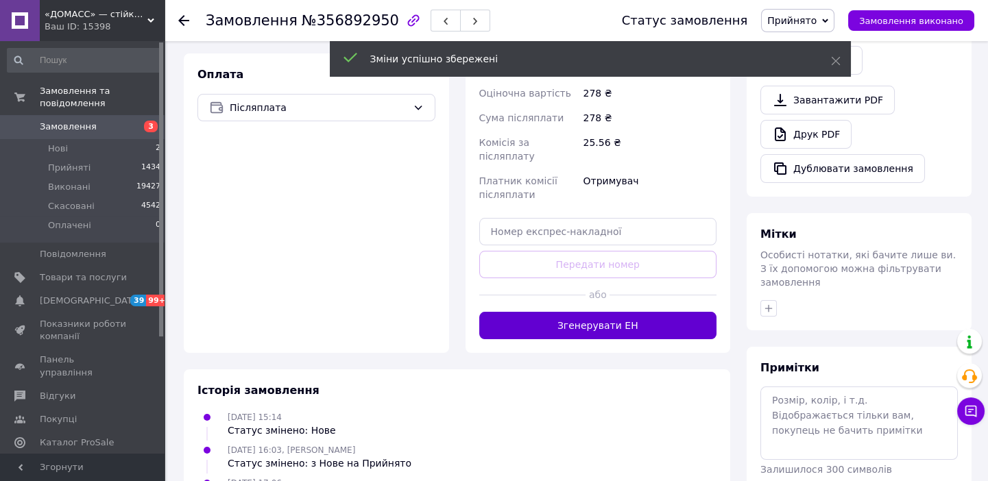
click at [636, 312] on button "Згенерувати ЕН" at bounding box center [598, 325] width 238 height 27
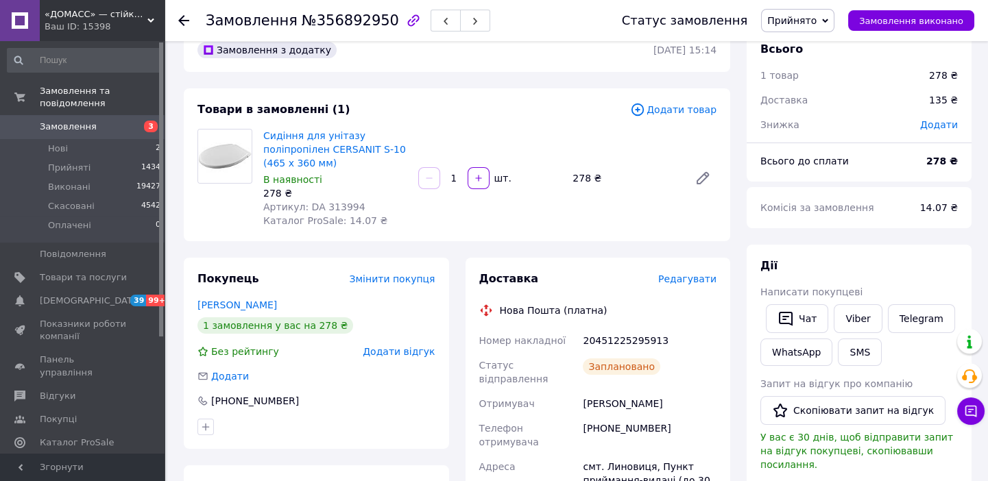
scroll to position [0, 0]
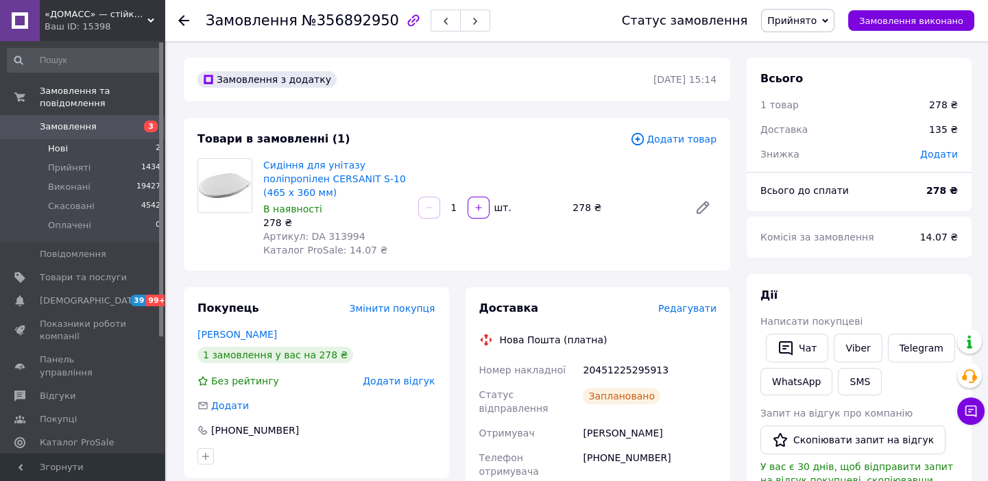
click at [65, 143] on span "Нові" at bounding box center [58, 149] width 20 height 12
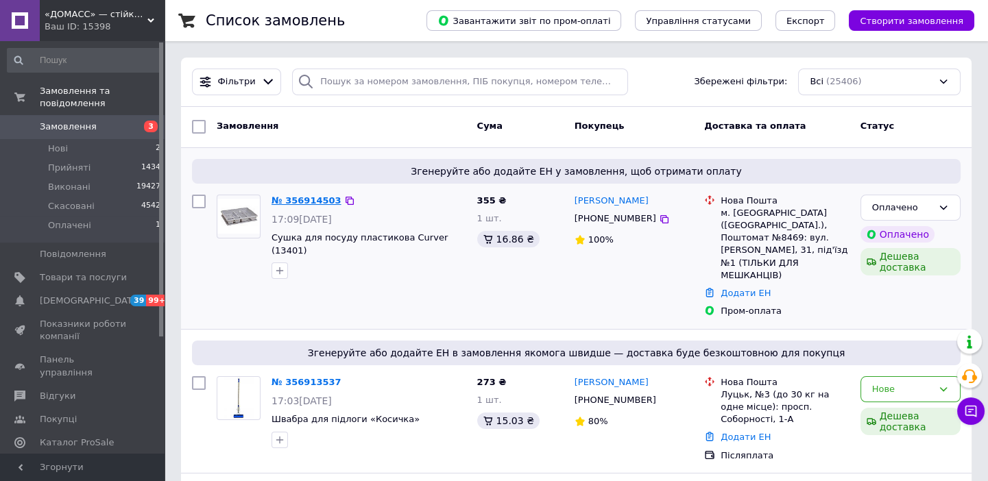
click at [318, 200] on link "№ 356914503" at bounding box center [306, 200] width 70 height 10
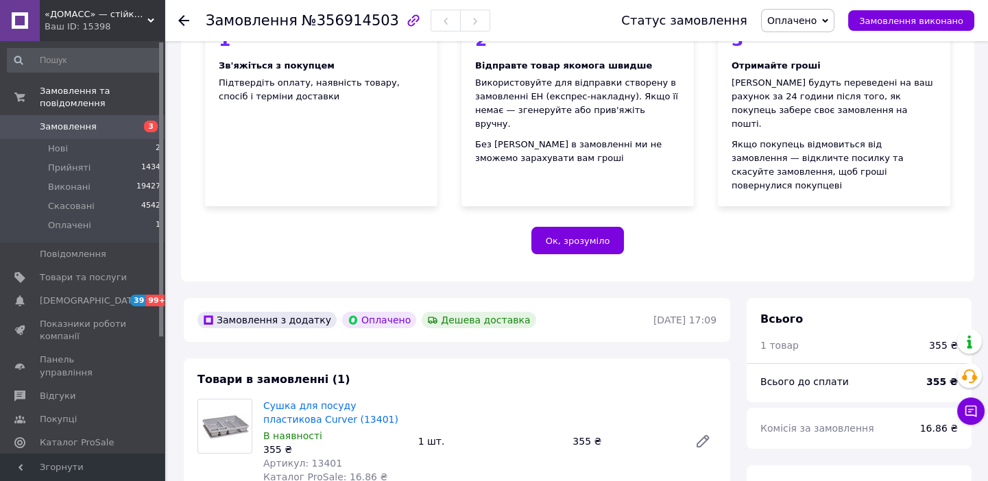
scroll to position [249, 0]
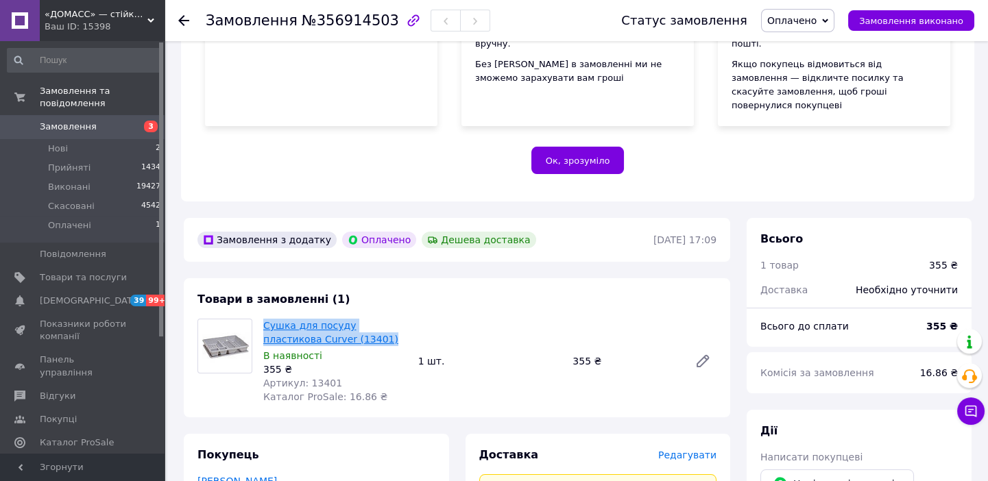
drag, startPoint x: 337, startPoint y: 313, endPoint x: 265, endPoint y: 298, distance: 74.1
click at [265, 319] on span "Сушка для посуду пластикова Сurver (13401)" at bounding box center [335, 332] width 144 height 27
copy link "Сушка для посуду пластикова Сurver (13401)"
click at [182, 19] on icon at bounding box center [183, 20] width 11 height 11
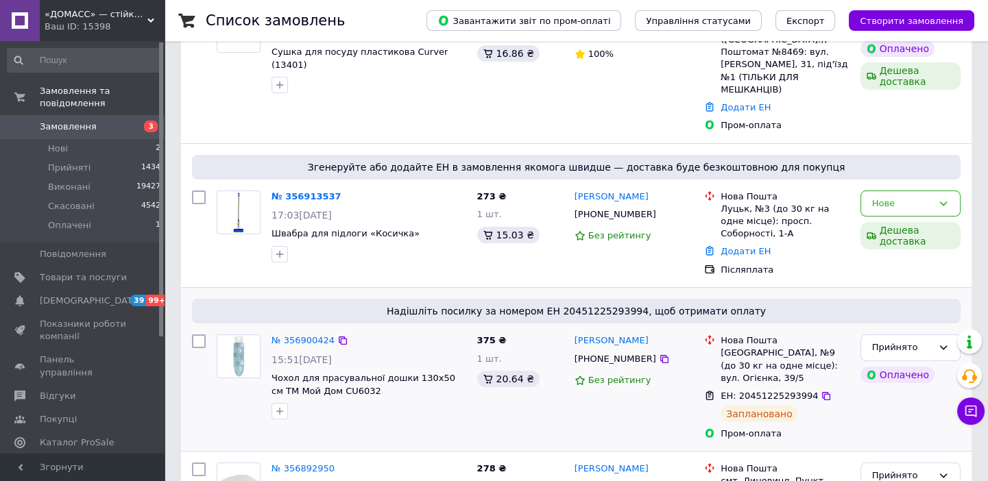
scroll to position [186, 0]
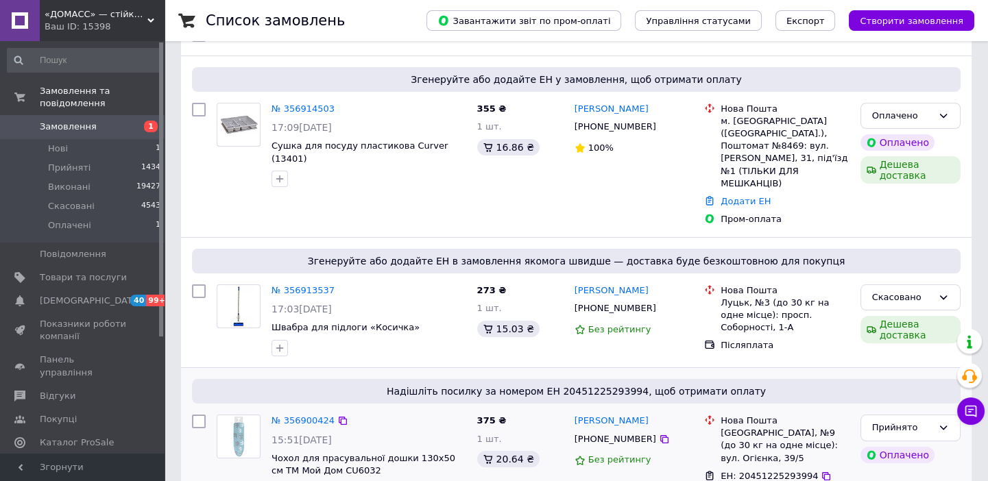
scroll to position [186, 0]
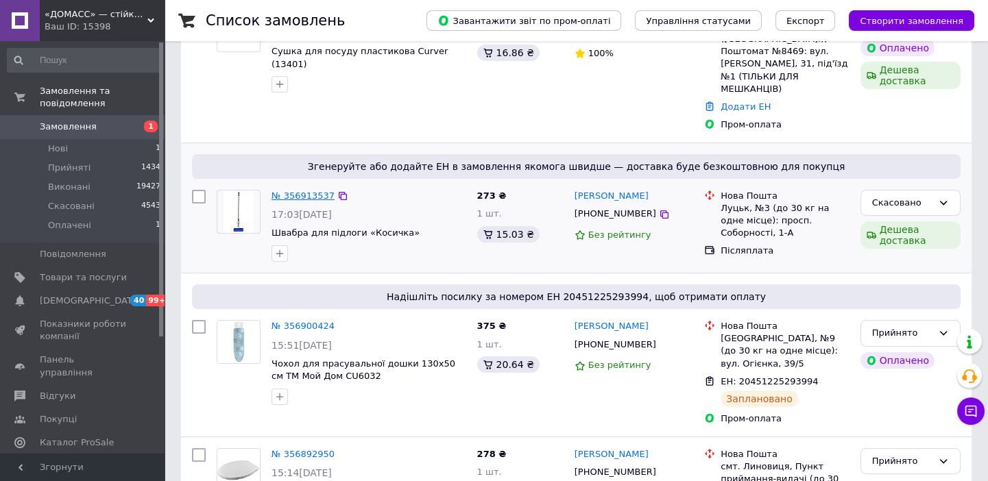
click at [295, 191] on link "№ 356913537" at bounding box center [302, 196] width 63 height 10
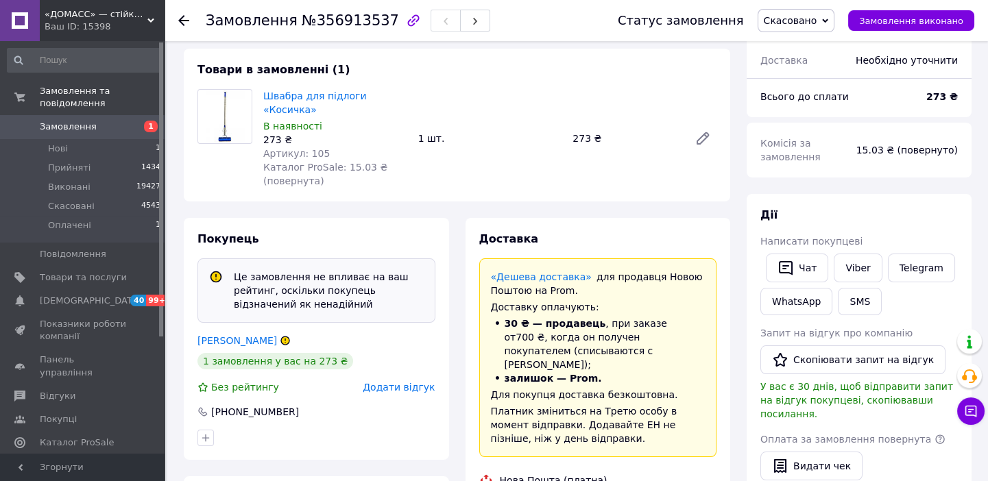
scroll to position [41, 0]
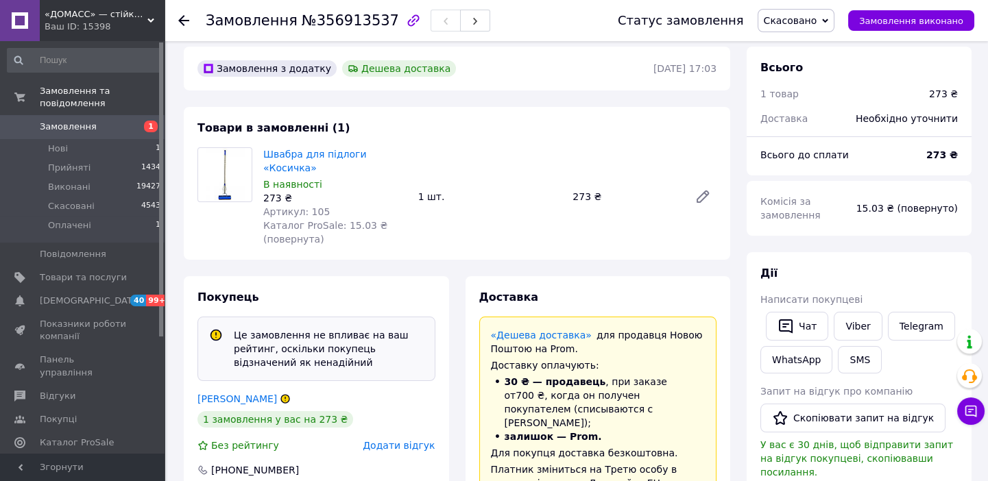
click at [185, 18] on icon at bounding box center [183, 20] width 11 height 11
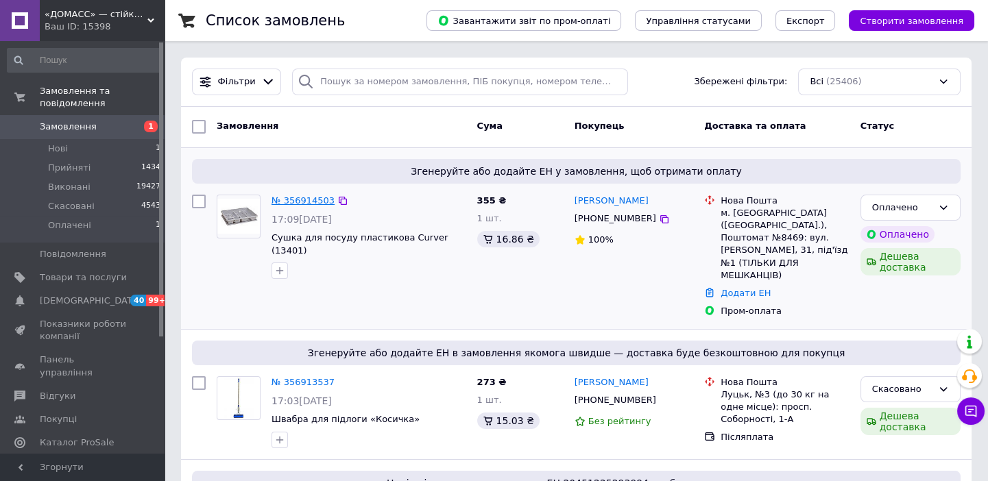
click at [303, 197] on link "№ 356914503" at bounding box center [302, 200] width 63 height 10
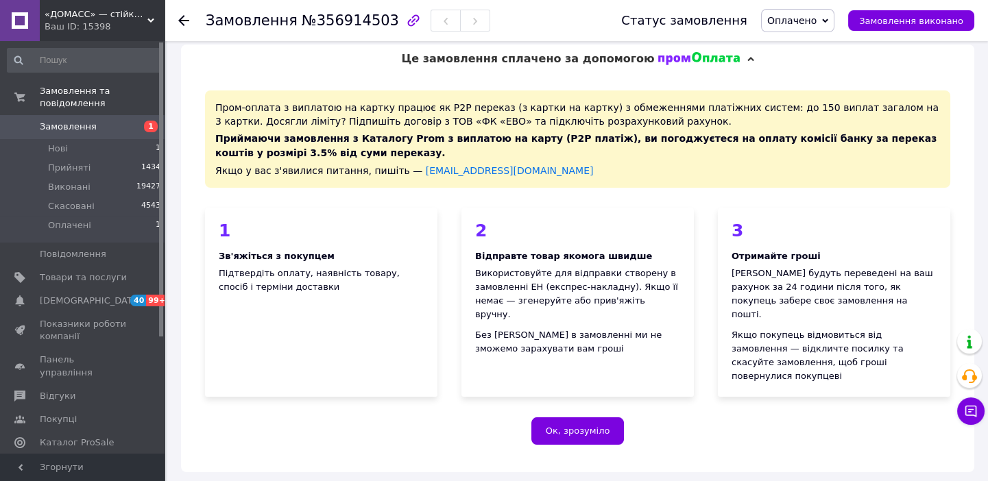
scroll to position [343, 0]
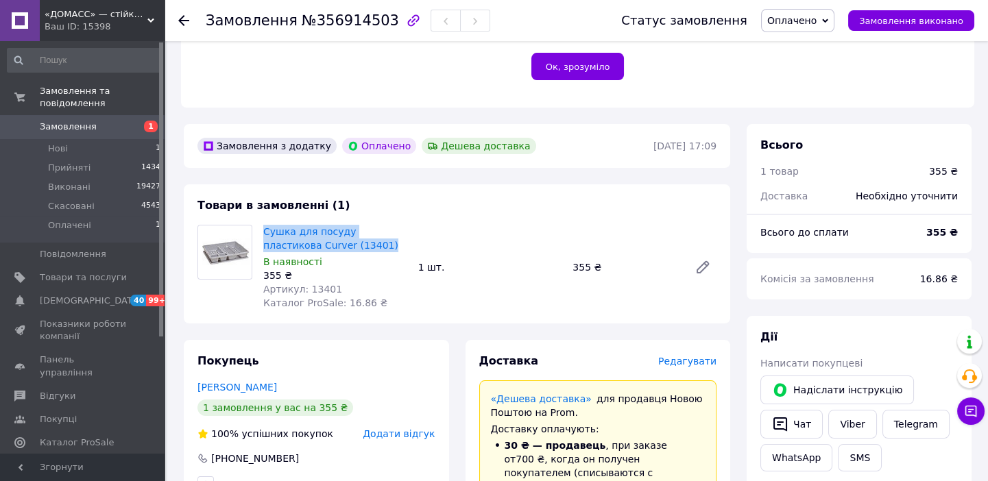
drag, startPoint x: 328, startPoint y: 219, endPoint x: 258, endPoint y: 206, distance: 71.8
click at [258, 222] on div "Сушка для посуду пластикова Сurver (13401) В наявності 355 ₴ Артикул: 13401 Кат…" at bounding box center [335, 267] width 155 height 90
copy link "Сушка для посуду пластикова Сurver (13401)"
click at [306, 226] on link "Сушка для посуду пластикова Сurver (13401)" at bounding box center [330, 238] width 135 height 25
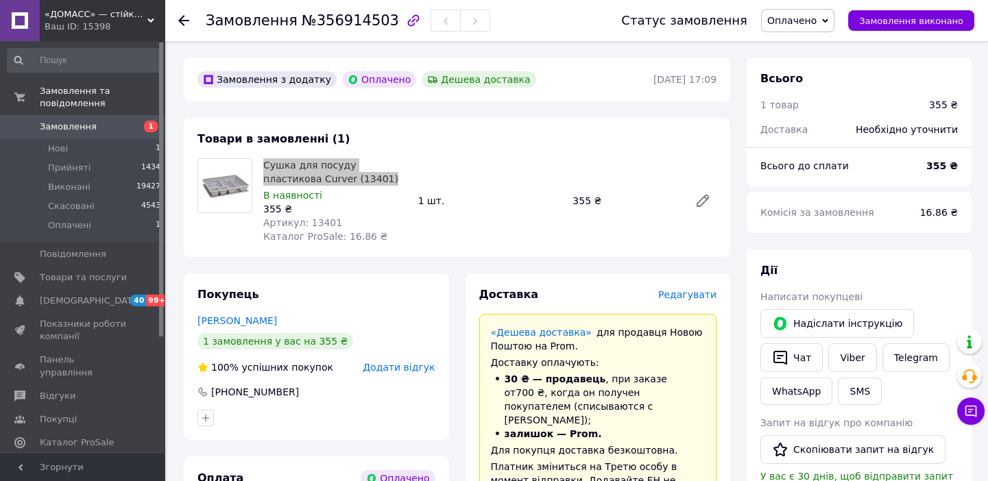
scroll to position [270, 0]
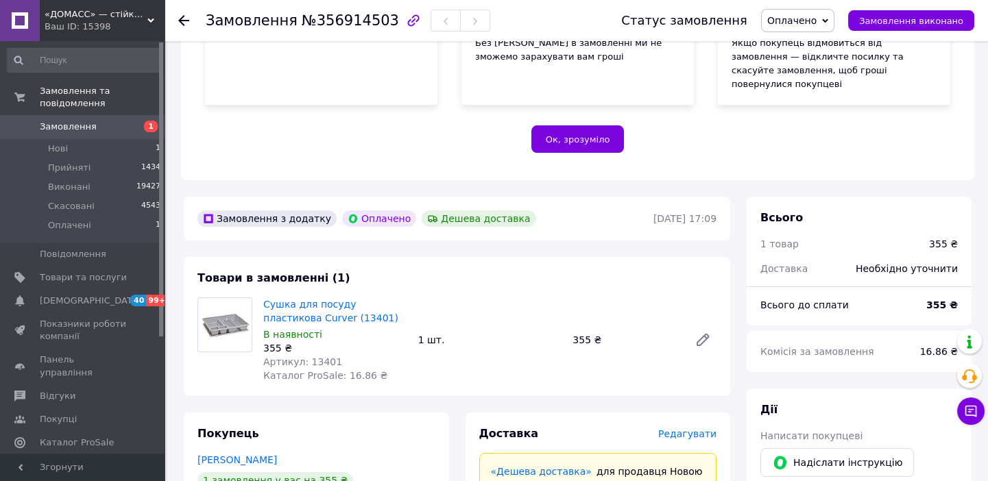
click at [181, 21] on use at bounding box center [183, 20] width 11 height 11
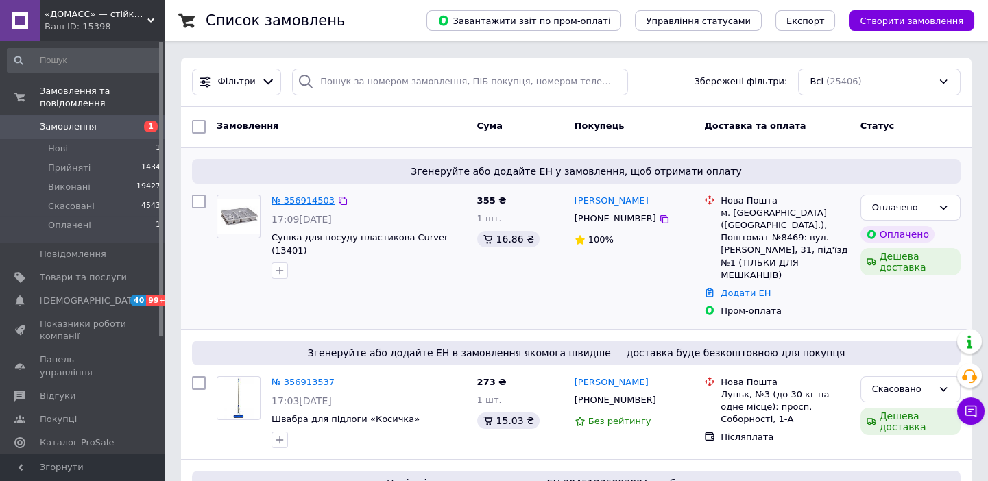
click at [304, 197] on link "№ 356914503" at bounding box center [302, 200] width 63 height 10
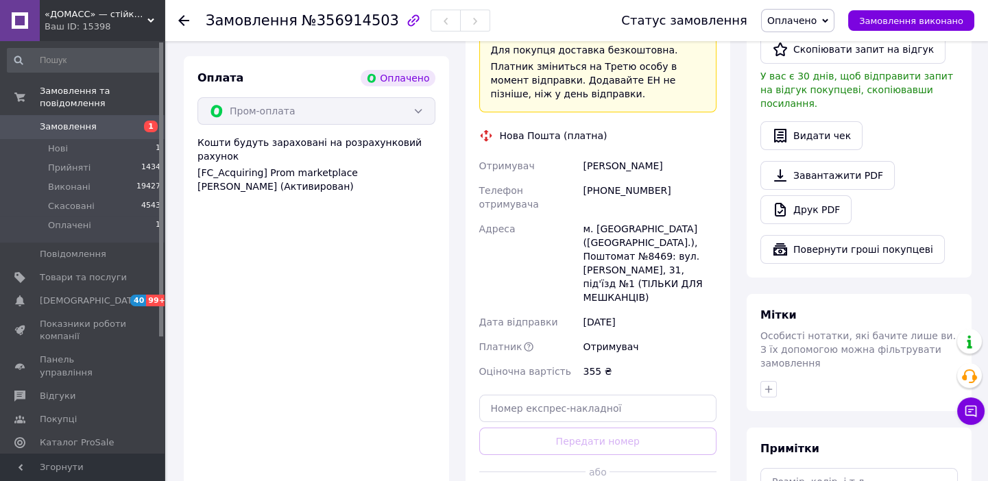
scroll to position [436, 0]
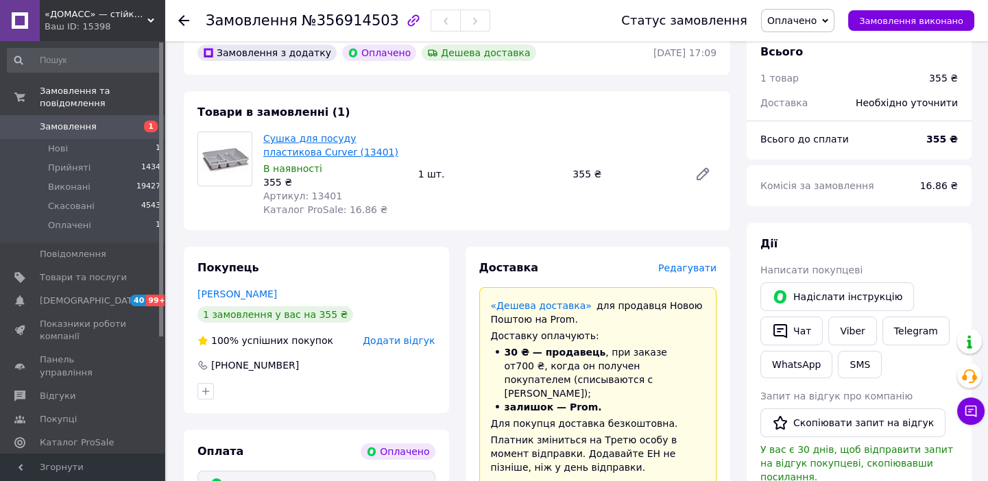
click at [318, 133] on link "Сушка для посуду пластикова Сurver (13401)" at bounding box center [330, 145] width 135 height 25
click at [834, 15] on span "Оплачено" at bounding box center [797, 20] width 73 height 23
click at [824, 45] on li "Прийнято" at bounding box center [798, 48] width 72 height 21
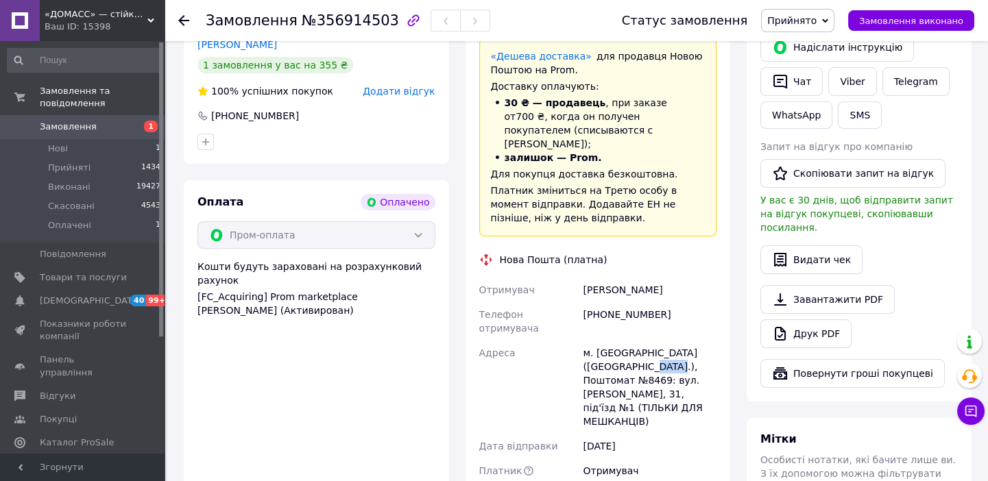
drag, startPoint x: 661, startPoint y: 311, endPoint x: 632, endPoint y: 313, distance: 28.8
click at [632, 341] on div "м. Київ (Київська обл.), Поштомат №8469: вул. Андрія Головка, 31, під'їзд №1 (Т…" at bounding box center [649, 387] width 139 height 93
copy div "№8469"
drag, startPoint x: 603, startPoint y: 252, endPoint x: 567, endPoint y: 257, distance: 36.0
click at [567, 278] on div "Отримувач Боярська Дарья Телефон отримувача +380500484241 Адреса м. Київ (Київс…" at bounding box center [597, 393] width 243 height 230
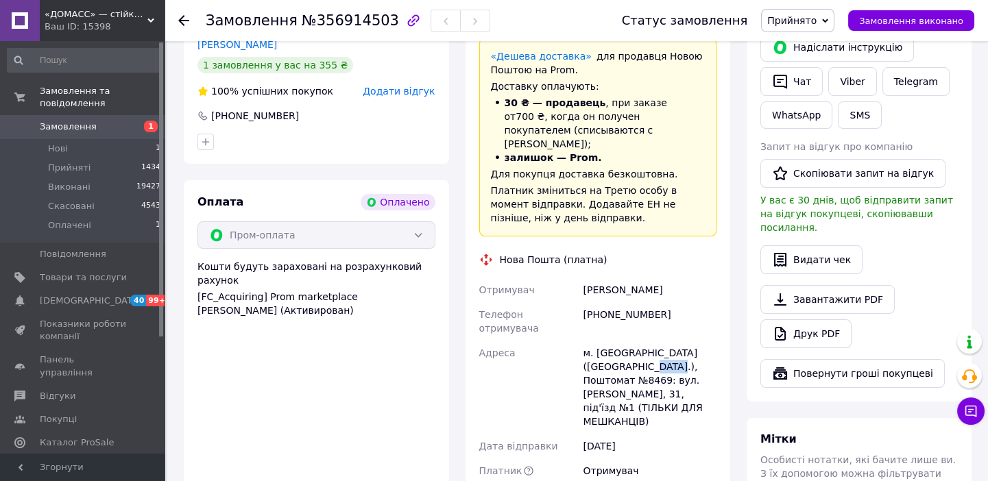
copy div "Отримувач Боярська Дарья"
drag, startPoint x: 671, startPoint y: 273, endPoint x: 601, endPoint y: 274, distance: 69.9
click at [601, 302] on div "+380500484241" at bounding box center [649, 321] width 139 height 38
copy div "0500484241"
click at [188, 22] on icon at bounding box center [183, 20] width 11 height 11
